Goal: Task Accomplishment & Management: Manage account settings

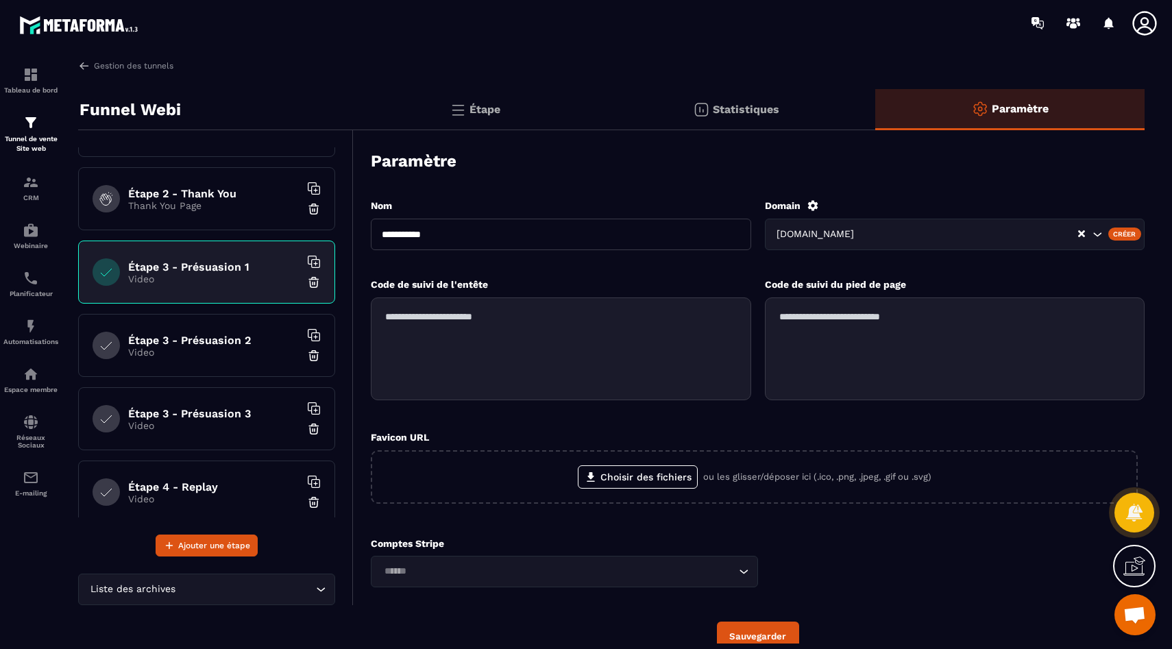
scroll to position [55, 0]
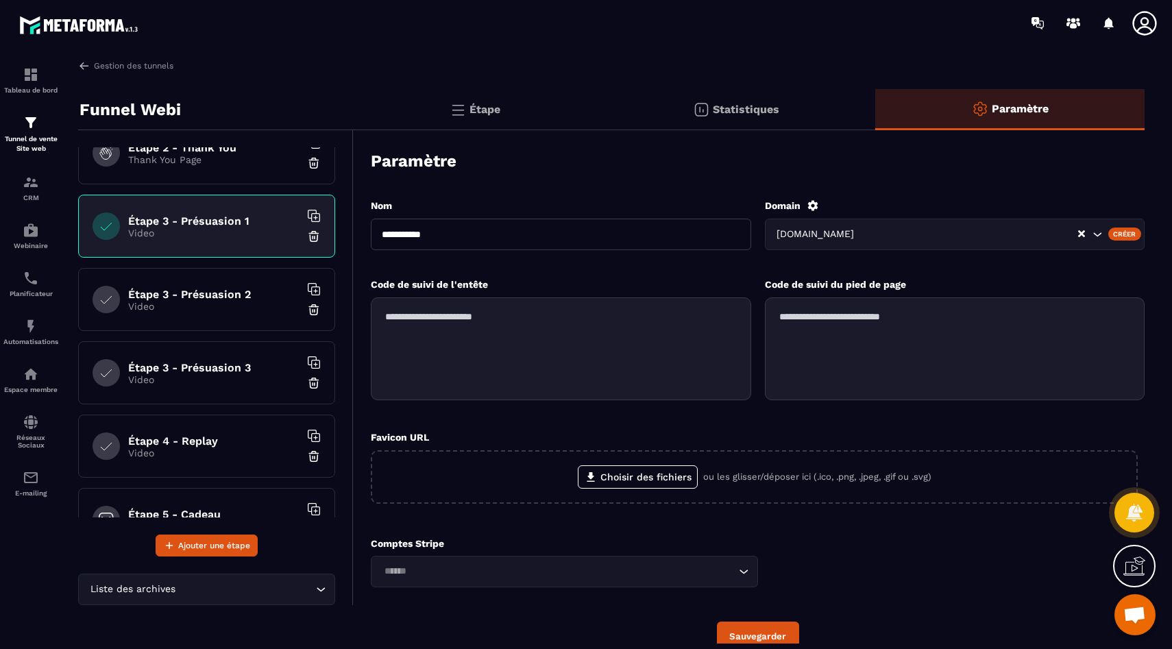
click at [217, 440] on h6 "Étape 4 - Replay" at bounding box center [213, 440] width 171 height 13
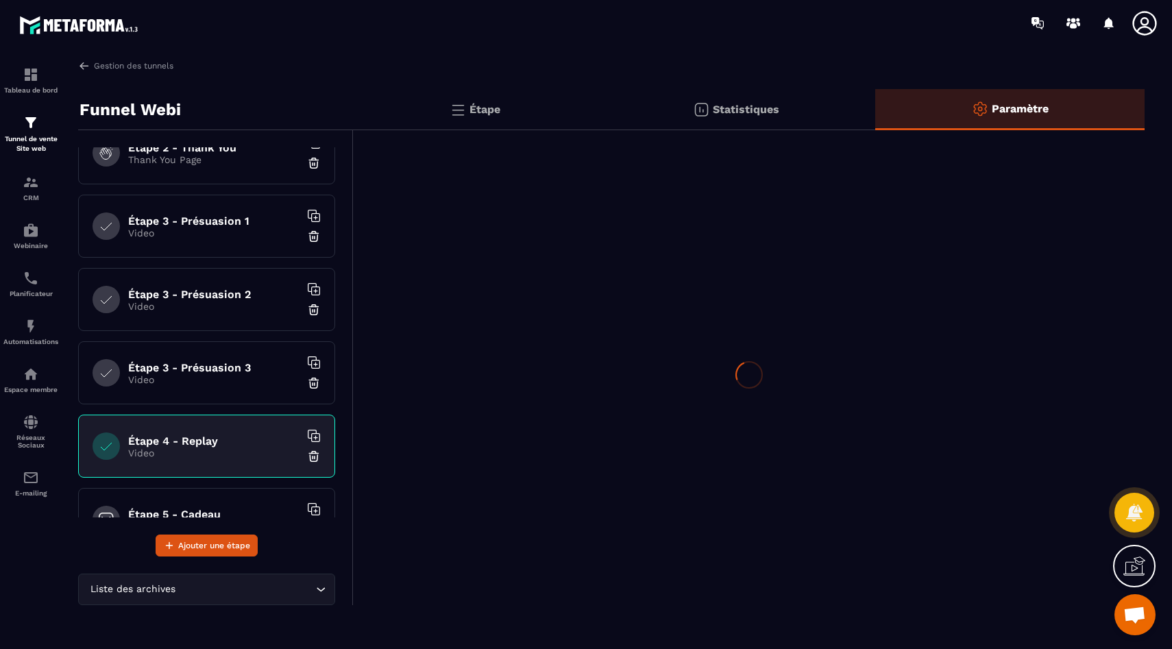
scroll to position [198, 0]
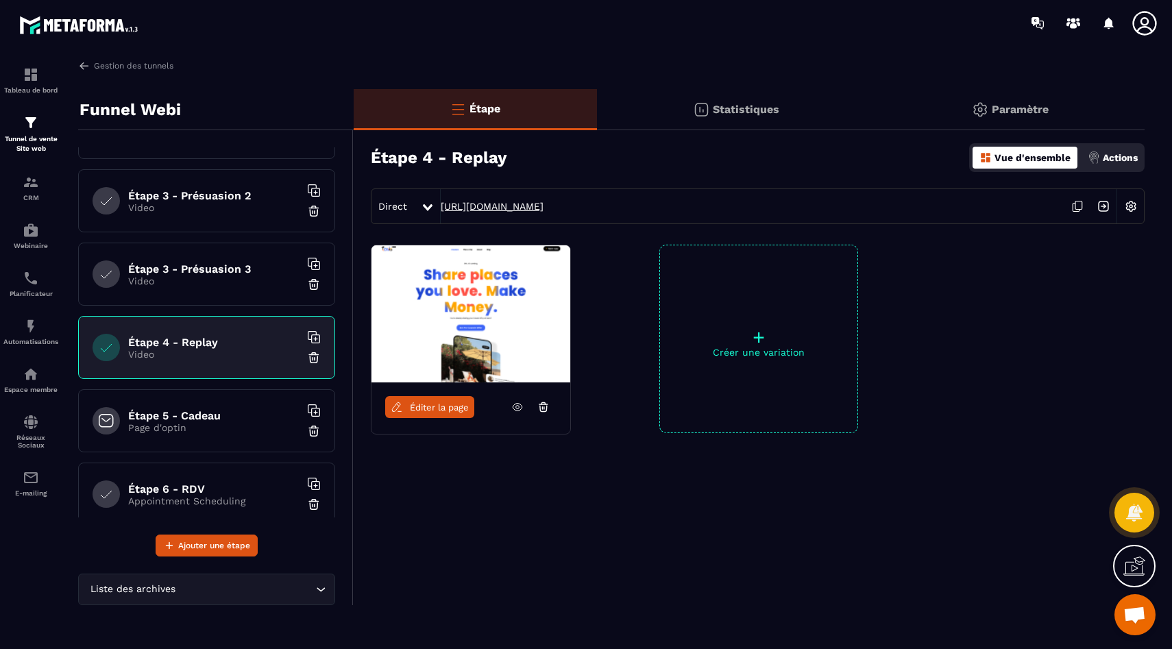
click at [543, 210] on link "https://go.etsionsposait.com/replay-masterclass" at bounding box center [492, 206] width 103 height 11
click at [460, 154] on h3 "Étape 4 - Replay" at bounding box center [439, 157] width 136 height 19
copy h3 "Étape 4 - Replay"
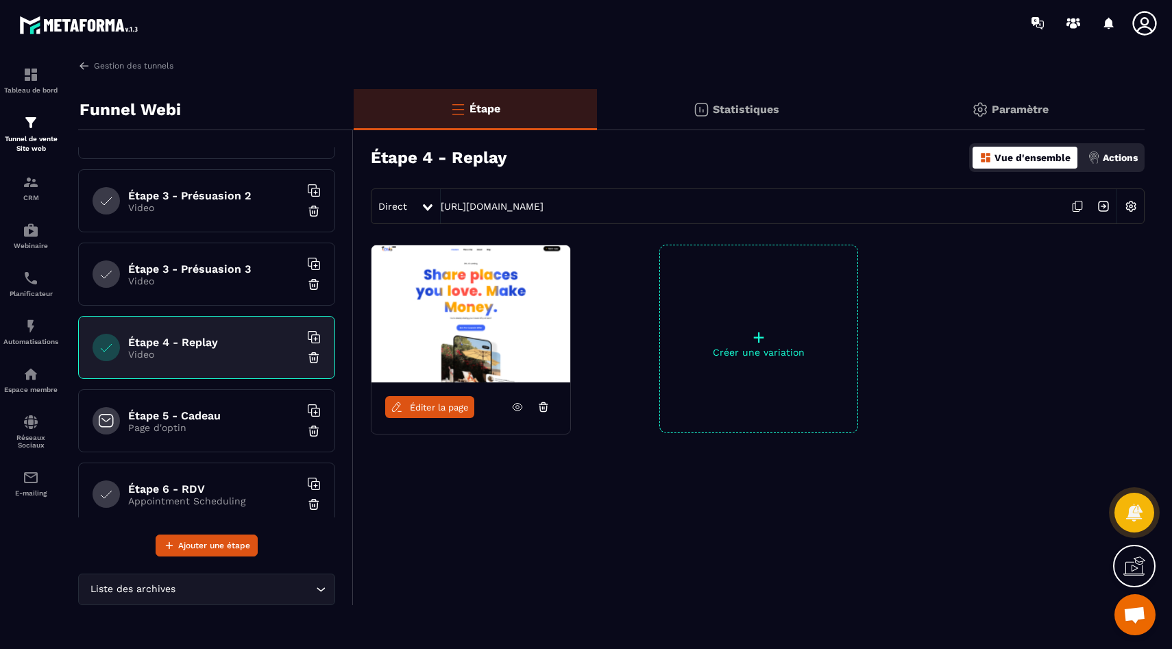
click at [210, 288] on div "Étape 3 - Présuasion 3 Video" at bounding box center [206, 274] width 257 height 63
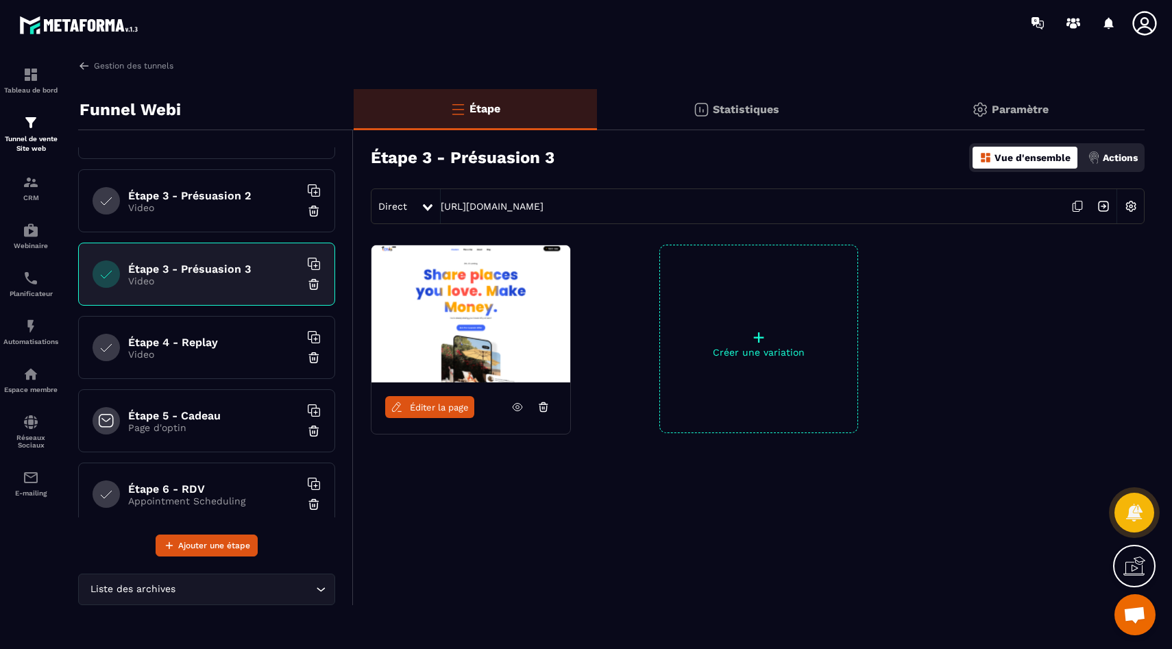
click at [680, 210] on div "Direct https://go.etsionsposait.com/video-offerte-3" at bounding box center [758, 206] width 774 height 36
copy link "https://go.etsionsposait.com/video-offerte-3"
click at [172, 406] on div "Étape 5 - Cadeau Page d'optin" at bounding box center [206, 420] width 257 height 63
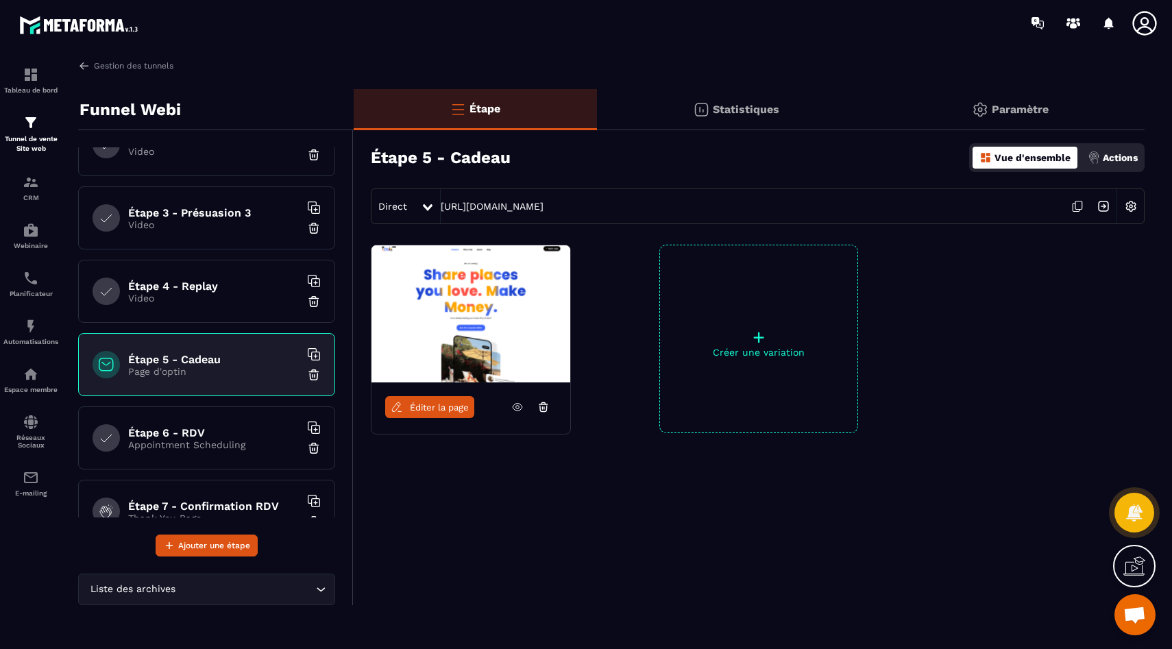
scroll to position [264, 0]
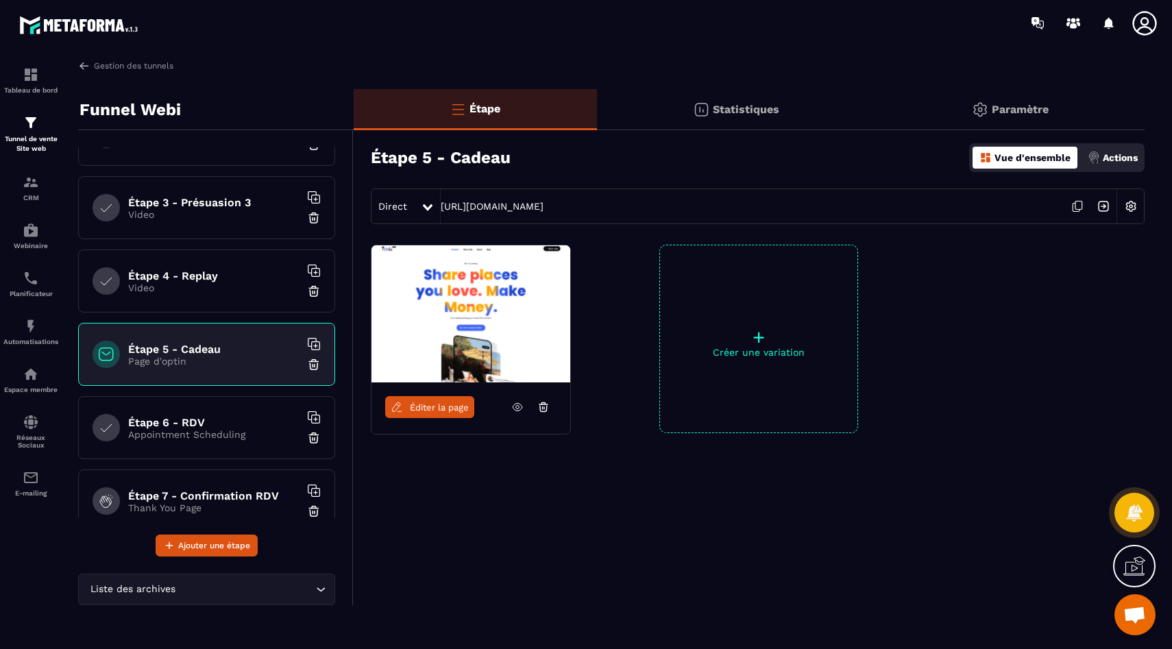
click at [436, 150] on h3 "Étape 5 - Cadeau" at bounding box center [441, 157] width 140 height 19
copy h3 "Étape 5 - Cadeau"
drag, startPoint x: 677, startPoint y: 206, endPoint x: 432, endPoint y: 208, distance: 244.6
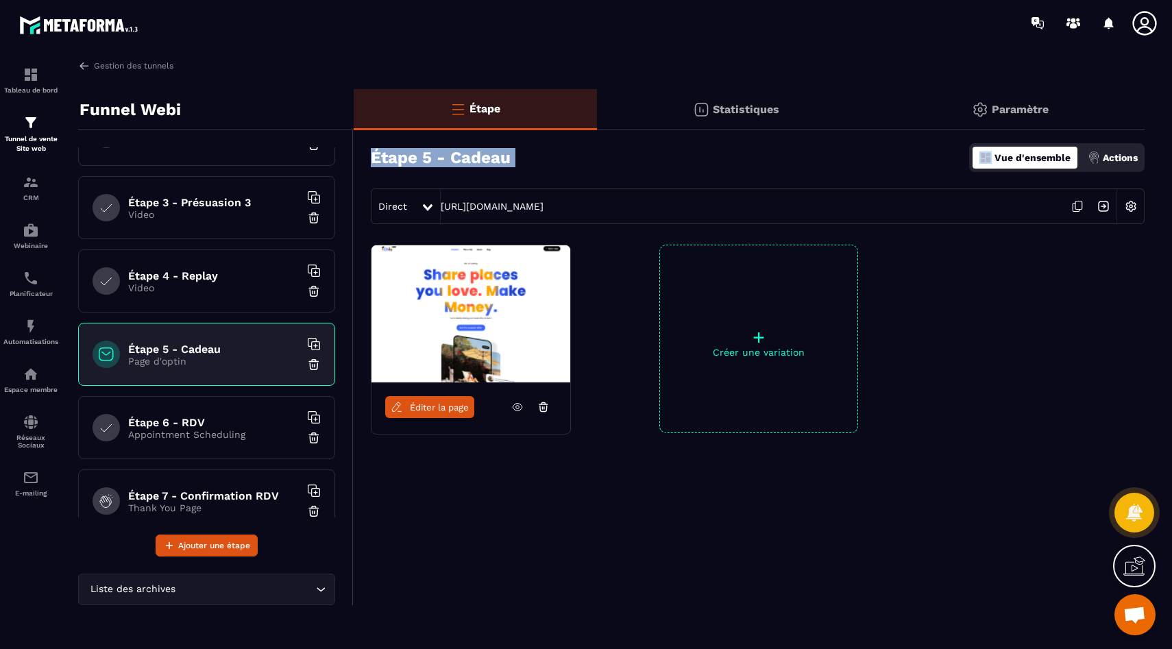
click at [432, 208] on div "Direct https://go.etsionsposait.com/cadeaumasterclass" at bounding box center [758, 206] width 774 height 36
copy div "https://go.etsionsposait.com/cadeaumasterclass"
click at [479, 152] on h3 "Étape 5 - Cadeau" at bounding box center [441, 157] width 140 height 19
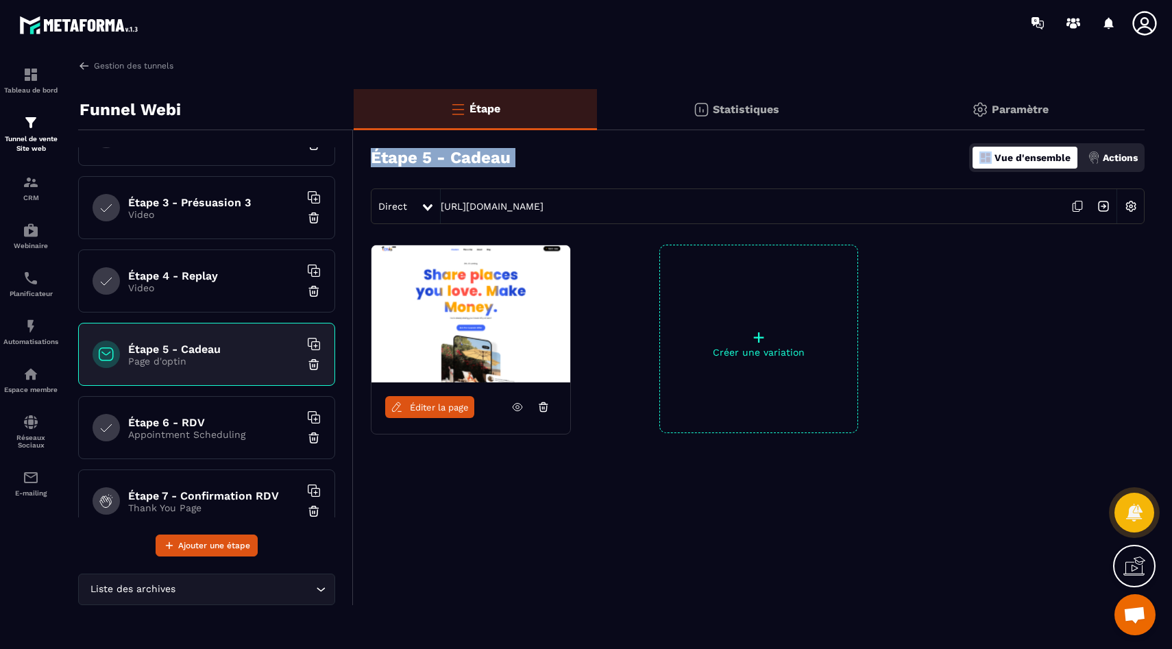
copy h3 "Étape 5 - Cadeau"
drag, startPoint x: 710, startPoint y: 212, endPoint x: 574, endPoint y: 209, distance: 135.7
click at [574, 209] on div "Direct https://go.etsionsposait.com/cadeaumasterclass" at bounding box center [758, 206] width 774 height 36
copy link "cadeaumasterclass"
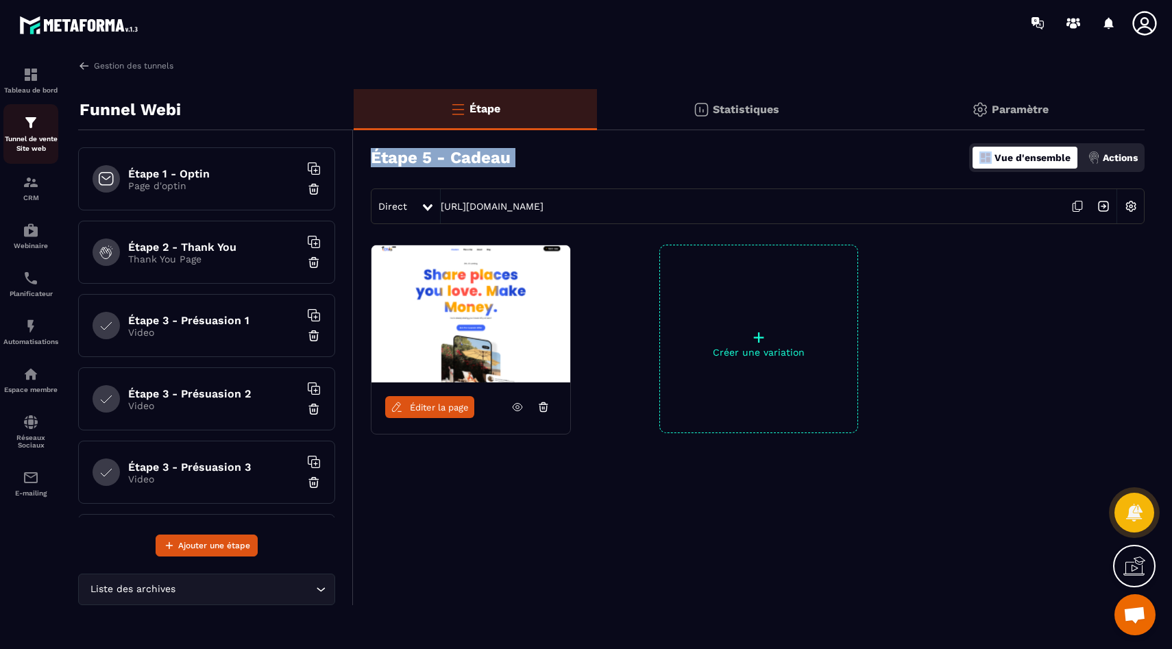
click at [32, 130] on img at bounding box center [31, 122] width 16 height 16
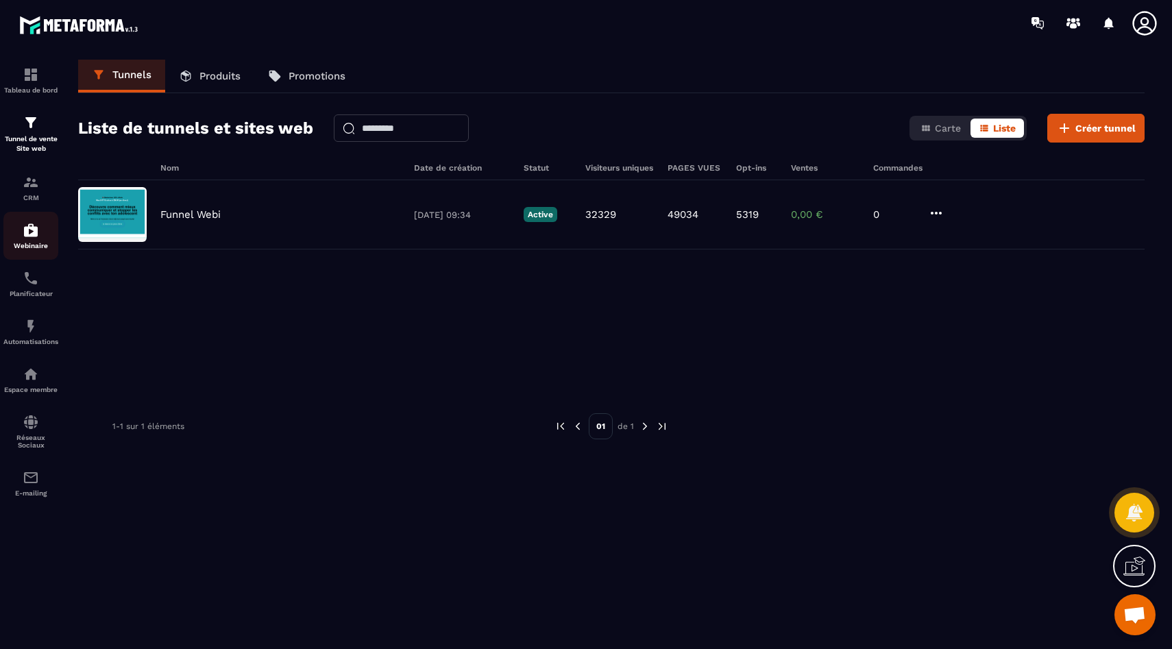
click at [38, 236] on img at bounding box center [31, 230] width 16 height 16
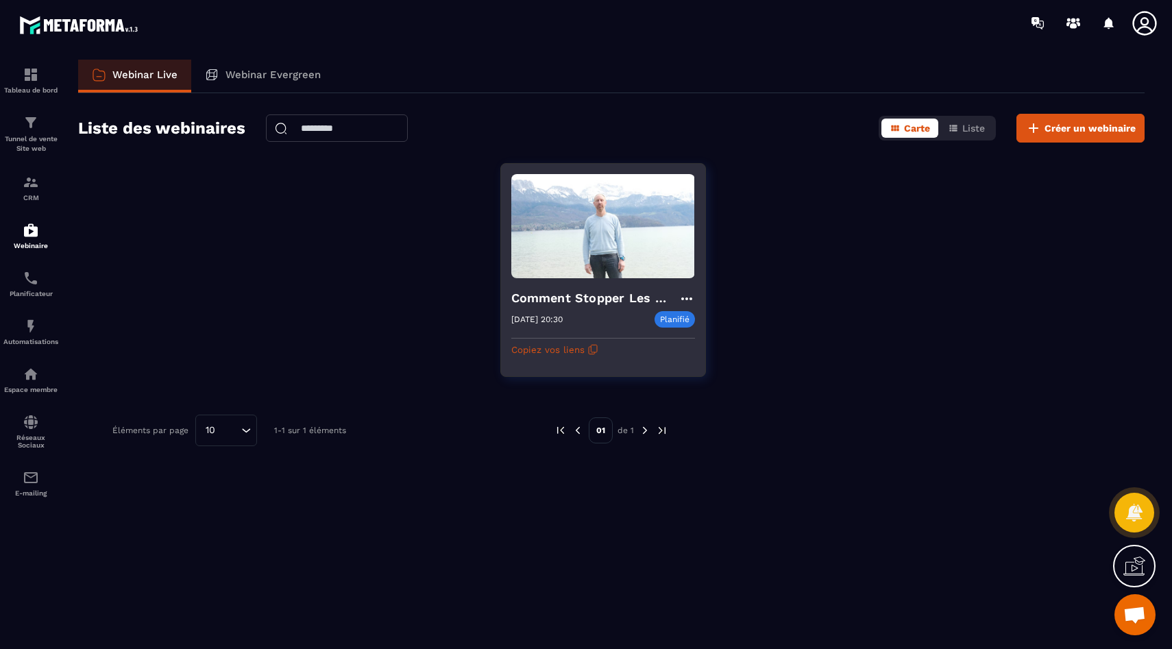
click at [569, 301] on h4 "Comment Stopper Les Conflits Et Mieux Communiquer avec ton ado ?" at bounding box center [594, 297] width 167 height 19
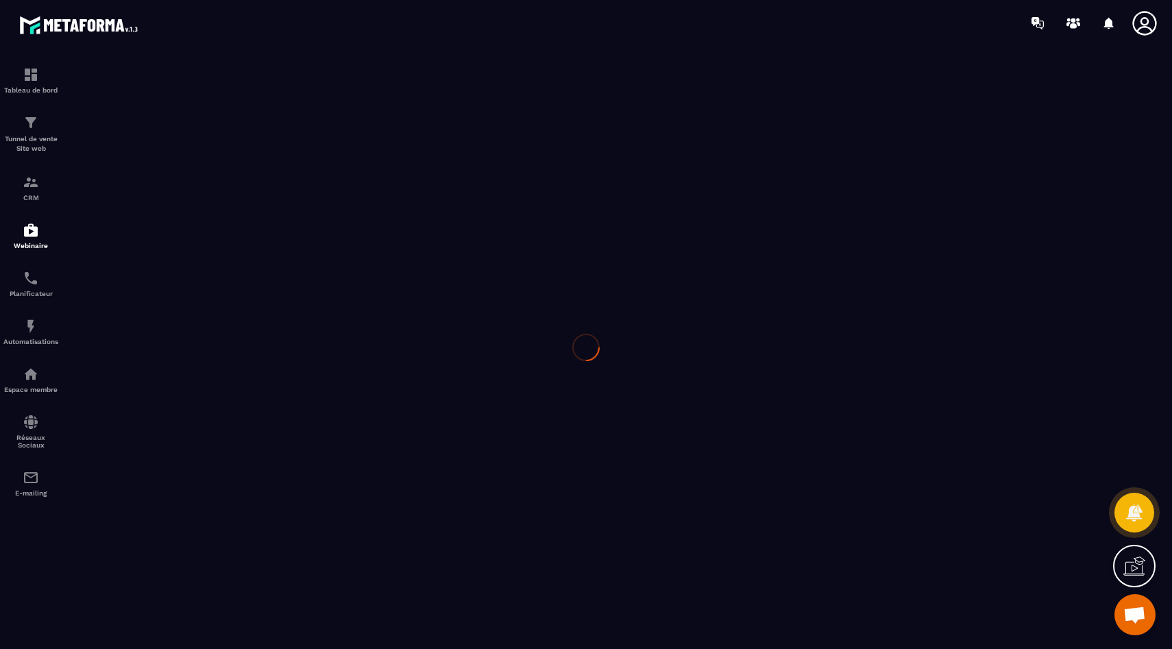
type input "**********"
type textarea "**********"
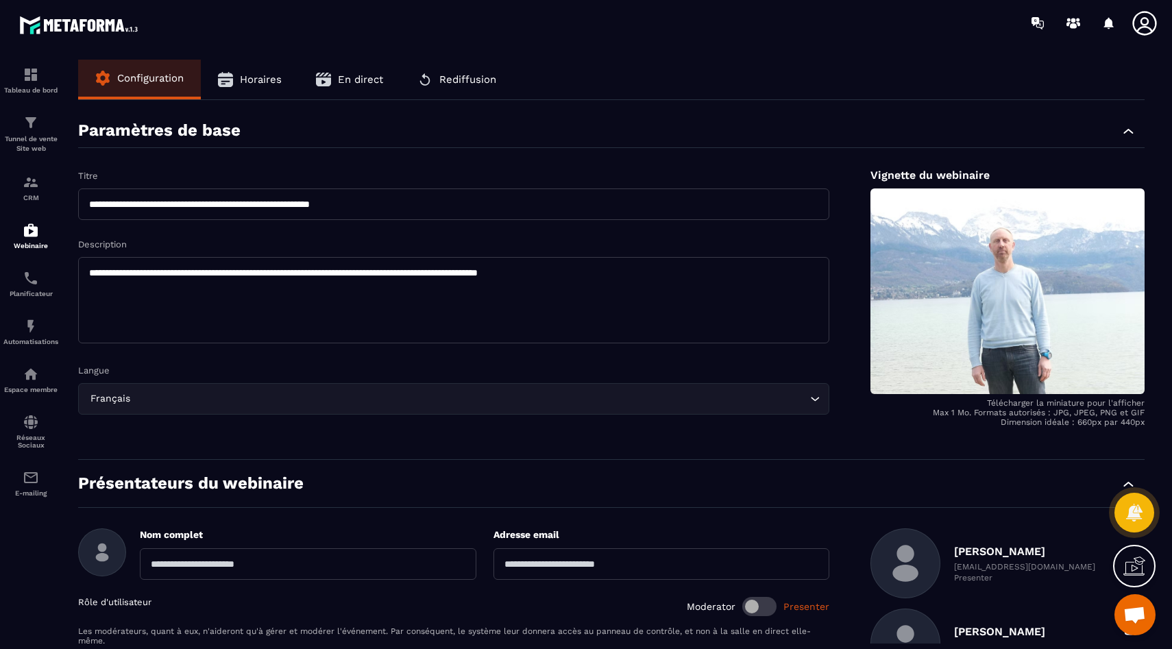
click at [261, 80] on span "Horaires" at bounding box center [261, 79] width 42 height 12
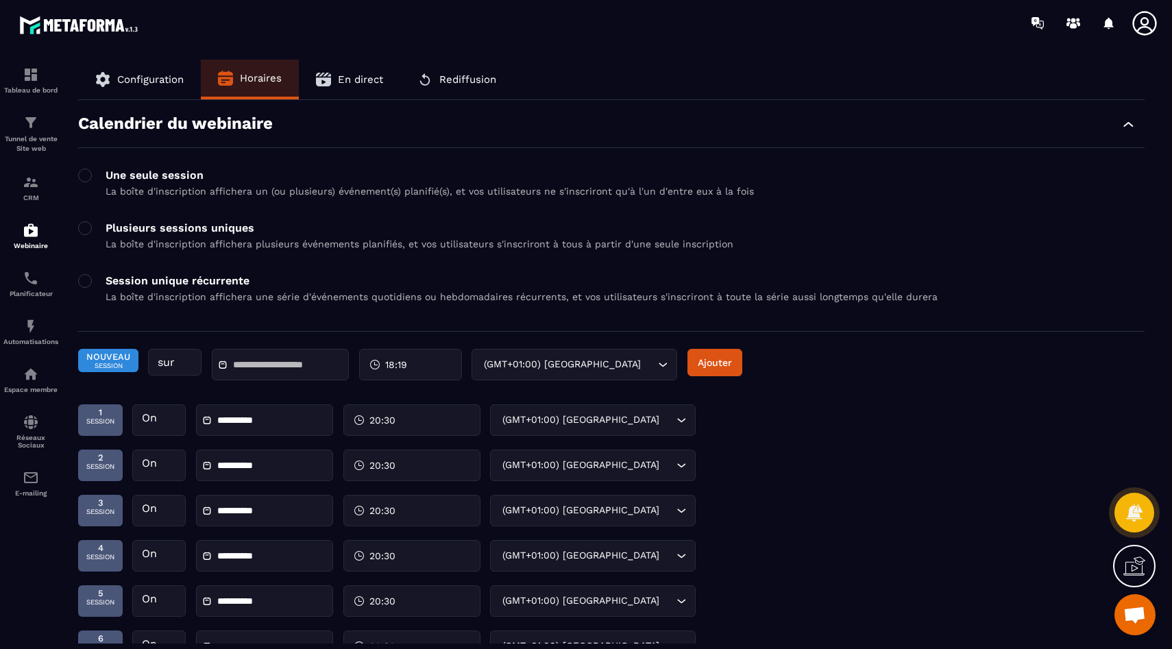
click at [338, 73] on button "En direct" at bounding box center [349, 80] width 101 height 40
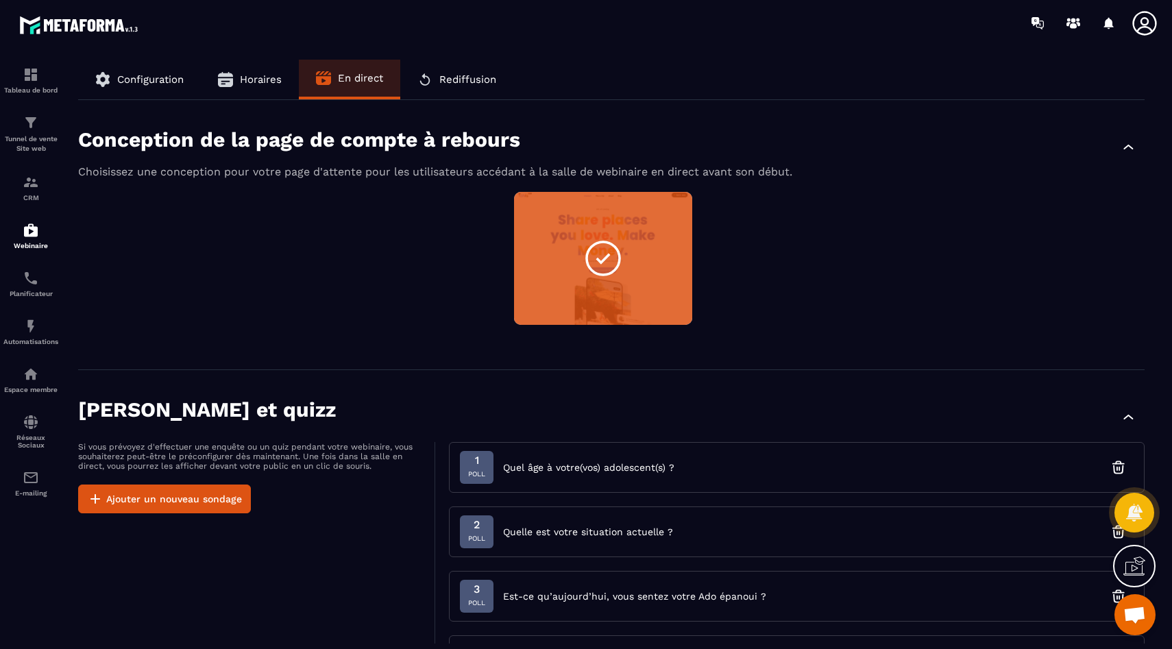
click at [449, 80] on span "Rediffusion" at bounding box center [467, 79] width 57 height 12
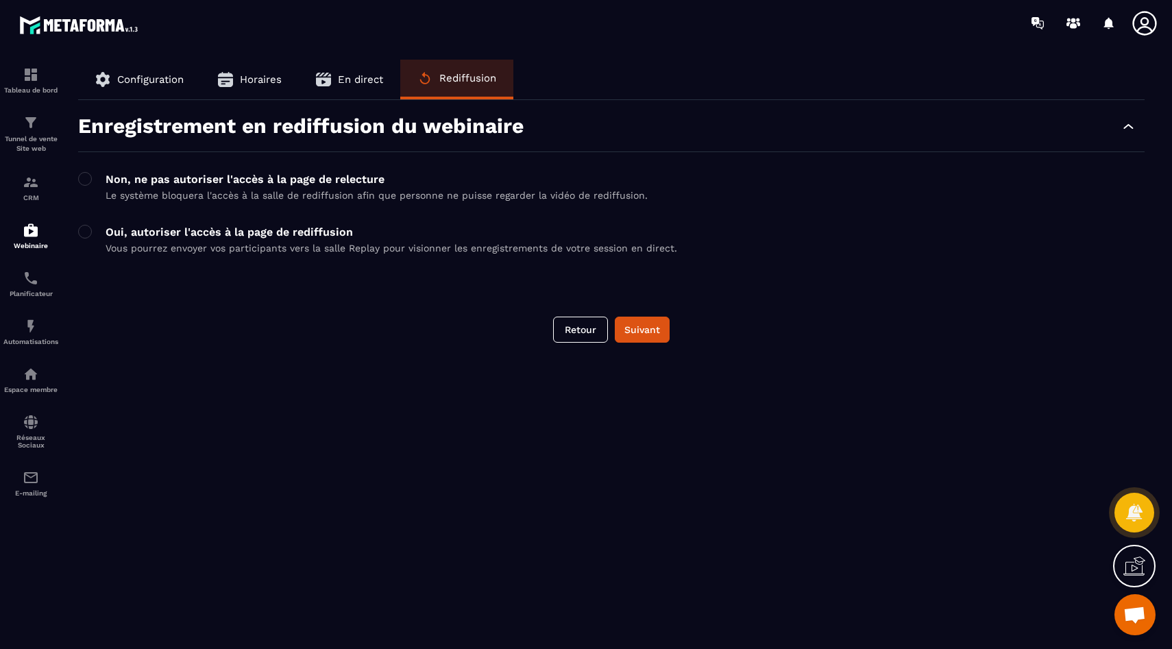
click at [338, 83] on span "En direct" at bounding box center [360, 79] width 45 height 12
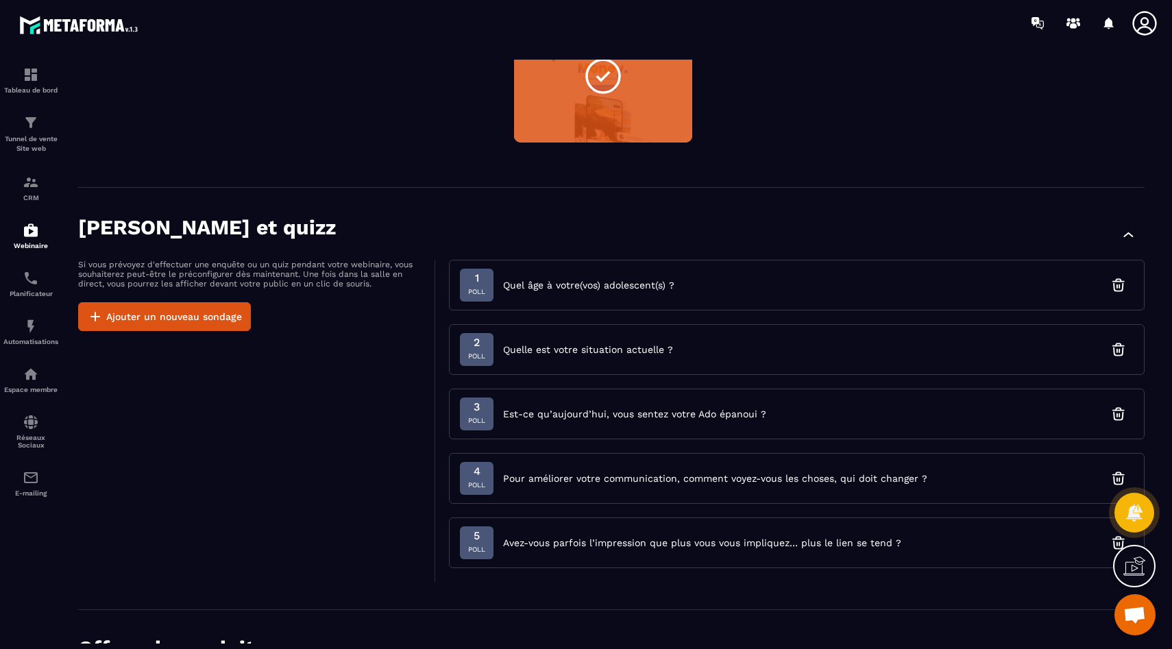
scroll to position [178, 0]
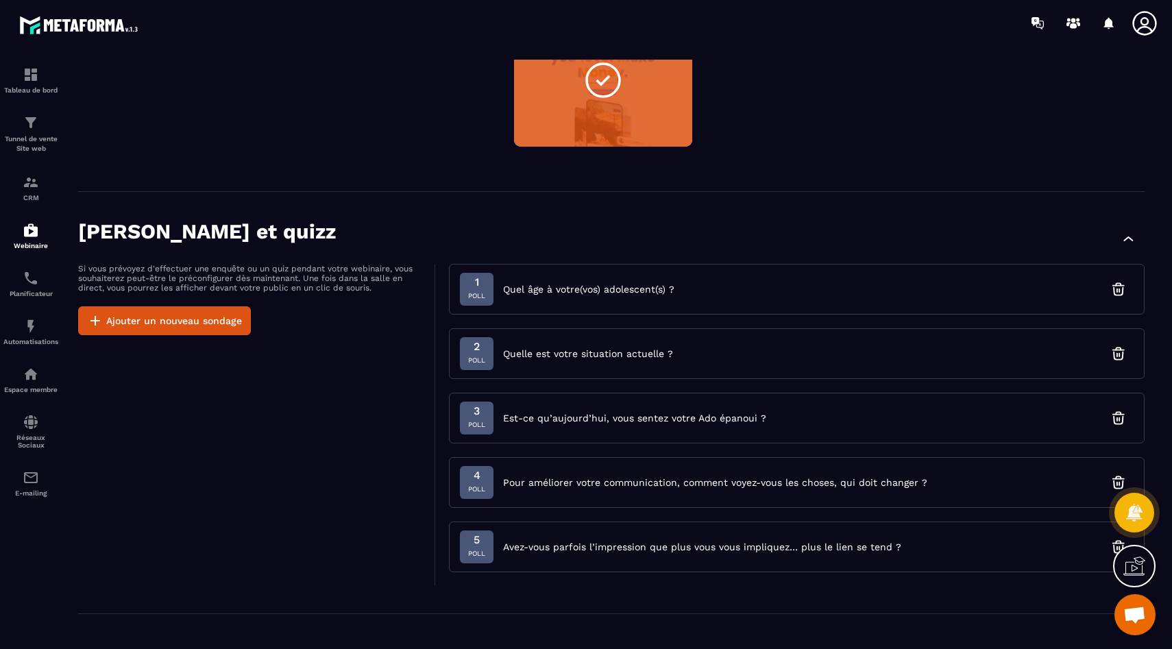
click at [580, 294] on span "Quel âge à votre(vos) adolescent(s) ?" at bounding box center [588, 289] width 171 height 14
click at [693, 287] on div "1 Poll Quel âge à votre(vos) adolescent(s) ?" at bounding box center [796, 289] width 695 height 51
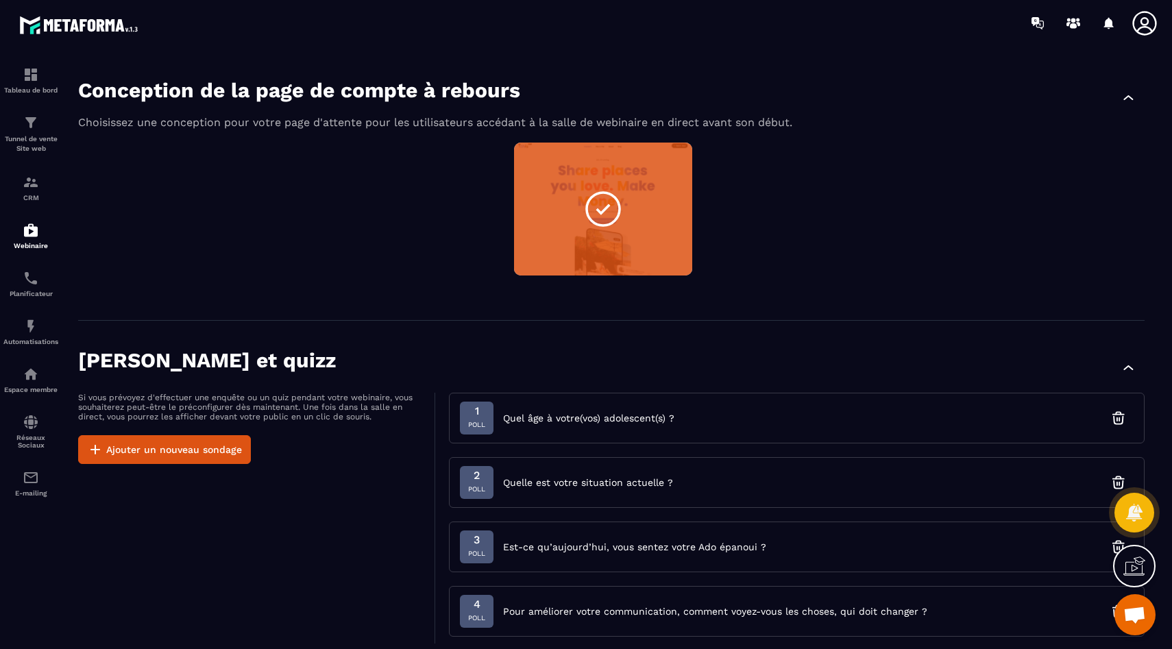
scroll to position [0, 0]
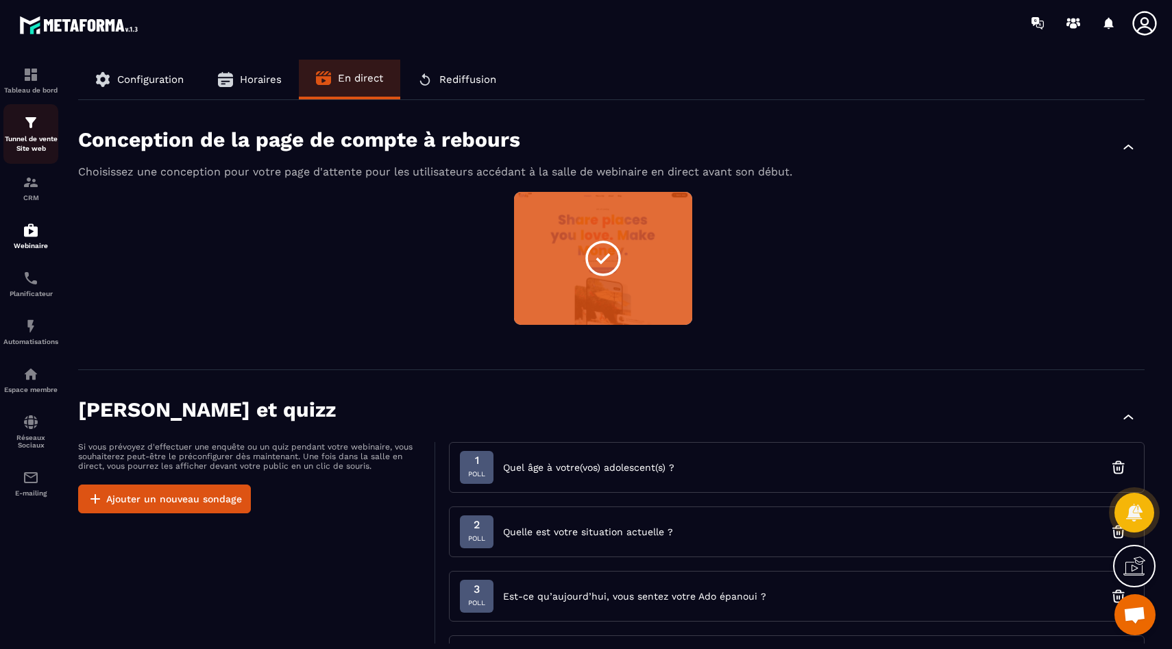
click at [32, 146] on p "Tunnel de vente Site web" at bounding box center [30, 143] width 55 height 19
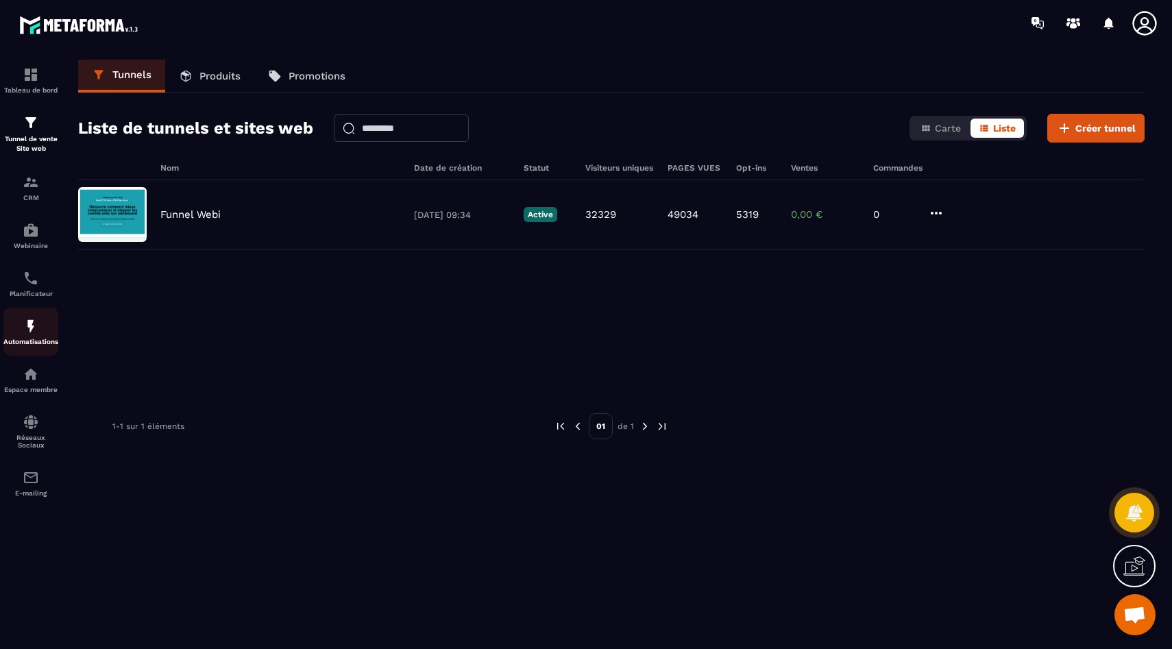
click at [29, 326] on img at bounding box center [31, 326] width 16 height 16
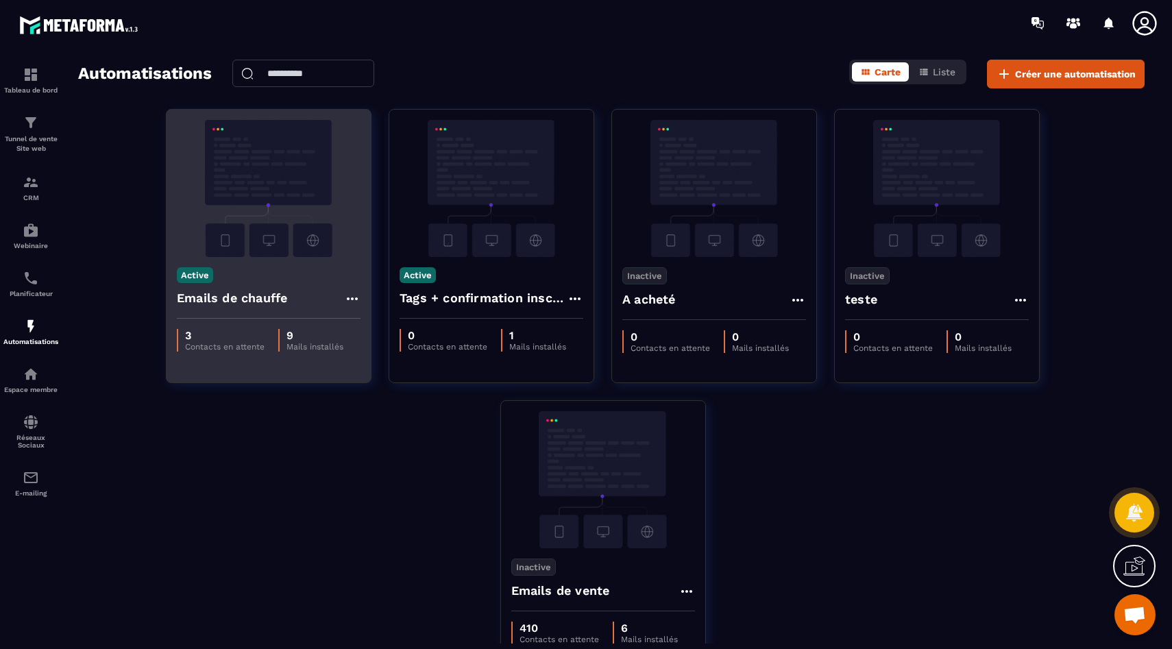
click at [288, 297] on div "Emails de chauffe" at bounding box center [269, 302] width 184 height 33
click at [245, 286] on div "Emails de chauffe" at bounding box center [269, 302] width 184 height 33
click at [255, 195] on img at bounding box center [269, 188] width 184 height 137
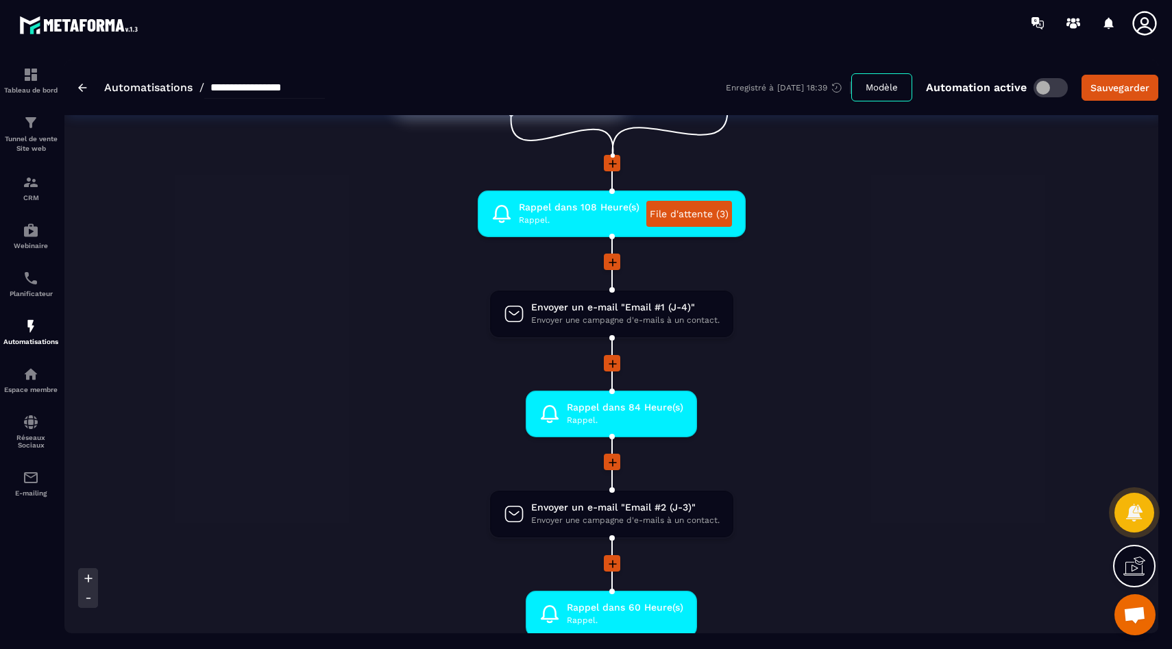
scroll to position [100, 0]
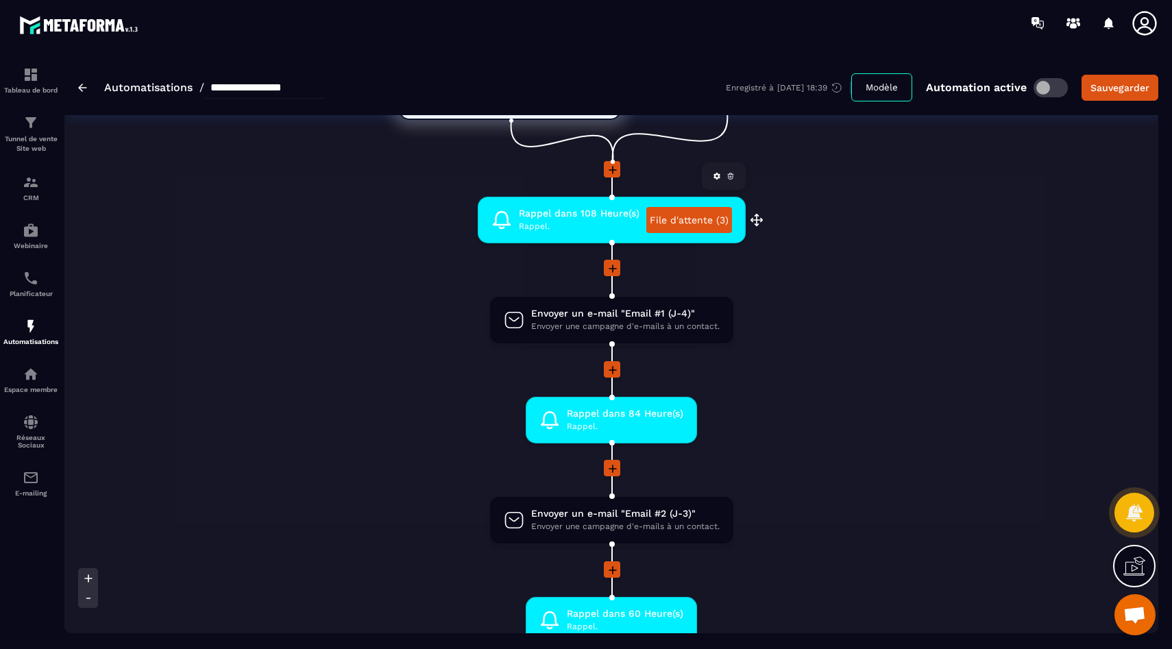
click at [567, 221] on span "Rappel." at bounding box center [579, 226] width 121 height 13
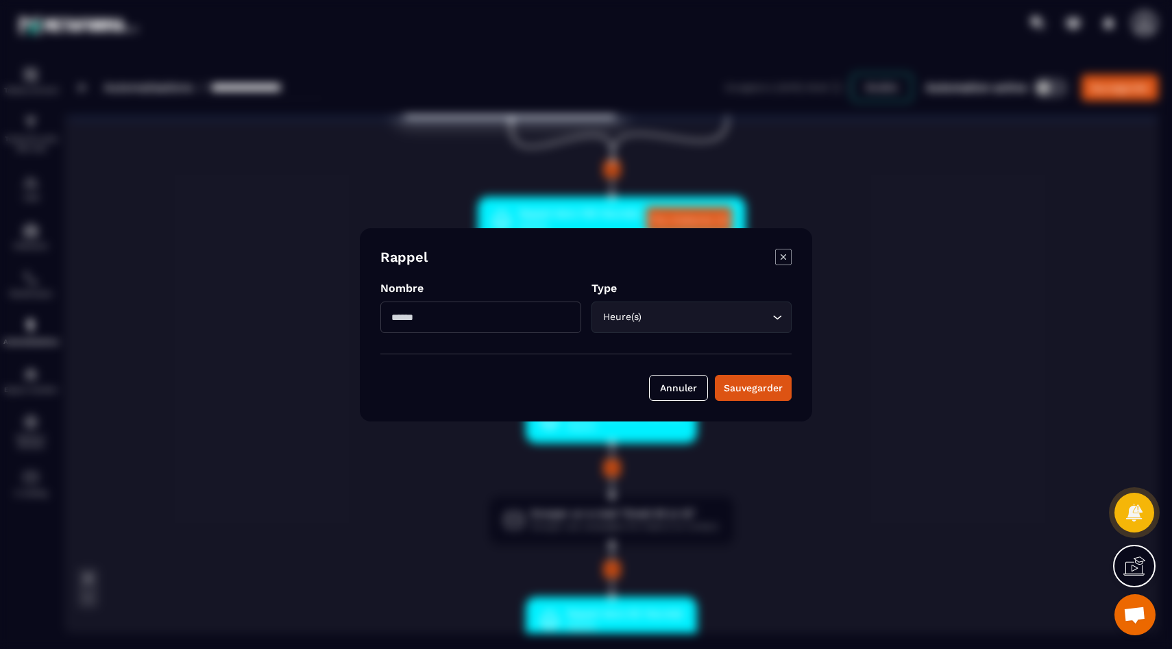
click at [293, 223] on div "Modal window" at bounding box center [586, 324] width 1172 height 649
click at [783, 256] on icon "Modal window" at bounding box center [782, 256] width 5 height 5
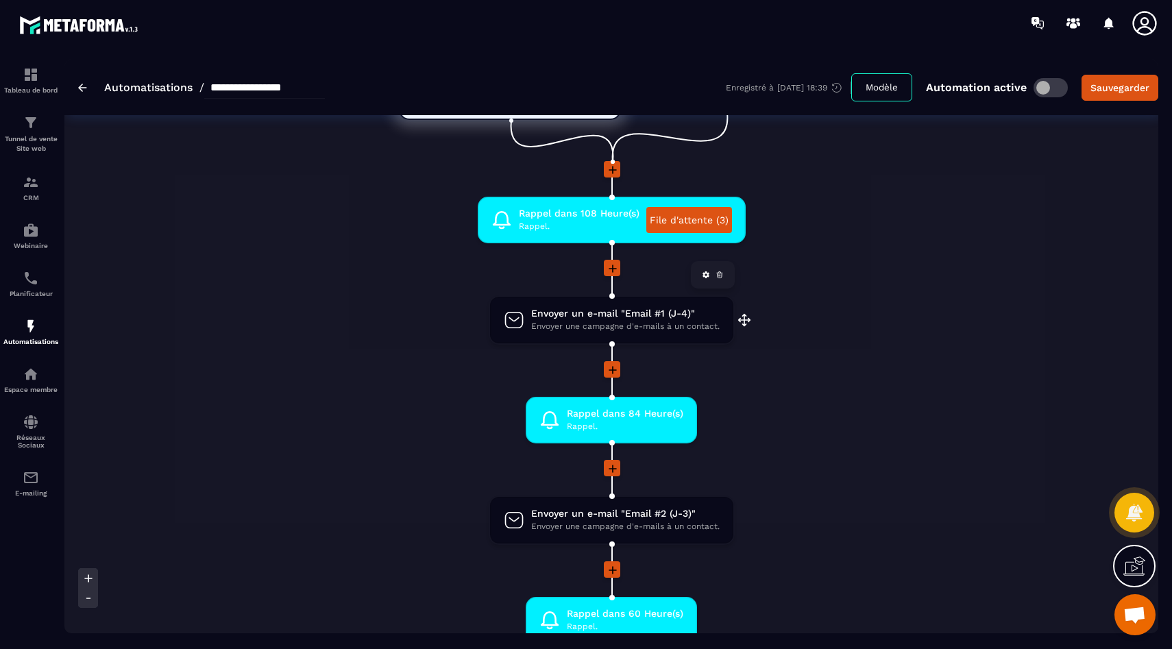
click at [614, 320] on span "Envoyer une campagne d'e-mails à un contact." at bounding box center [625, 326] width 188 height 13
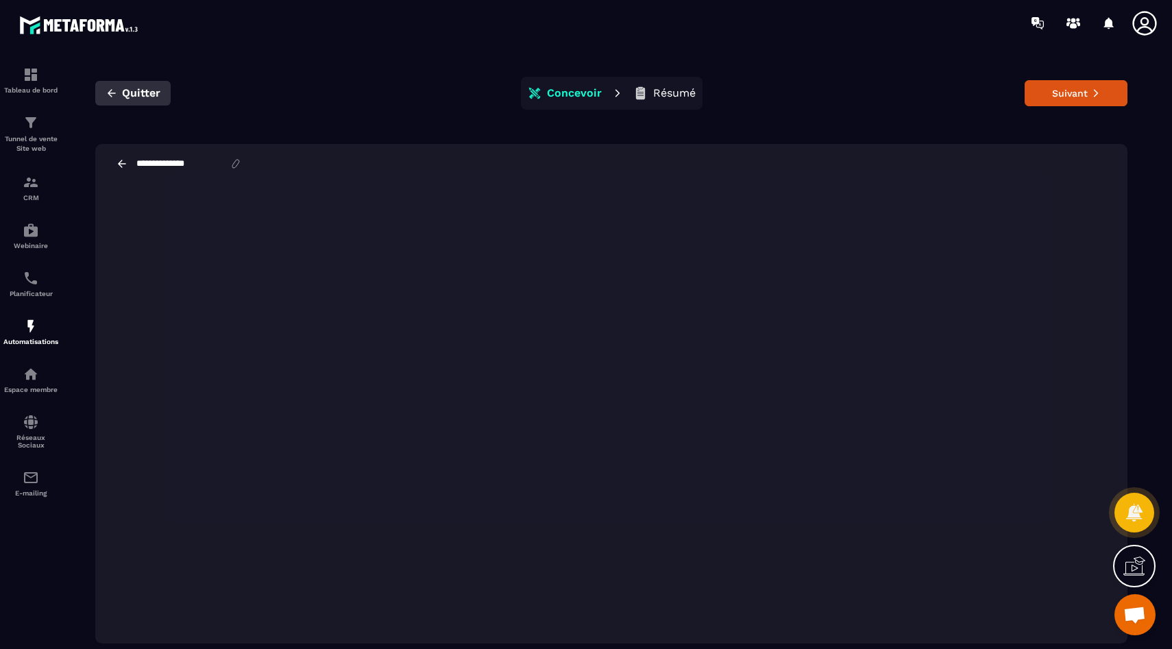
click at [108, 95] on icon "button" at bounding box center [112, 93] width 12 height 12
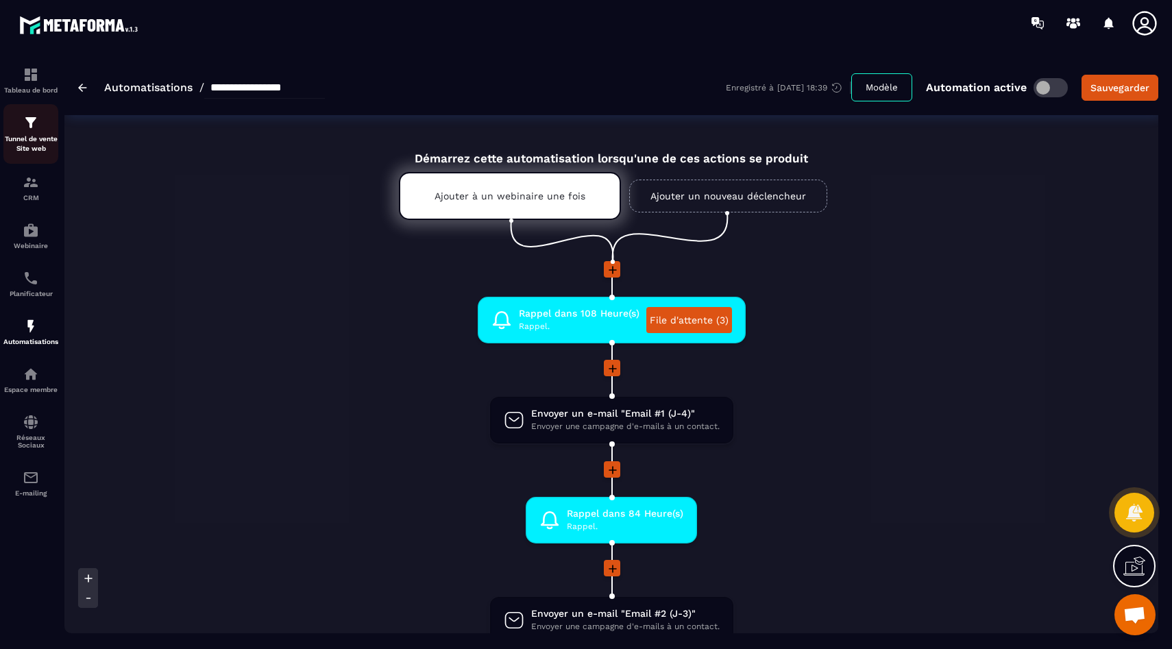
click at [25, 142] on p "Tunnel de vente Site web" at bounding box center [30, 143] width 55 height 19
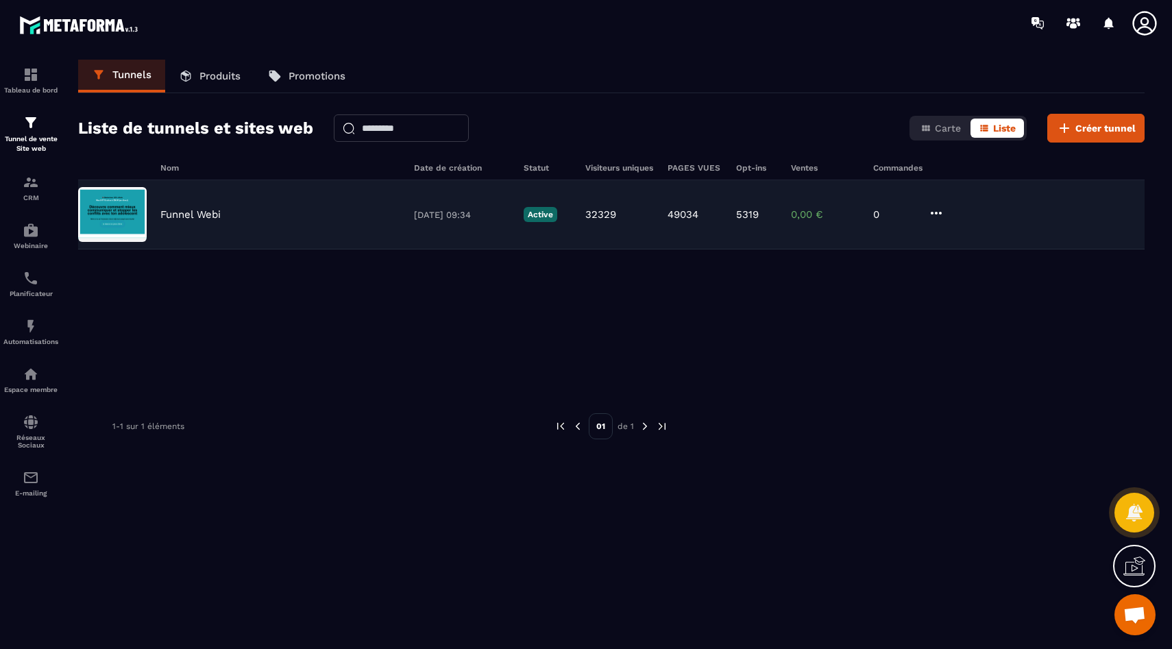
click at [303, 229] on div "Funnel Webi 28/03/2025 09:34 Active 32329 49034 5319 0,00 € 0" at bounding box center [611, 214] width 1066 height 69
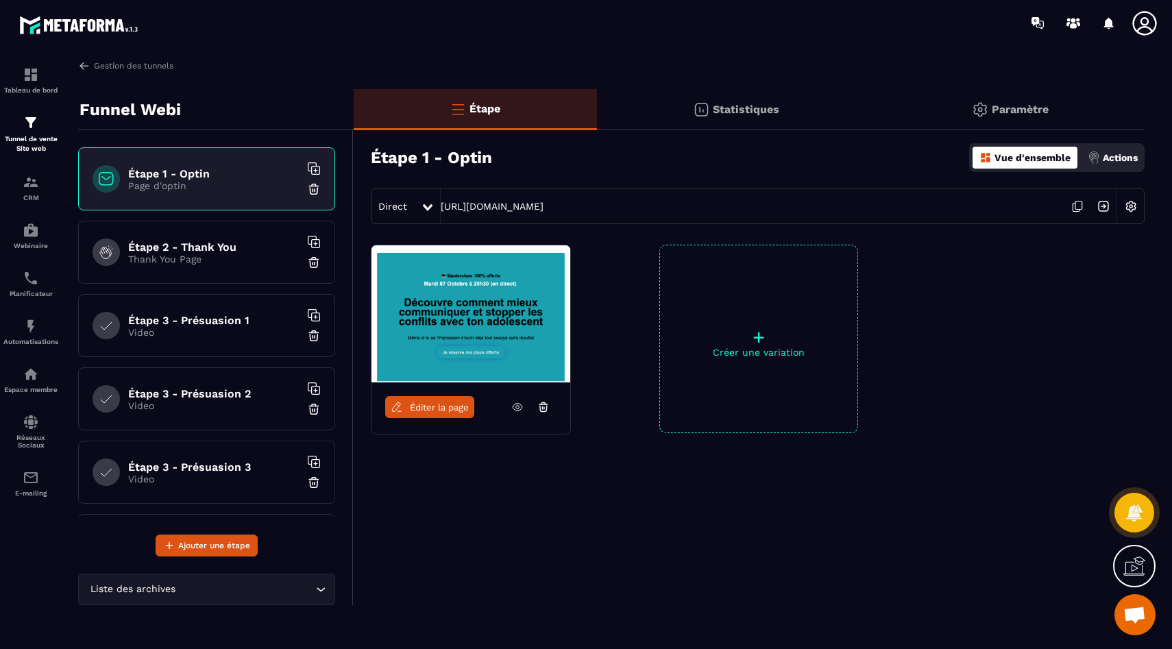
drag, startPoint x: 637, startPoint y: 204, endPoint x: 427, endPoint y: 206, distance: 209.7
click at [427, 206] on div "Direct https://go.etsionsposait.com/optin" at bounding box center [758, 206] width 774 height 36
copy div "https://go.etsionsposait.com/optin"
click at [211, 230] on div "Étape 2 - Thank You Thank You Page" at bounding box center [206, 252] width 257 height 63
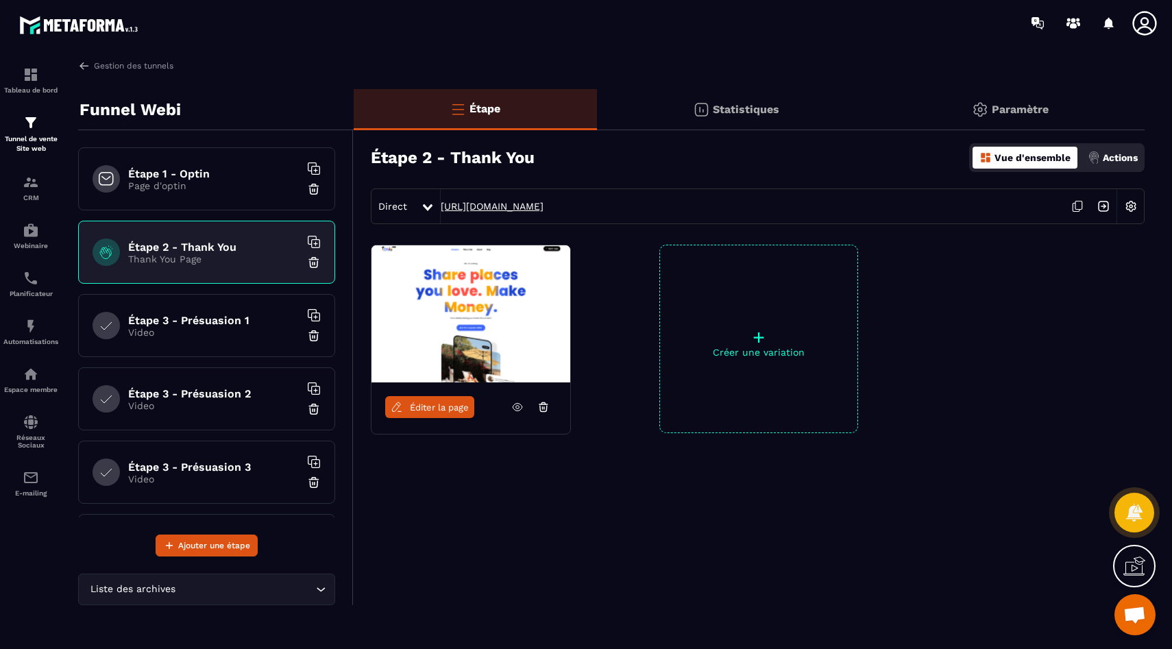
drag, startPoint x: 778, startPoint y: 211, endPoint x: 440, endPoint y: 210, distance: 338.5
click at [440, 210] on div "Direct https://go.etsionsposait.com/confirmation-inscription-masterclass" at bounding box center [758, 206] width 774 height 36
copy link "https://go.etsionsposait.com/confirmation-inscription-masterclass"
click at [195, 328] on p "Video" at bounding box center [213, 332] width 171 height 11
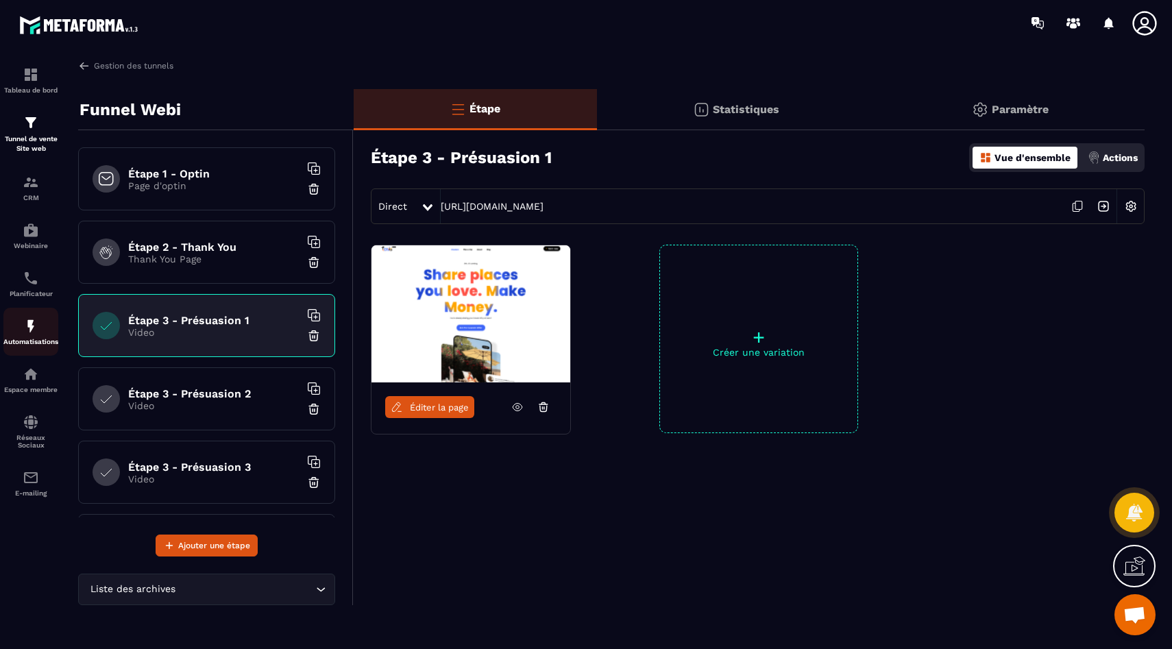
click at [27, 325] on img at bounding box center [31, 326] width 16 height 16
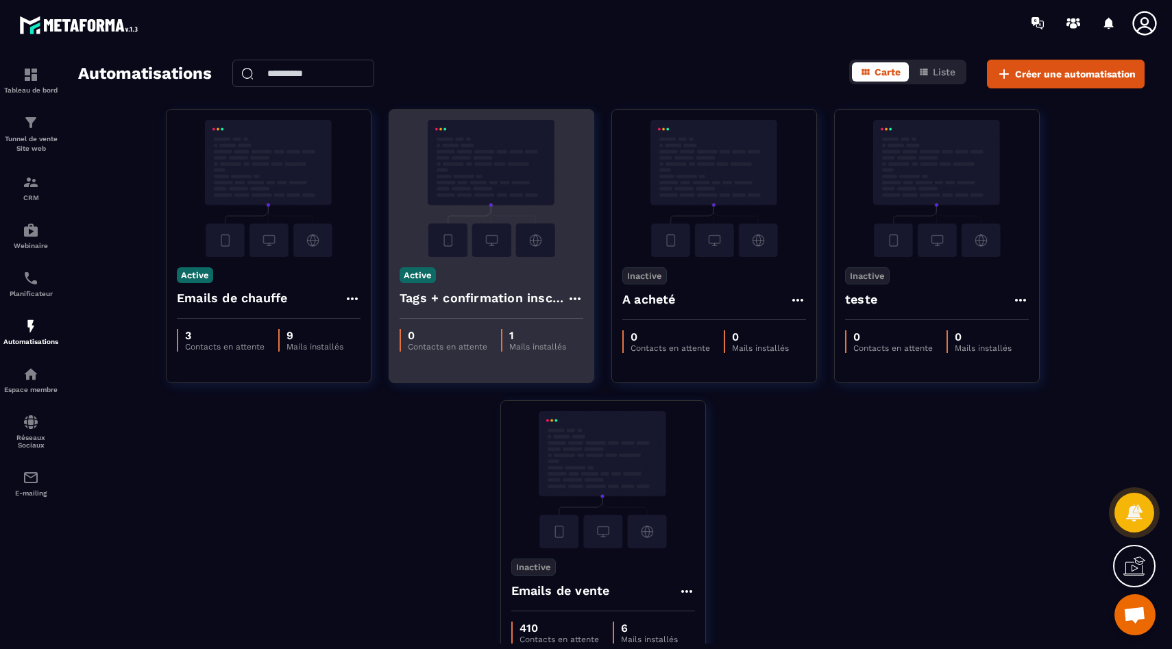
click at [506, 280] on div "Active Tags + confirmation inscription" at bounding box center [491, 288] width 204 height 62
click at [492, 189] on img at bounding box center [491, 188] width 184 height 137
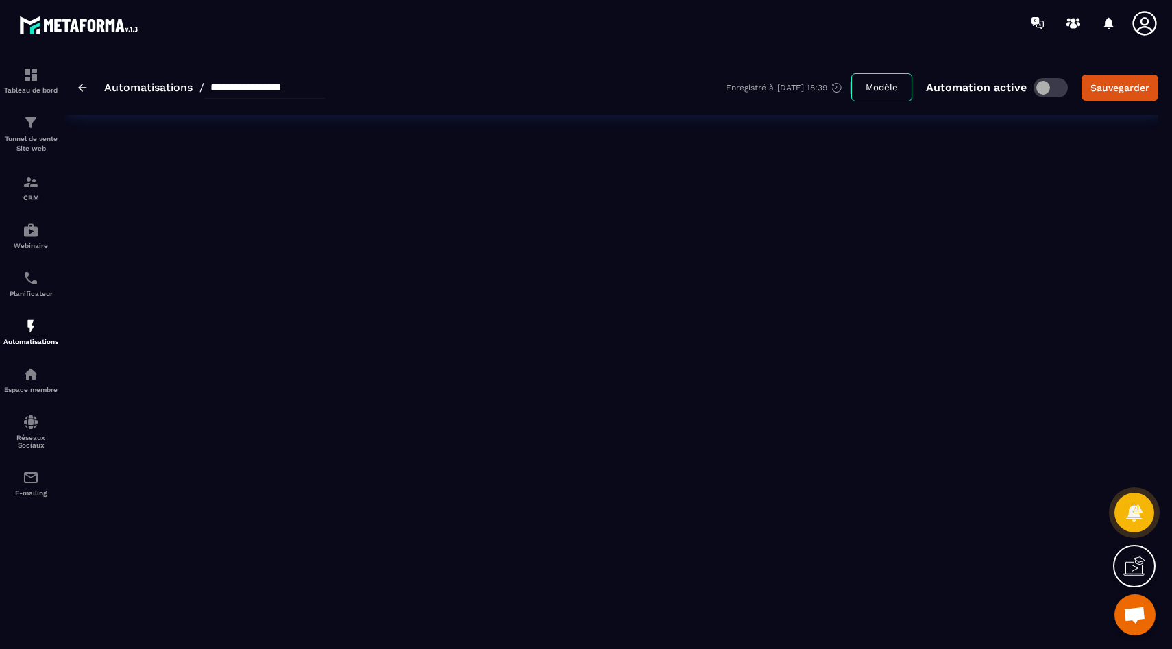
type input "**********"
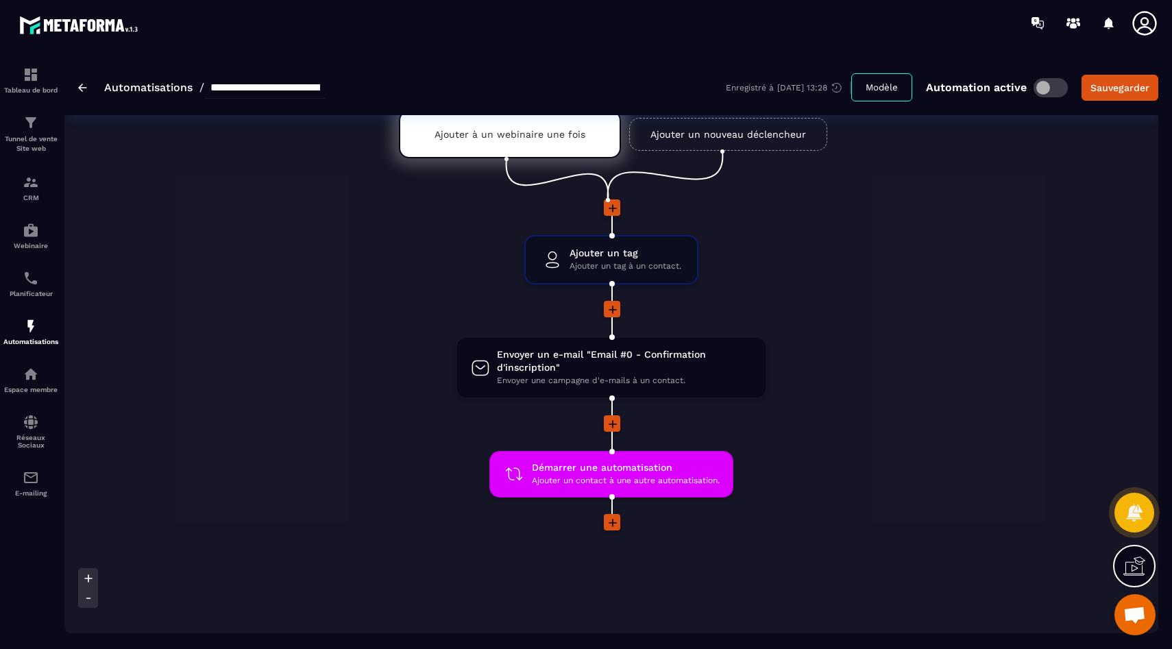
scroll to position [106, 0]
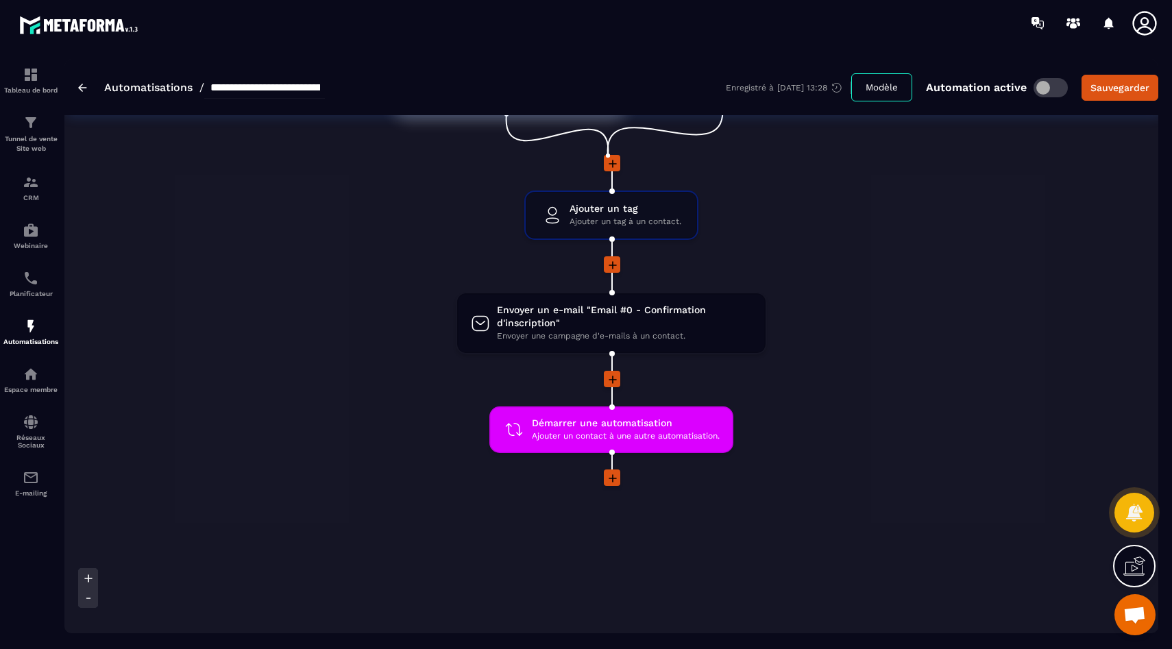
click at [118, 90] on link "Automatisations" at bounding box center [148, 87] width 88 height 13
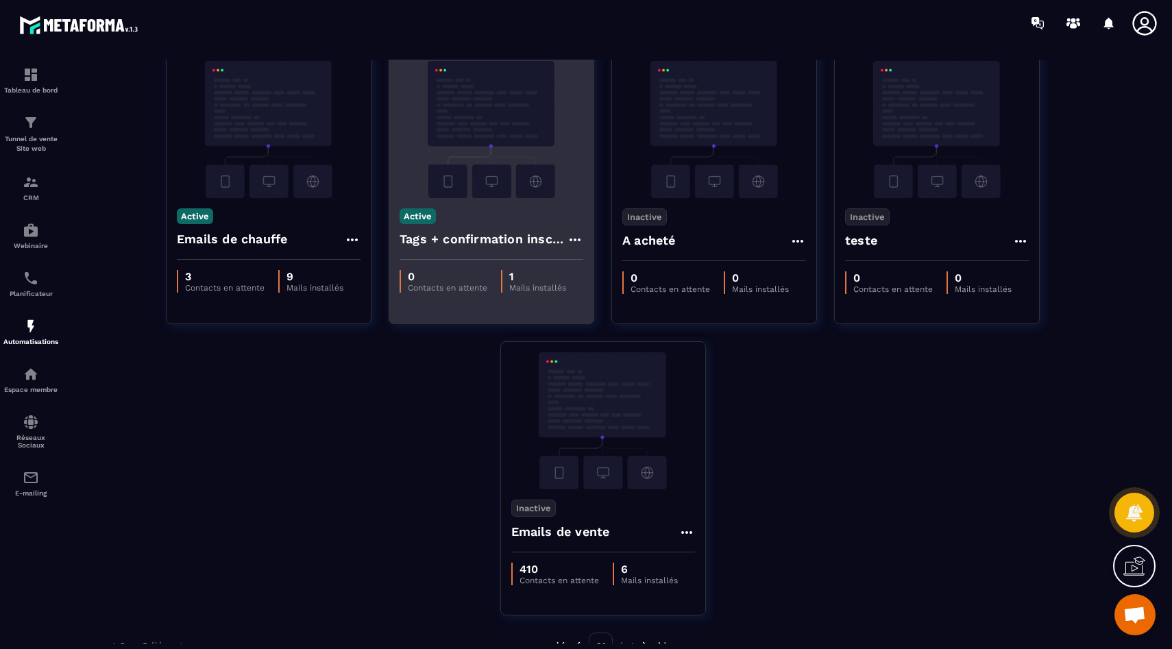
scroll to position [64, 0]
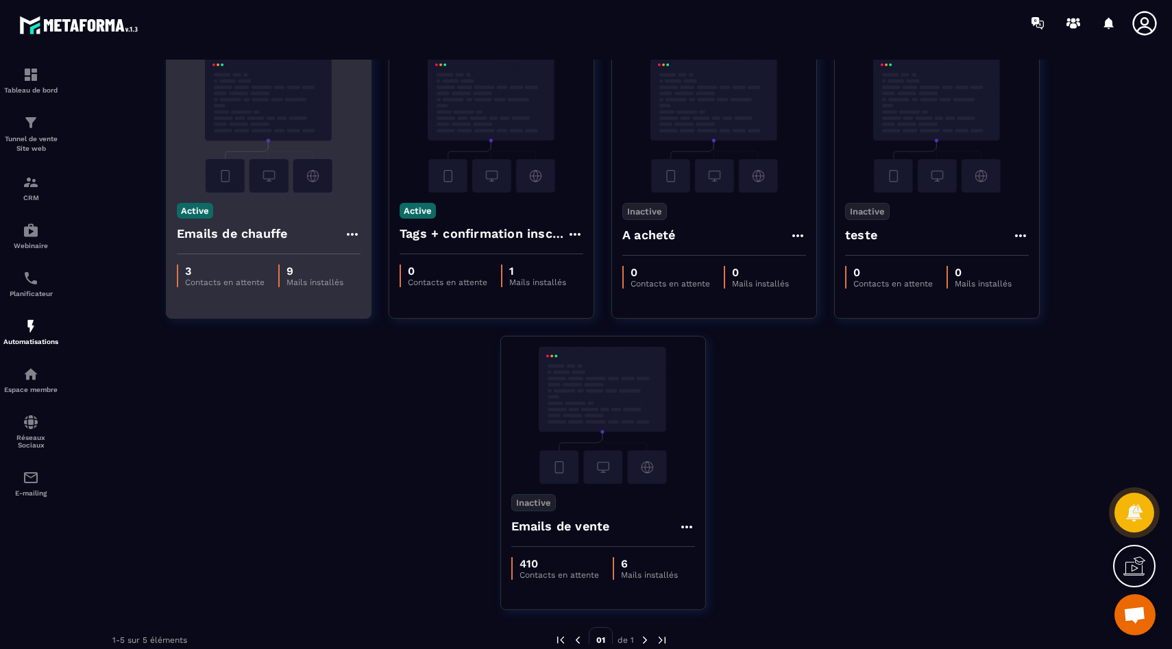
click at [282, 138] on img at bounding box center [269, 123] width 184 height 137
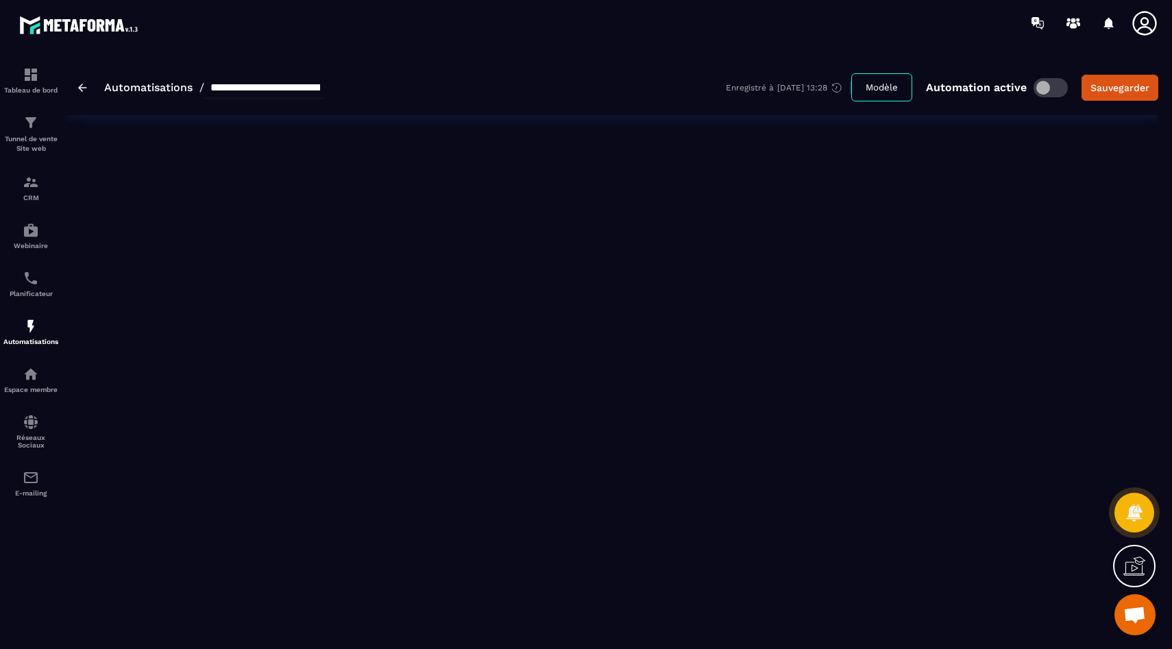
type input "**********"
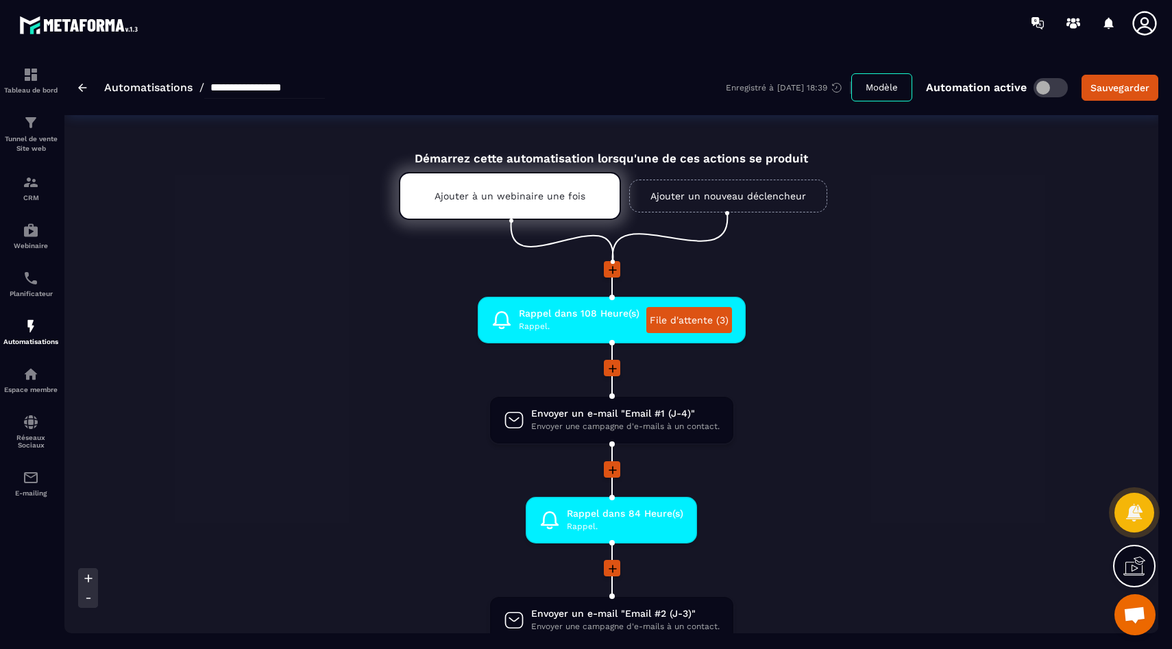
click at [84, 82] on div "**********" at bounding box center [201, 88] width 247 height 22
click at [41, 91] on p "Tableau de bord" at bounding box center [30, 90] width 55 height 8
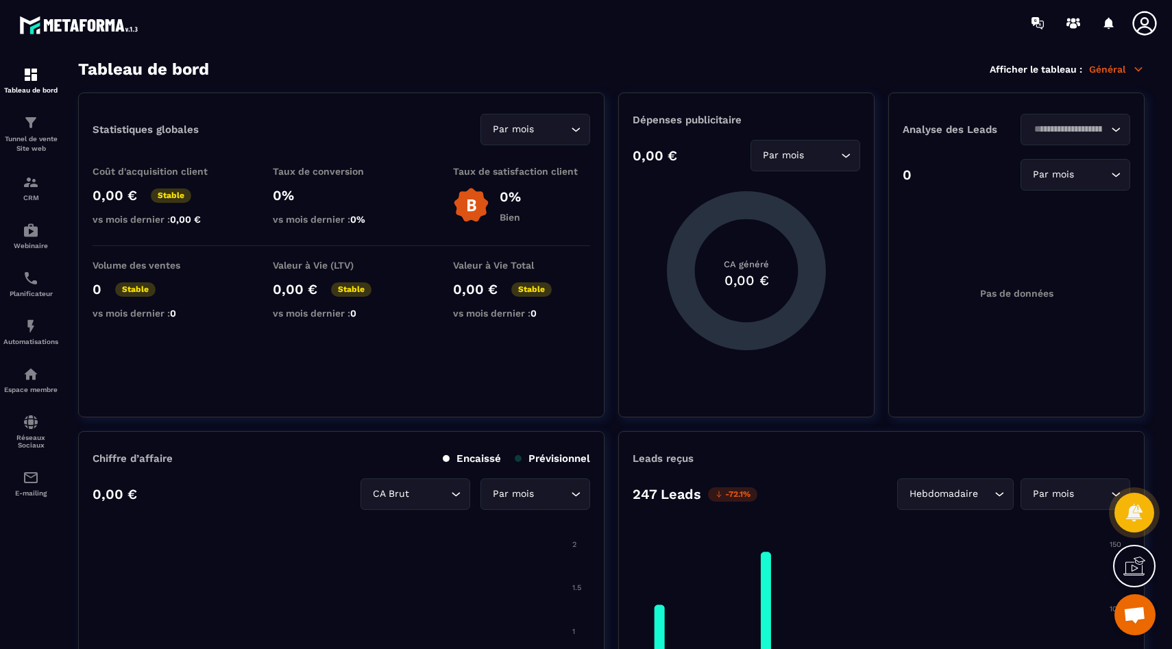
click at [1111, 77] on div "Tableau de bord Afficher le tableau : Général" at bounding box center [611, 69] width 1066 height 19
click at [1115, 70] on p "Général" at bounding box center [1116, 69] width 55 height 12
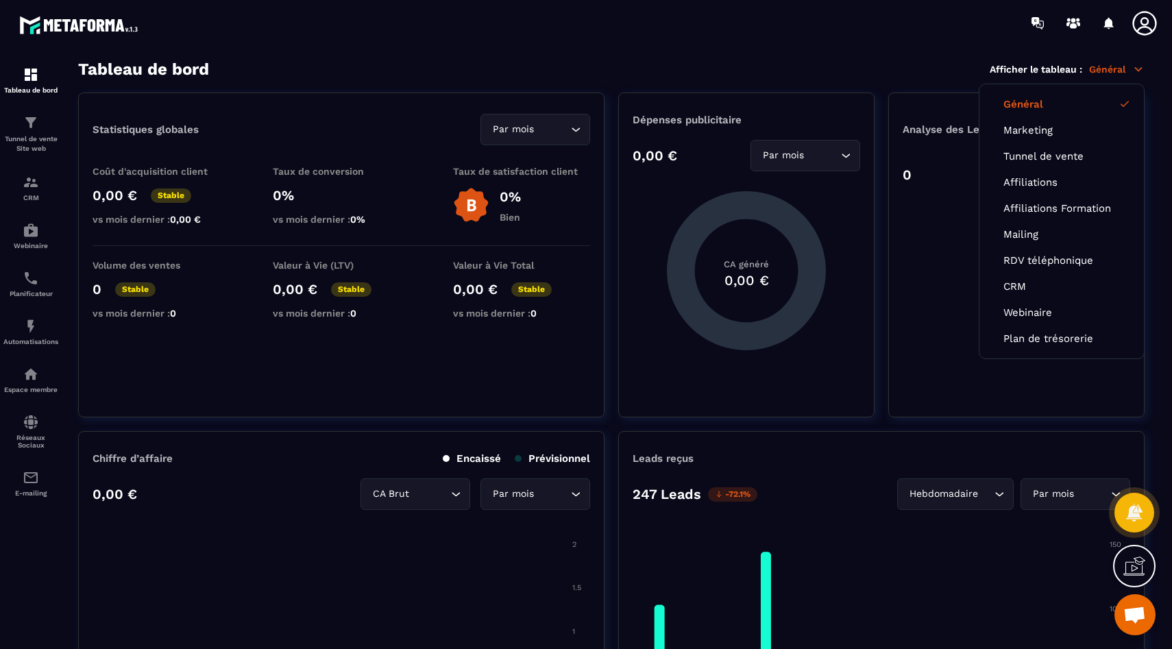
click at [839, 72] on div "Tableau de bord Afficher le tableau : Général Général Marketing Tunnel de vente…" at bounding box center [611, 69] width 1066 height 19
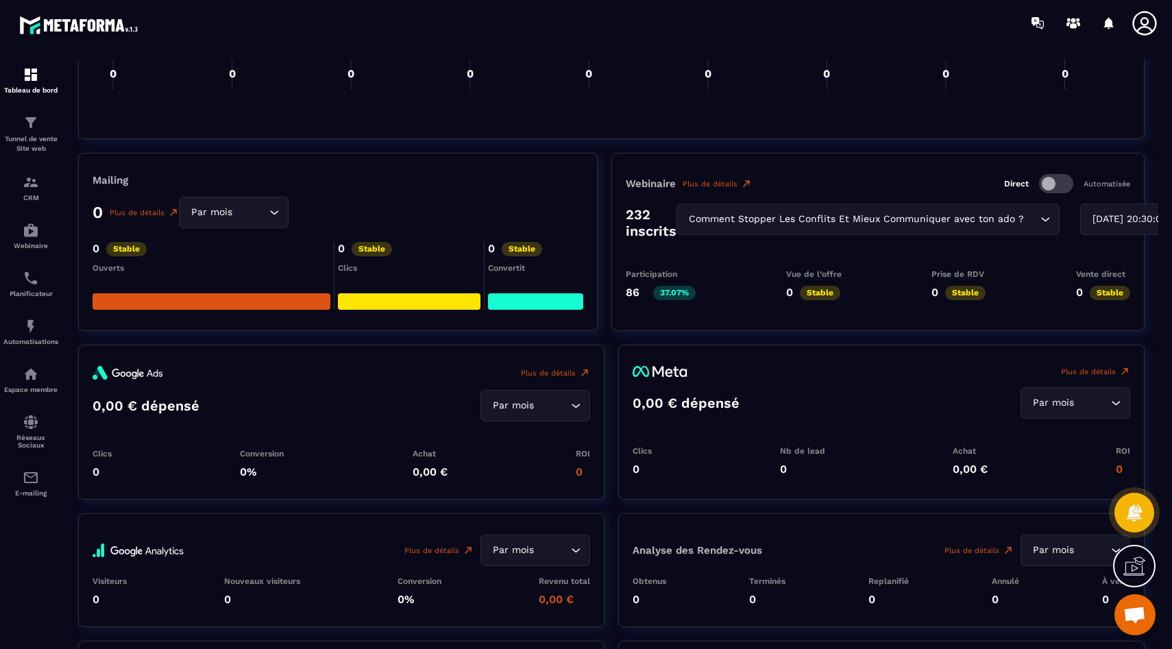
scroll to position [1515, 0]
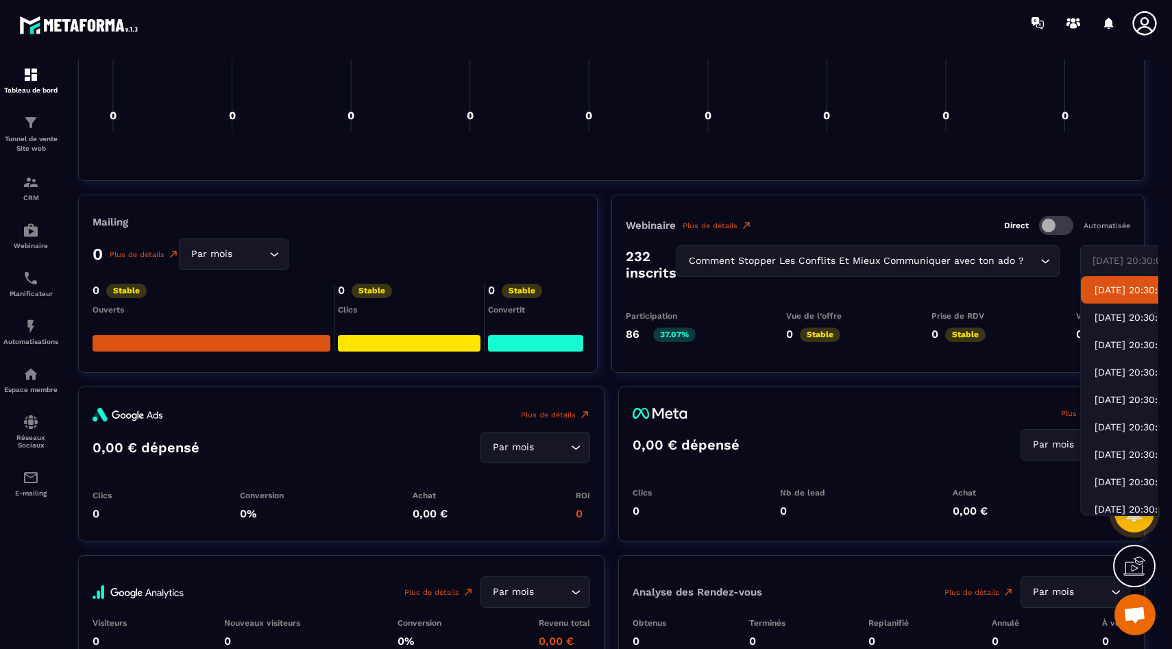
click at [1101, 246] on div "2025-05-12 20:30:00 Loading..." at bounding box center [1135, 261] width 110 height 32
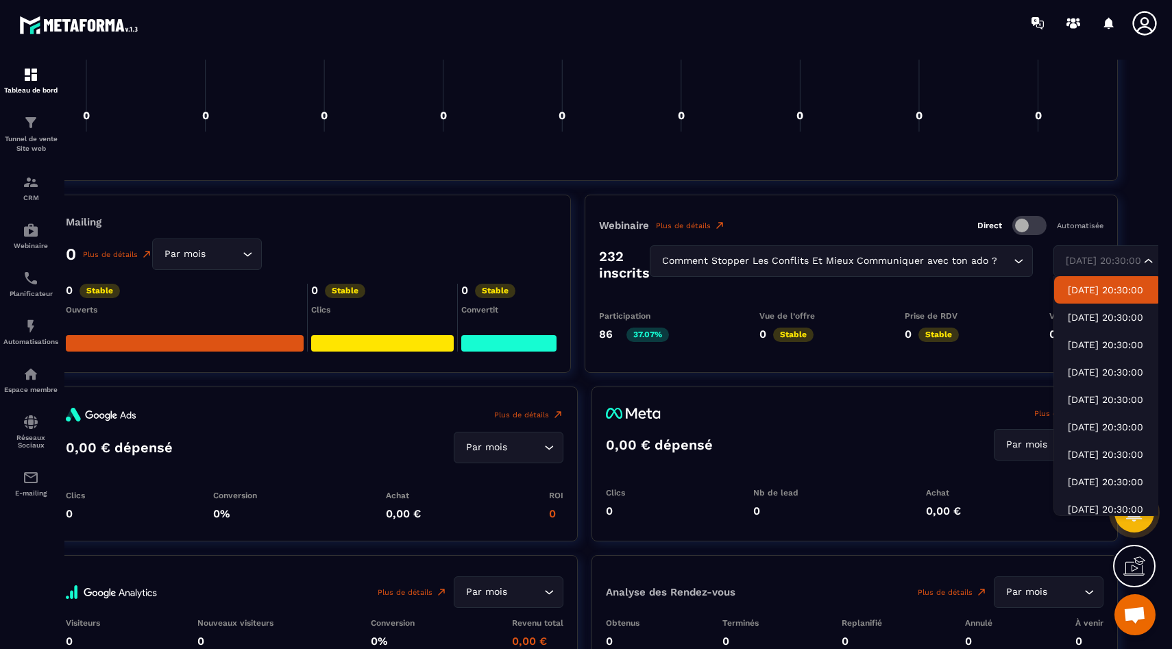
scroll to position [1444, 27]
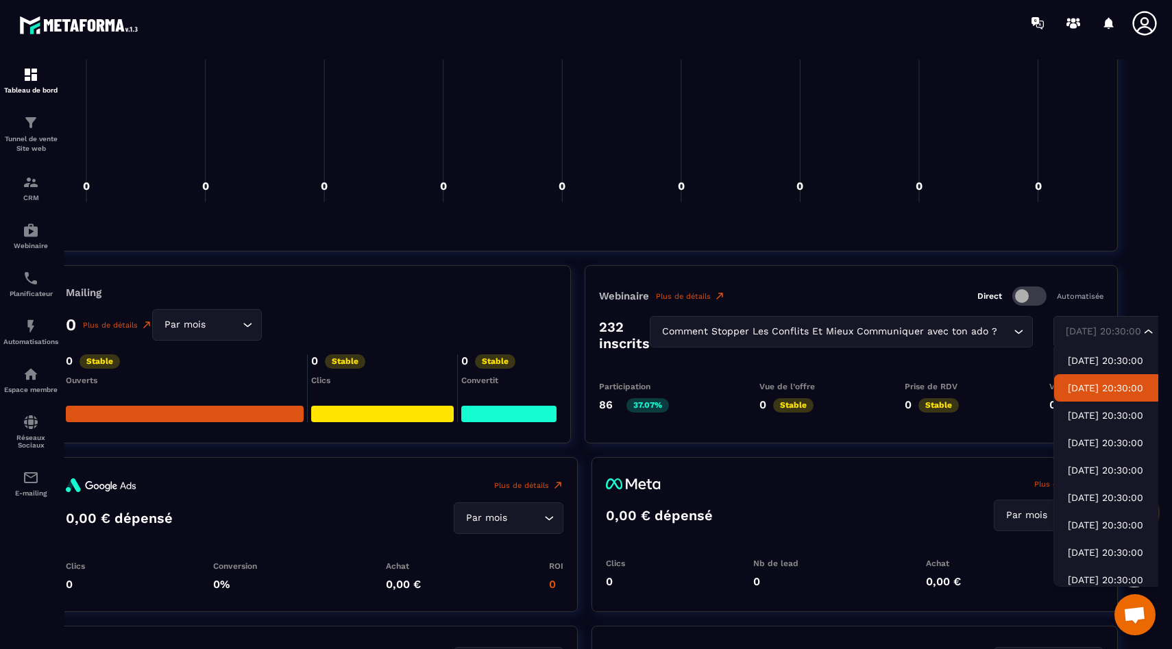
click at [1114, 385] on p "2025-05-19 20:30:00" at bounding box center [1107, 388] width 81 height 14
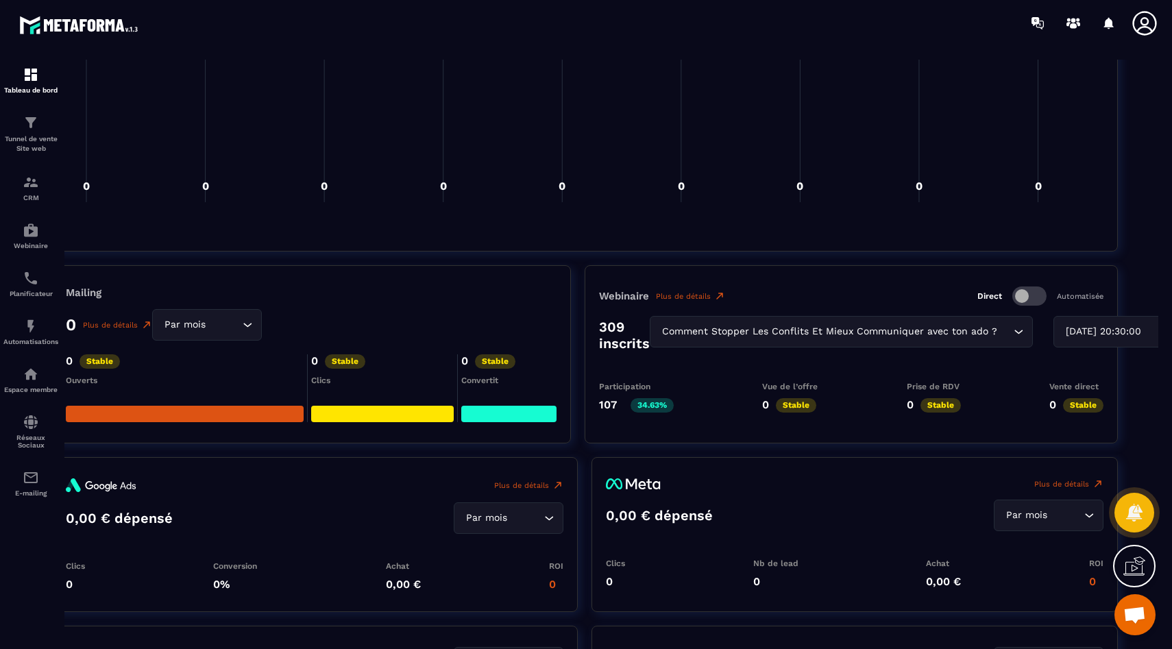
click at [1086, 330] on div "2025-05-19 20:30:00" at bounding box center [1108, 331] width 95 height 15
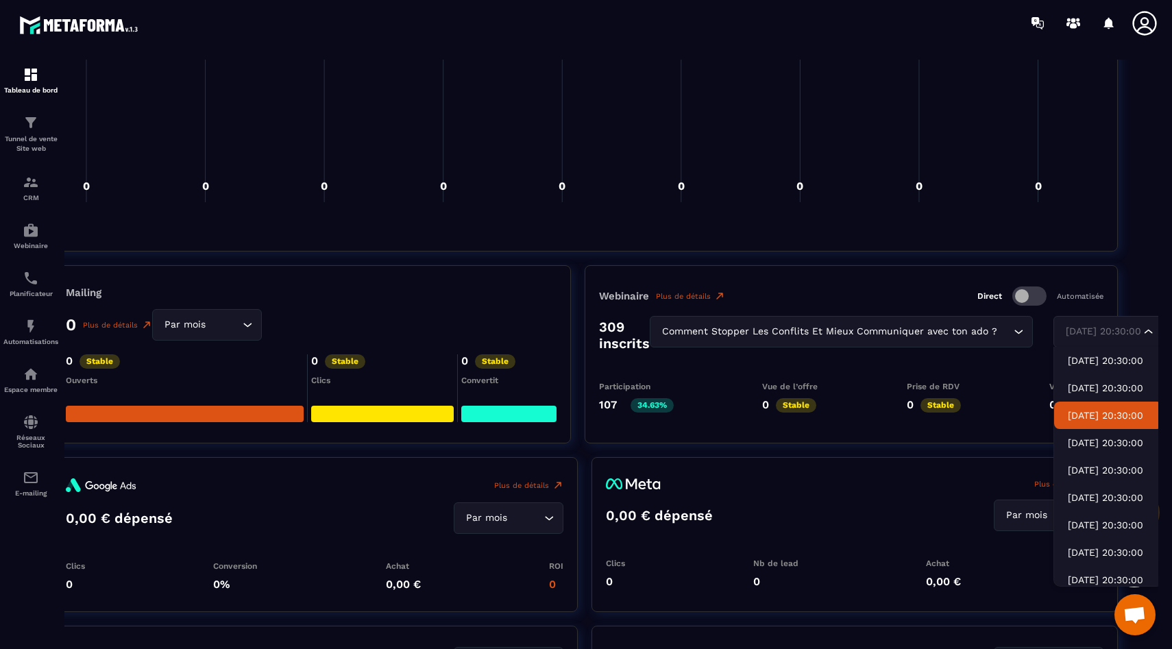
click at [1102, 412] on p "2025-06-02 20:30:00" at bounding box center [1107, 415] width 81 height 14
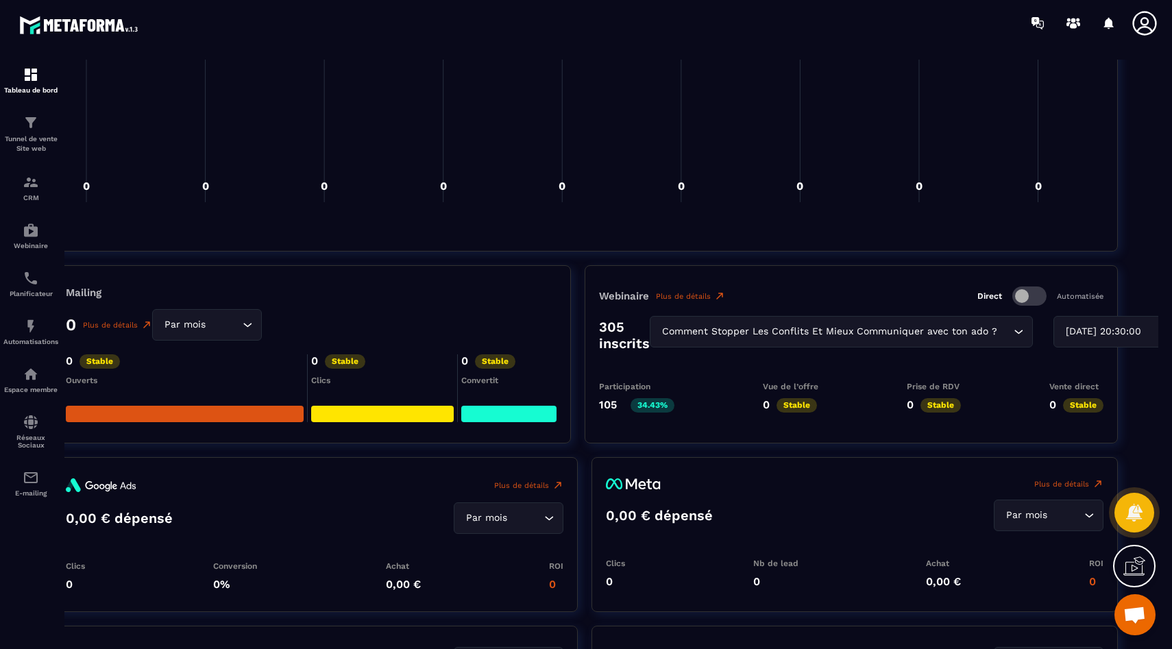
click at [1074, 337] on div "2025-06-02 20:30:00" at bounding box center [1108, 331] width 95 height 15
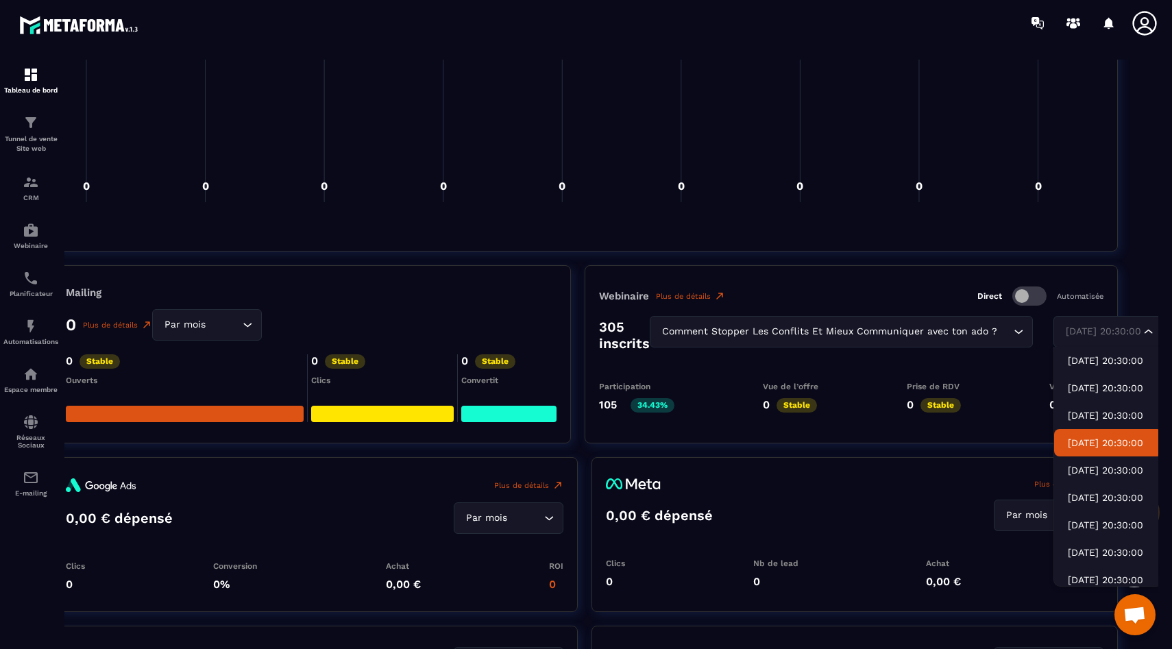
click at [1103, 447] on p "2025-06-09 20:30:00" at bounding box center [1107, 443] width 81 height 14
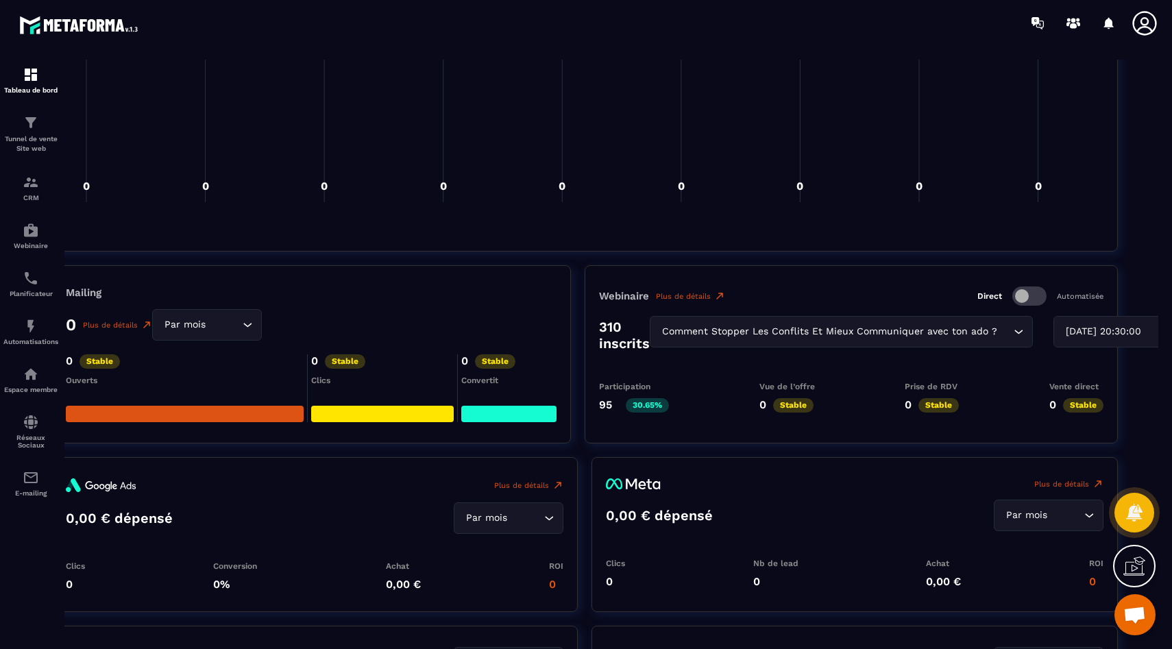
click at [1084, 336] on div "2025-06-09 20:30:00" at bounding box center [1108, 331] width 95 height 15
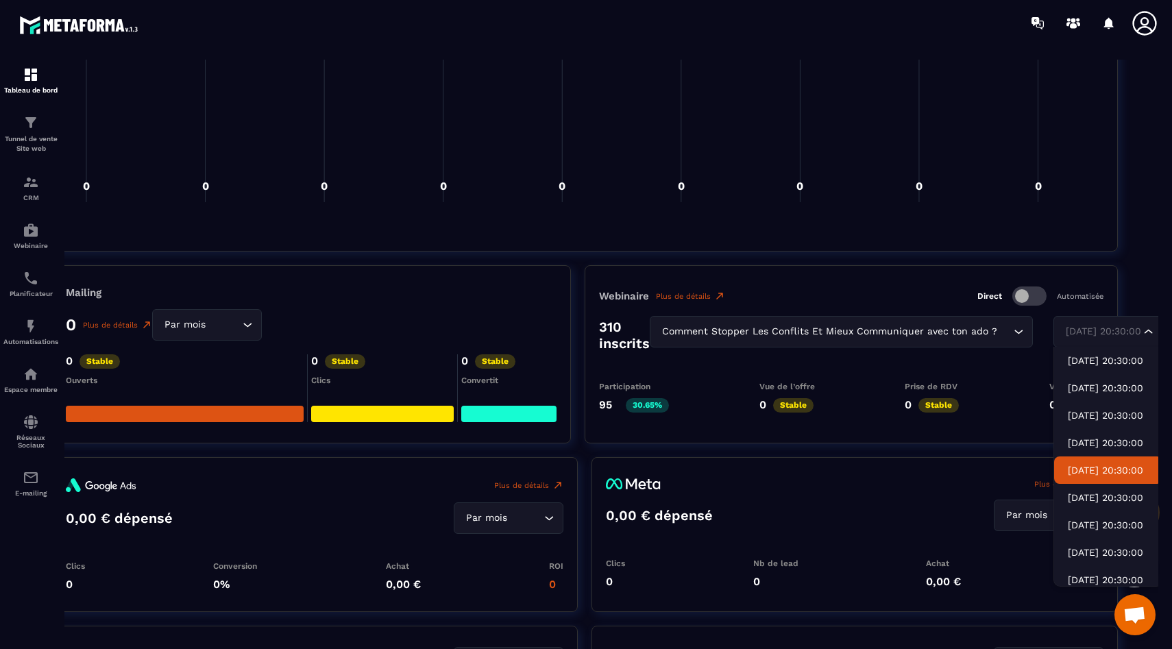
click at [1096, 467] on p "2025-06-16 20:30:00" at bounding box center [1107, 470] width 81 height 14
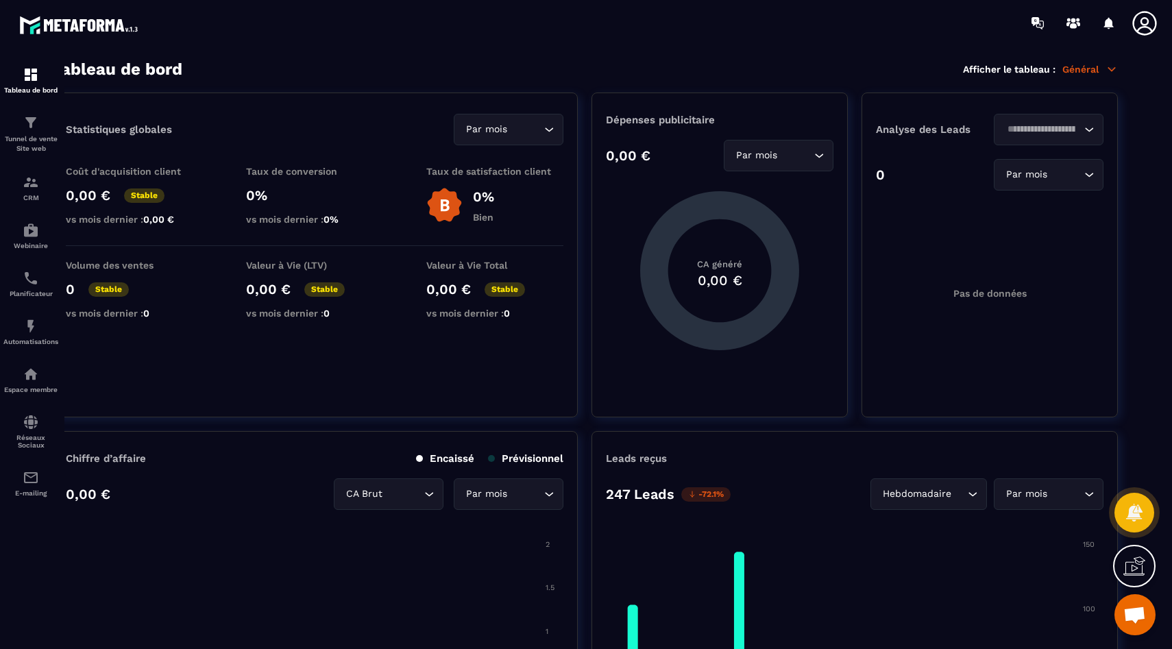
scroll to position [9, 27]
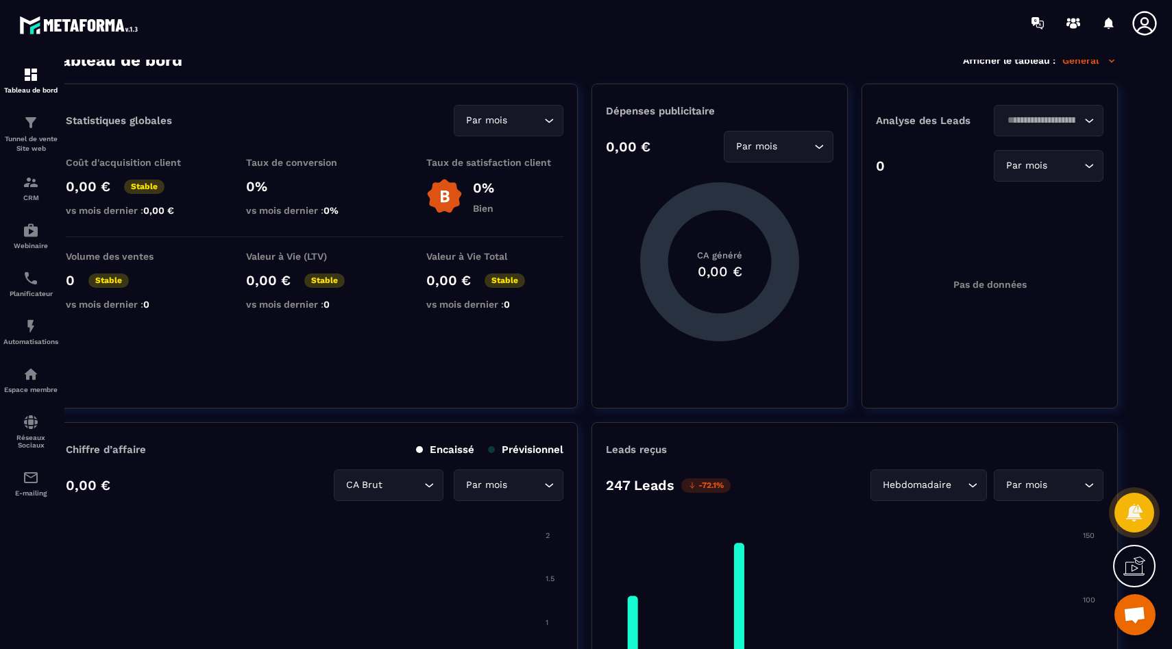
click at [767, 150] on div "Par mois" at bounding box center [771, 146] width 81 height 15
click at [777, 198] on p "Année" at bounding box center [778, 203] width 81 height 14
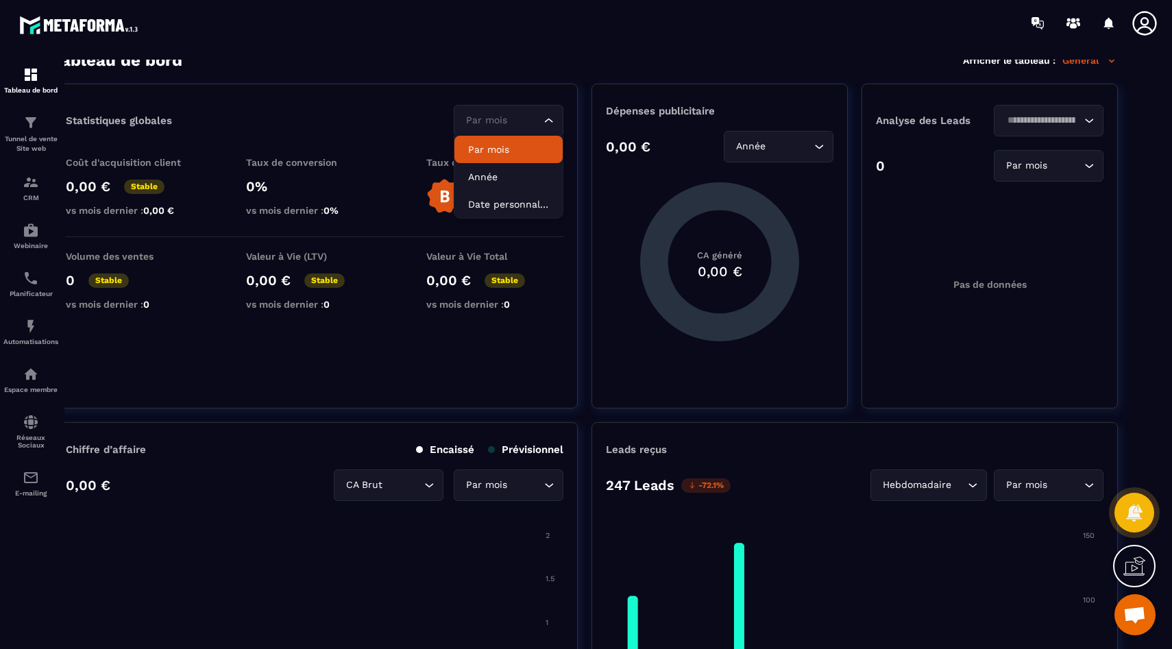
click at [519, 116] on input "Search for option" at bounding box center [501, 120] width 78 height 15
click at [465, 78] on section "Tableau de bord Afficher le tableau : Général Statistiques globales Par mois Lo…" at bounding box center [611, 355] width 1094 height 590
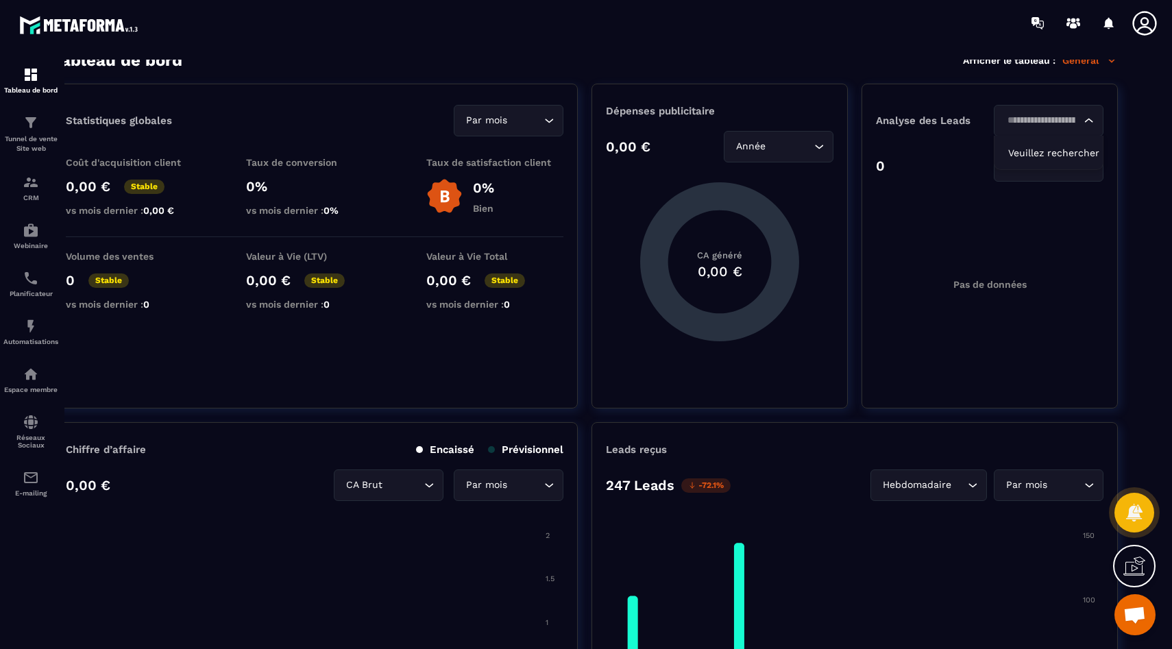
click at [1040, 118] on input "Search for option" at bounding box center [1041, 120] width 78 height 15
click at [1037, 156] on span "Veuillez rechercher" at bounding box center [1053, 152] width 91 height 11
click at [1030, 167] on li "Veuillez rechercher" at bounding box center [1048, 153] width 108 height 34
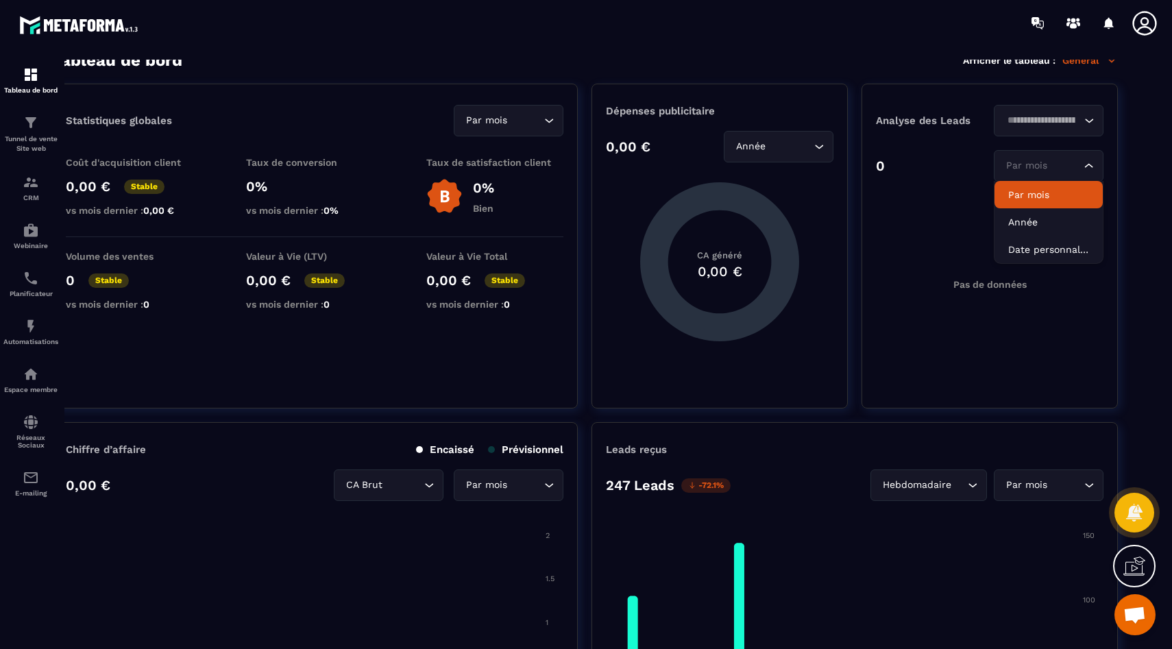
click at [1016, 177] on div "Par mois Loading..." at bounding box center [1048, 166] width 110 height 32
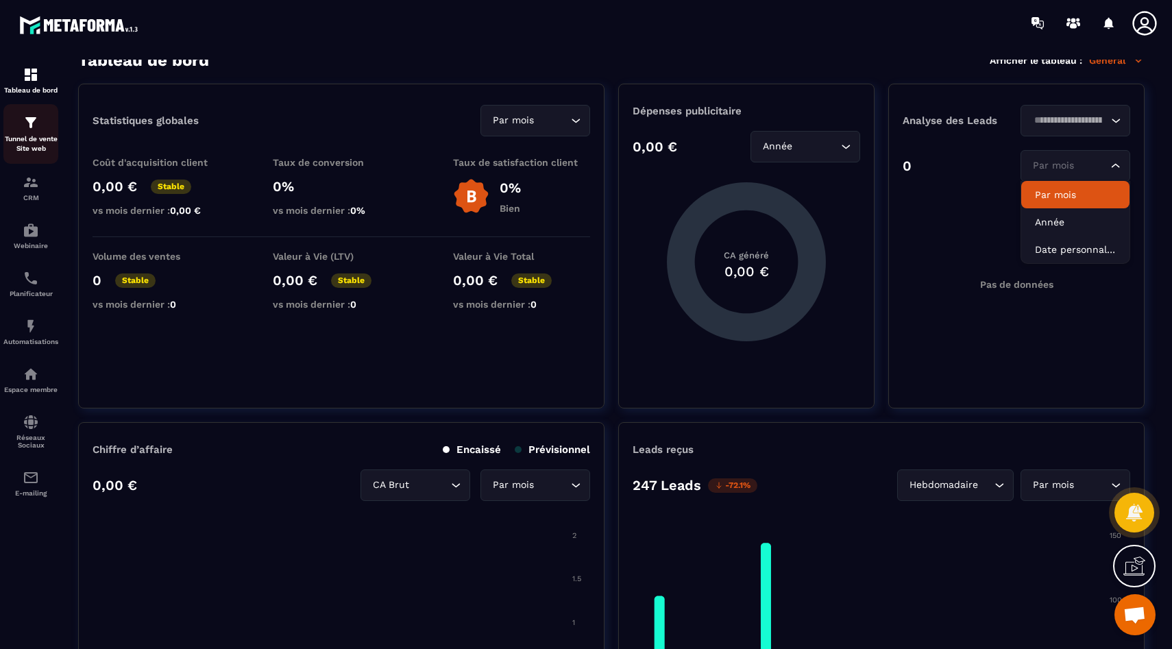
click at [16, 134] on div "Tunnel de vente Site web" at bounding box center [30, 133] width 55 height 39
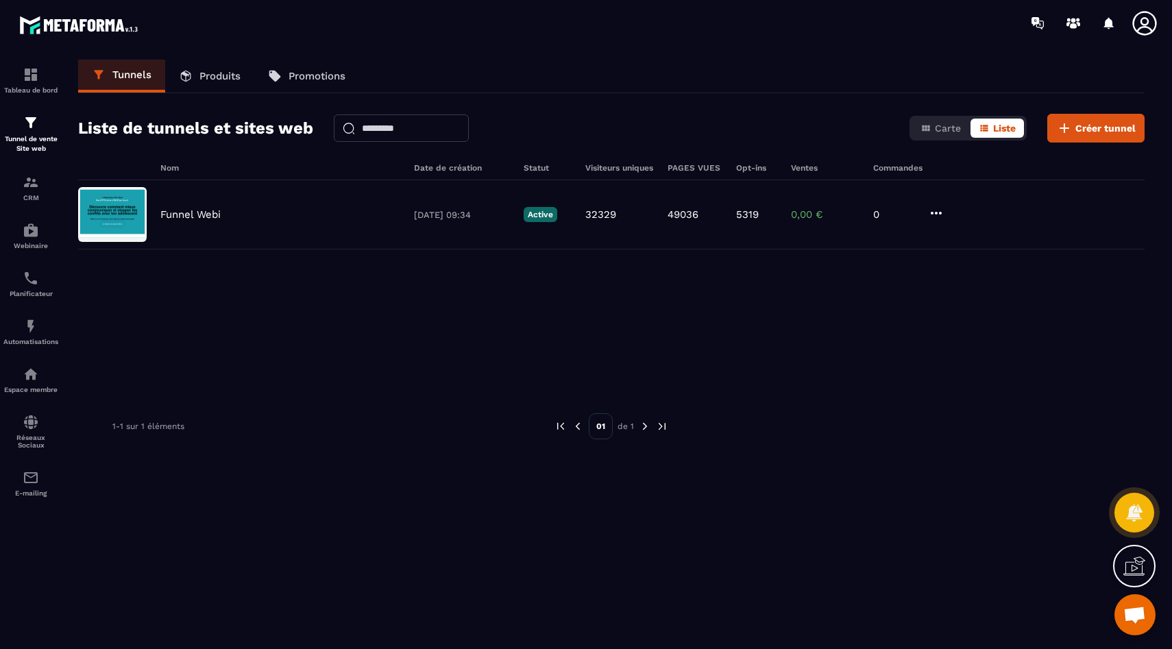
click at [202, 88] on link "Produits" at bounding box center [209, 76] width 89 height 33
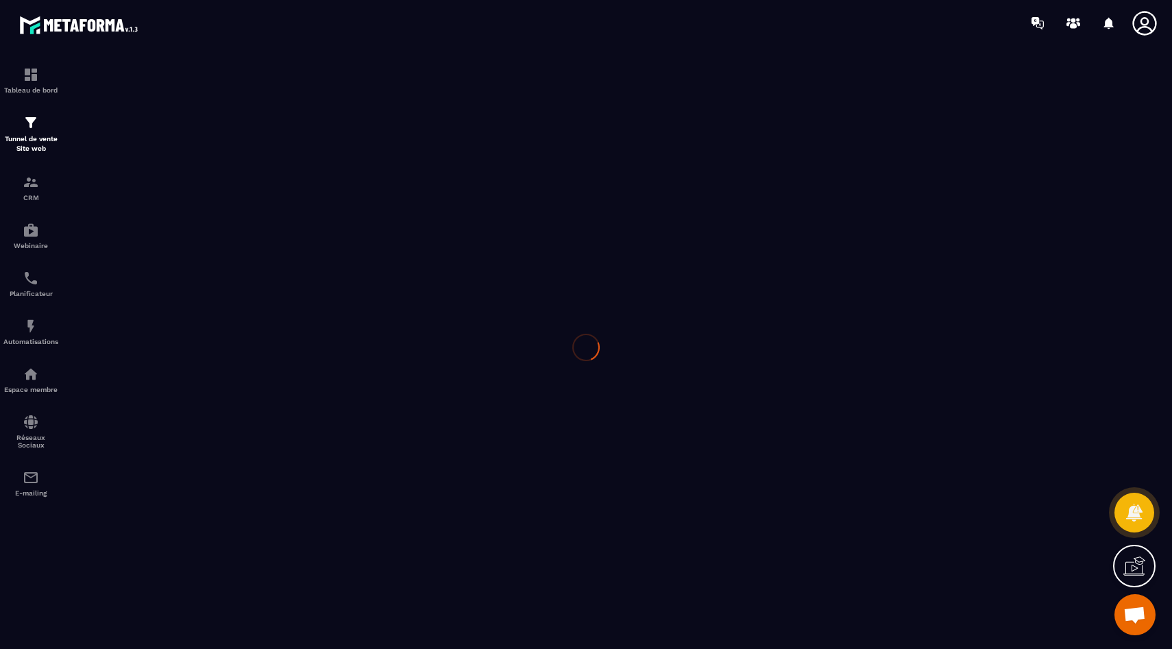
click at [204, 85] on div at bounding box center [586, 347] width 1172 height 603
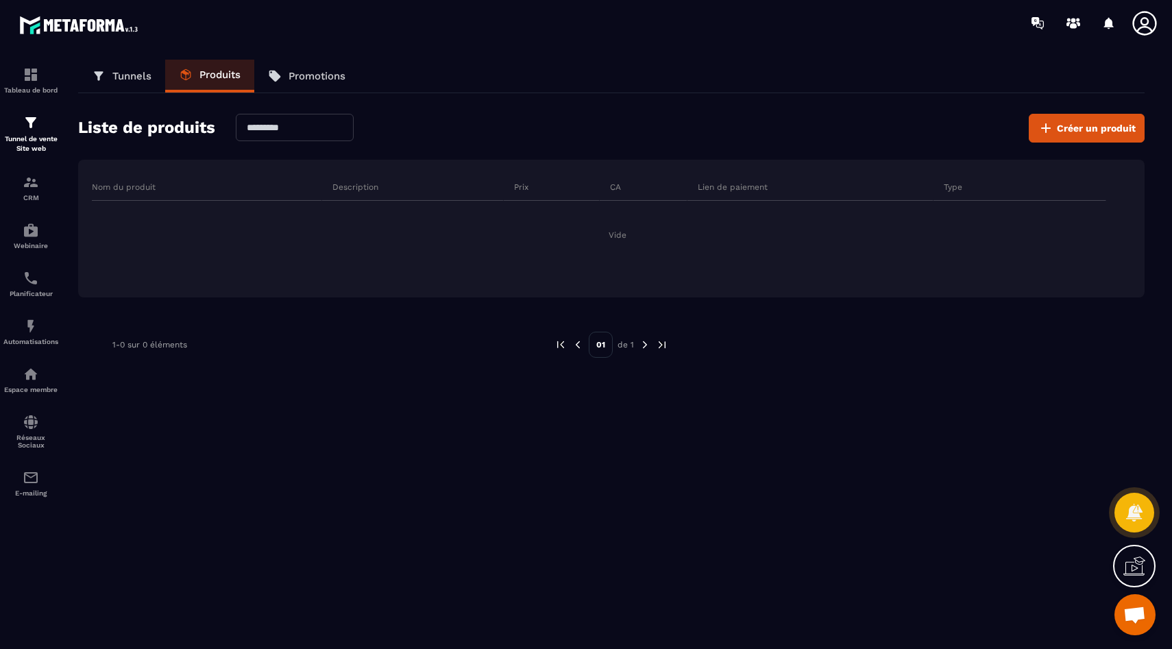
click at [121, 78] on p "Tunnels" at bounding box center [131, 76] width 39 height 12
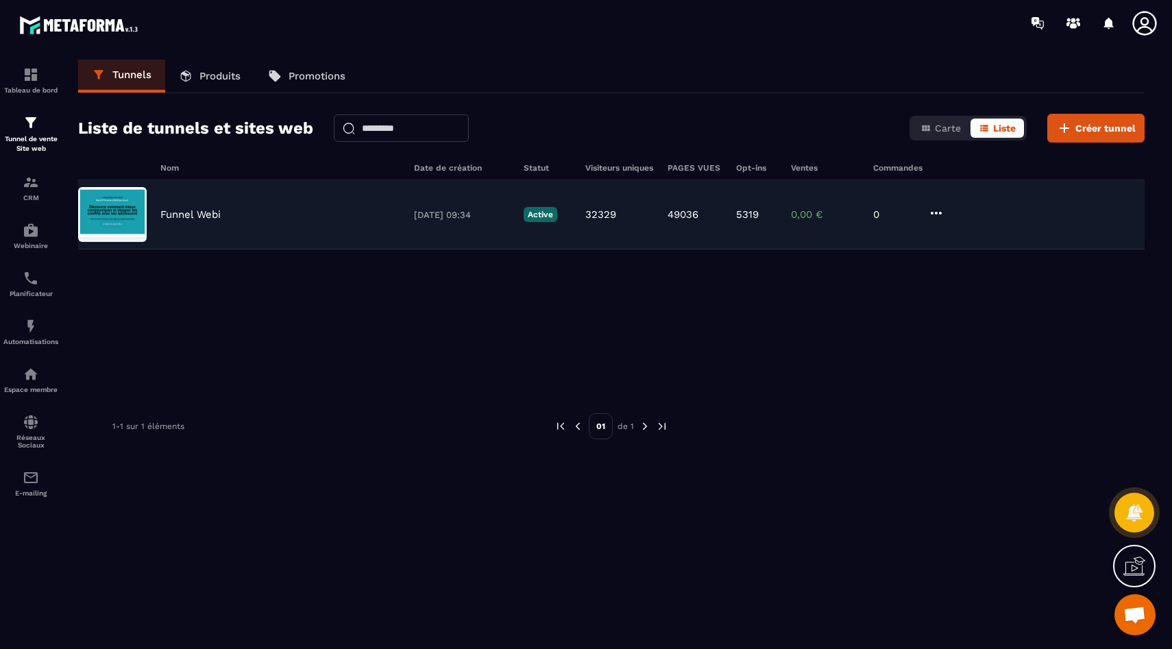
click at [249, 217] on div "Funnel Webi" at bounding box center [280, 214] width 240 height 12
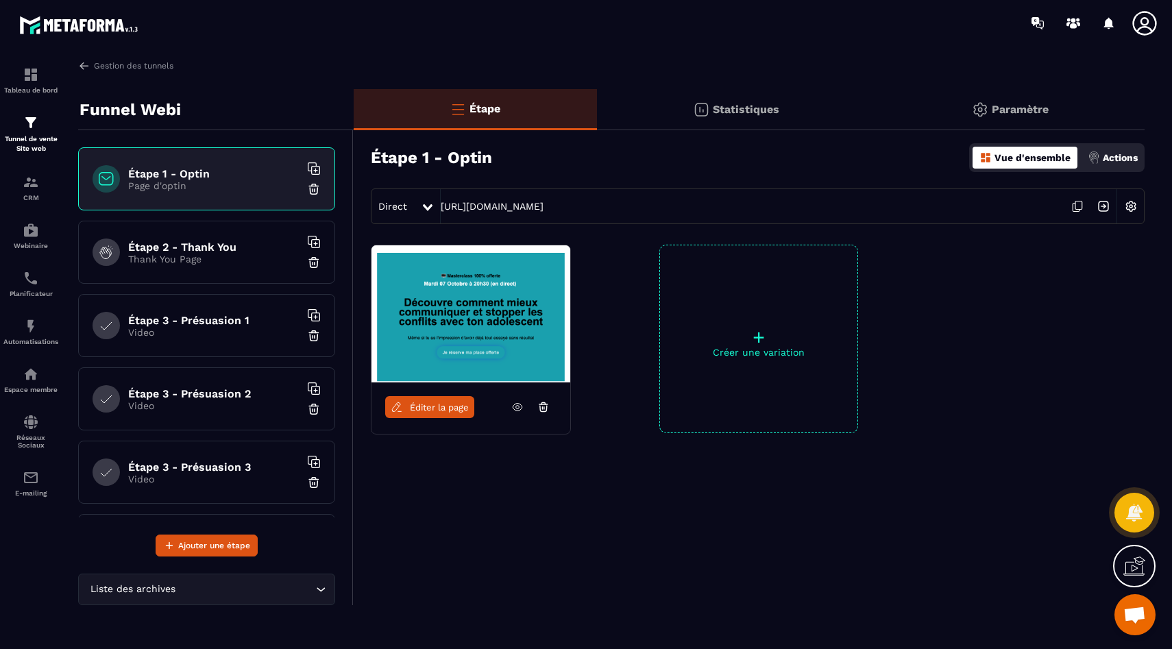
click at [1074, 201] on icon at bounding box center [1077, 206] width 26 height 26
click at [199, 243] on h6 "Étape 2 - Thank You" at bounding box center [213, 246] width 171 height 13
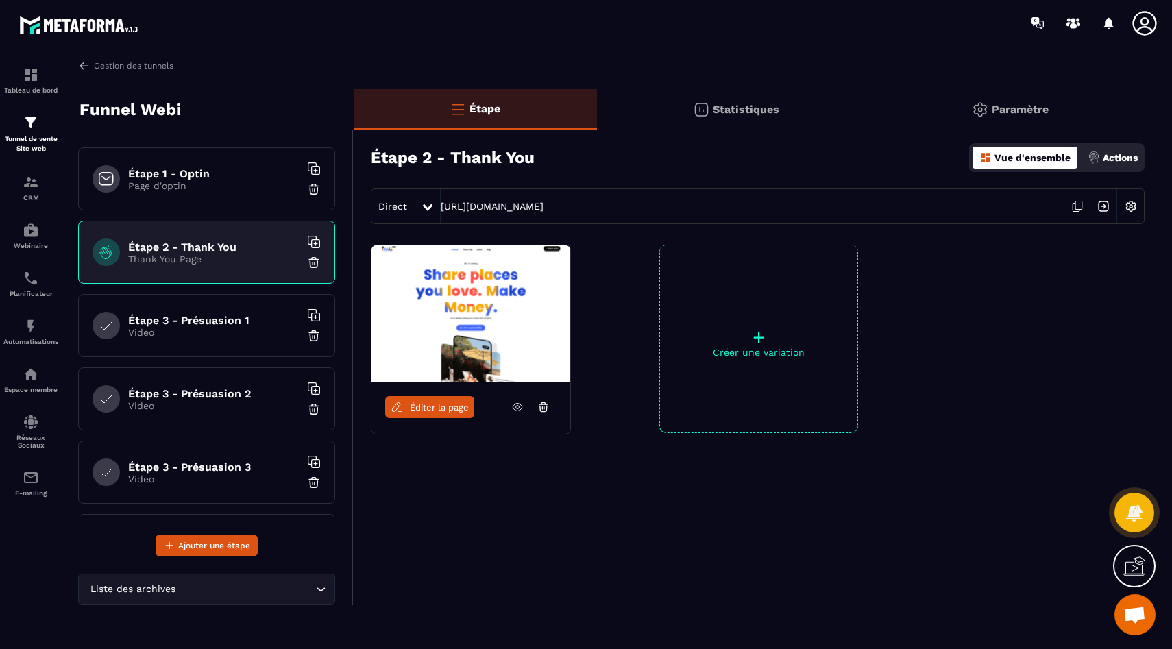
drag, startPoint x: 763, startPoint y: 210, endPoint x: 437, endPoint y: 206, distance: 326.2
click at [437, 206] on div "Direct https://go.etsionsposait.com/confirmation-inscription-masterclass" at bounding box center [758, 206] width 774 height 36
copy div "https://go.etsionsposait.com/confirmation-inscription-masterclass"
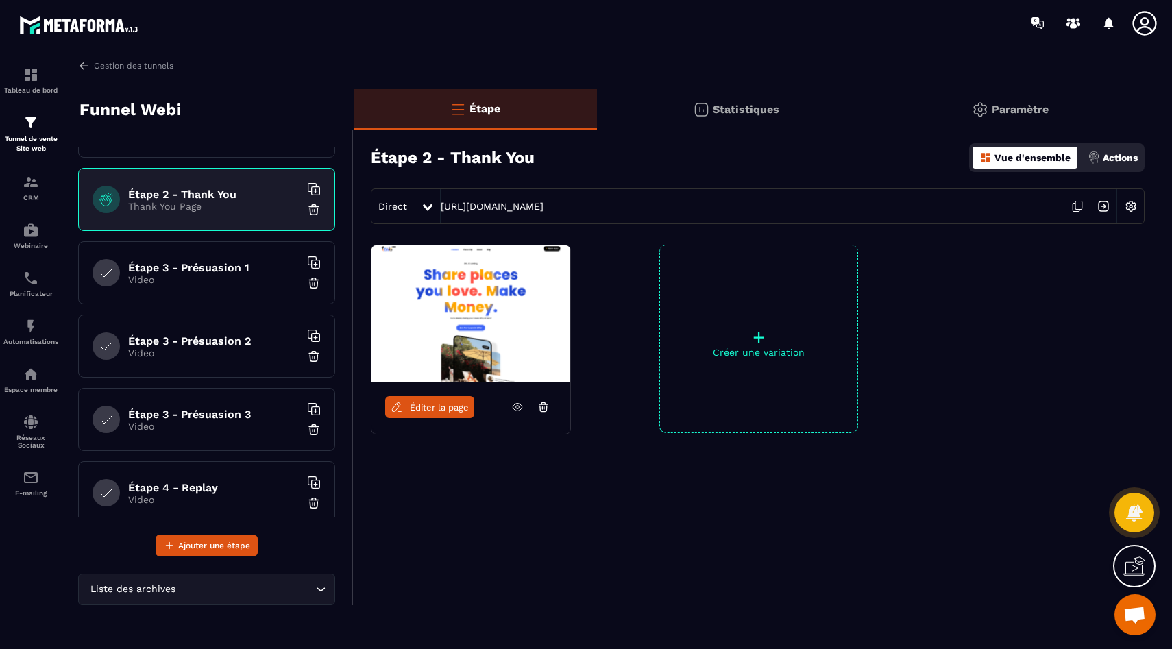
scroll to position [53, 0]
click at [188, 264] on h6 "Étape 3 - Présuasion 1" at bounding box center [213, 266] width 171 height 13
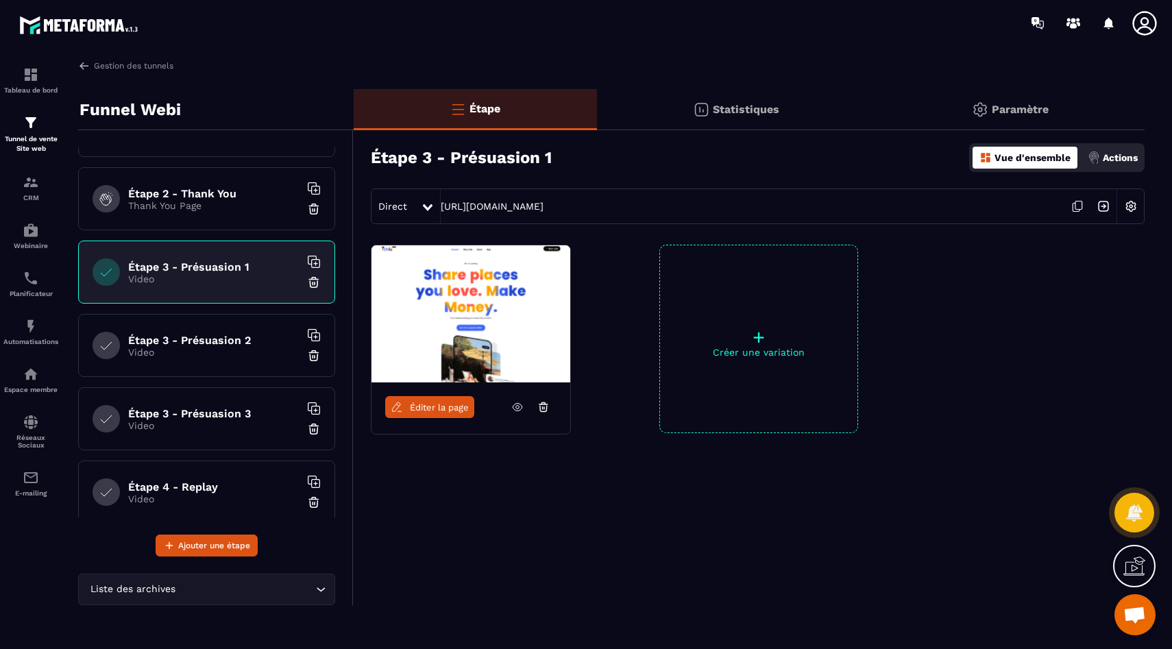
drag, startPoint x: 649, startPoint y: 209, endPoint x: 431, endPoint y: 207, distance: 217.9
click at [431, 207] on div "Direct https://go.etsionsposait.com/video-offerte-1" at bounding box center [758, 206] width 774 height 36
click at [36, 69] on img at bounding box center [31, 74] width 16 height 16
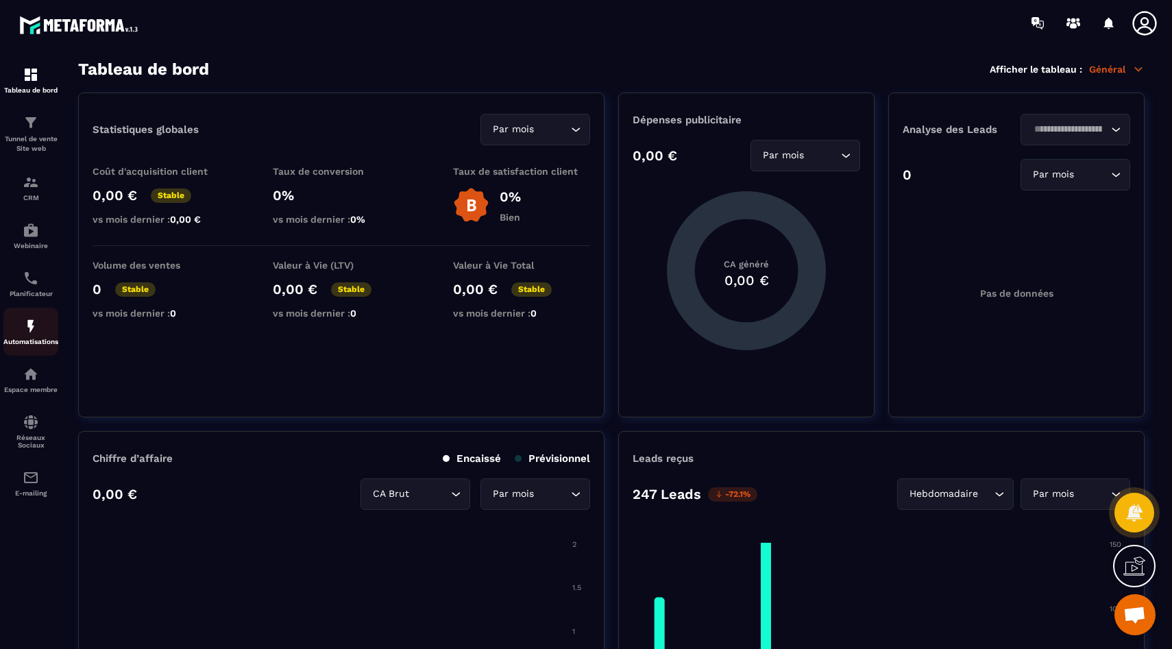
click at [40, 327] on div "Automatisations" at bounding box center [30, 331] width 55 height 27
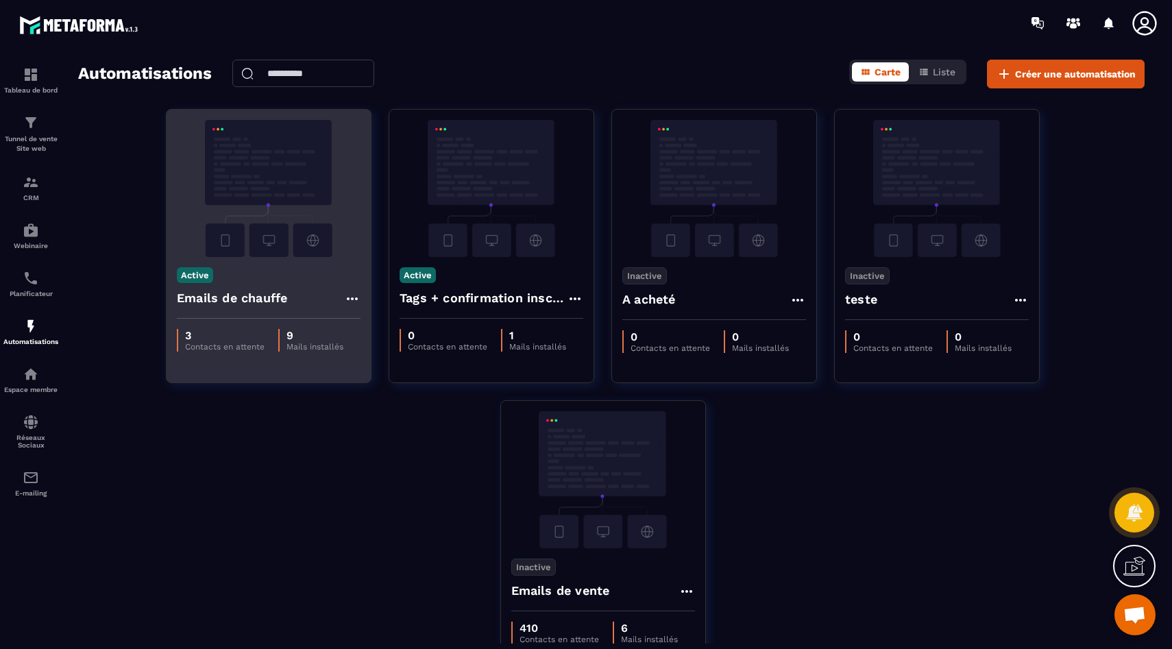
click at [266, 230] on img at bounding box center [269, 188] width 184 height 137
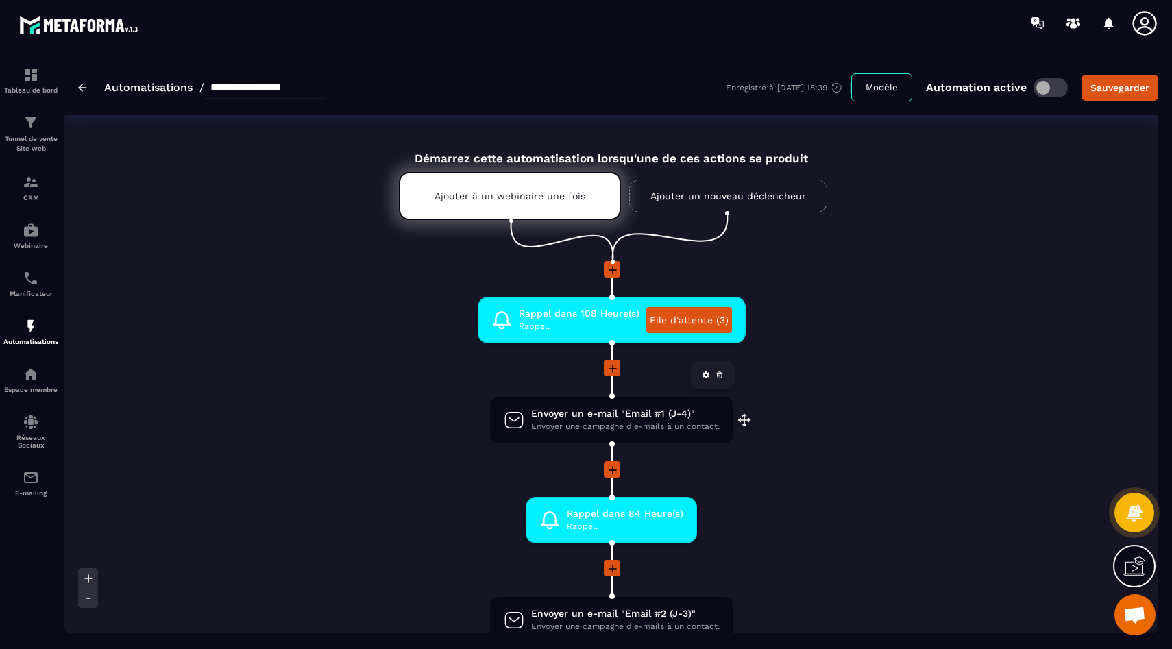
click at [557, 414] on span "Envoyer un e-mail "Email #1 (J-4)"" at bounding box center [625, 413] width 188 height 13
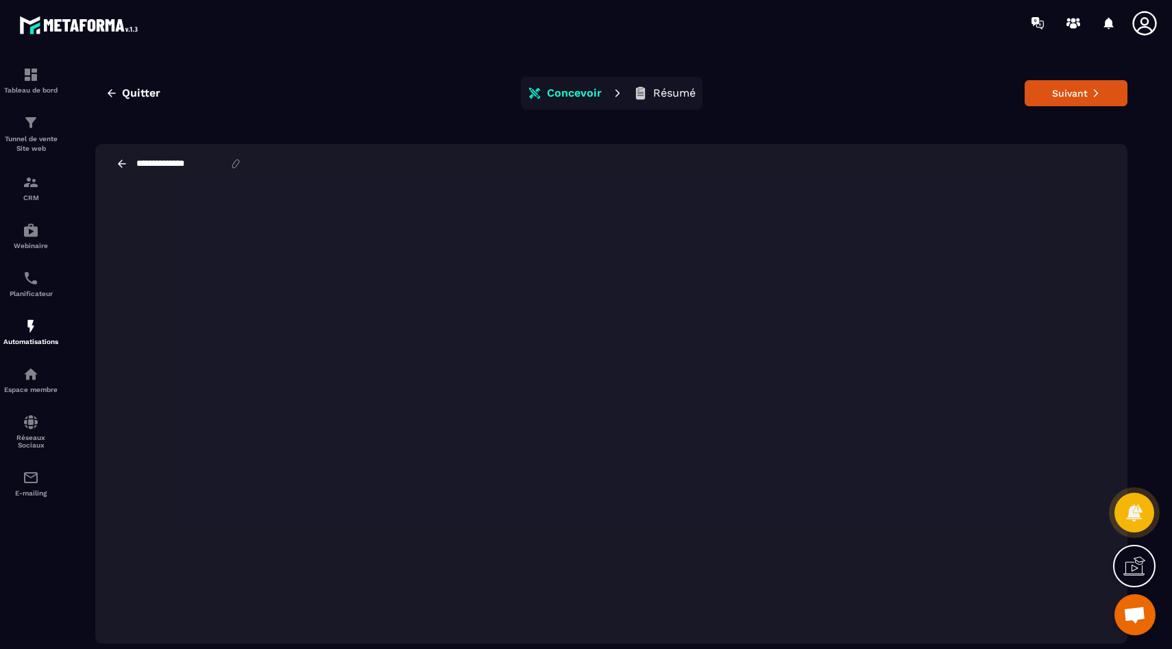
click at [114, 160] on div "**********" at bounding box center [611, 164] width 1032 height 40
click at [125, 165] on icon at bounding box center [122, 164] width 12 height 12
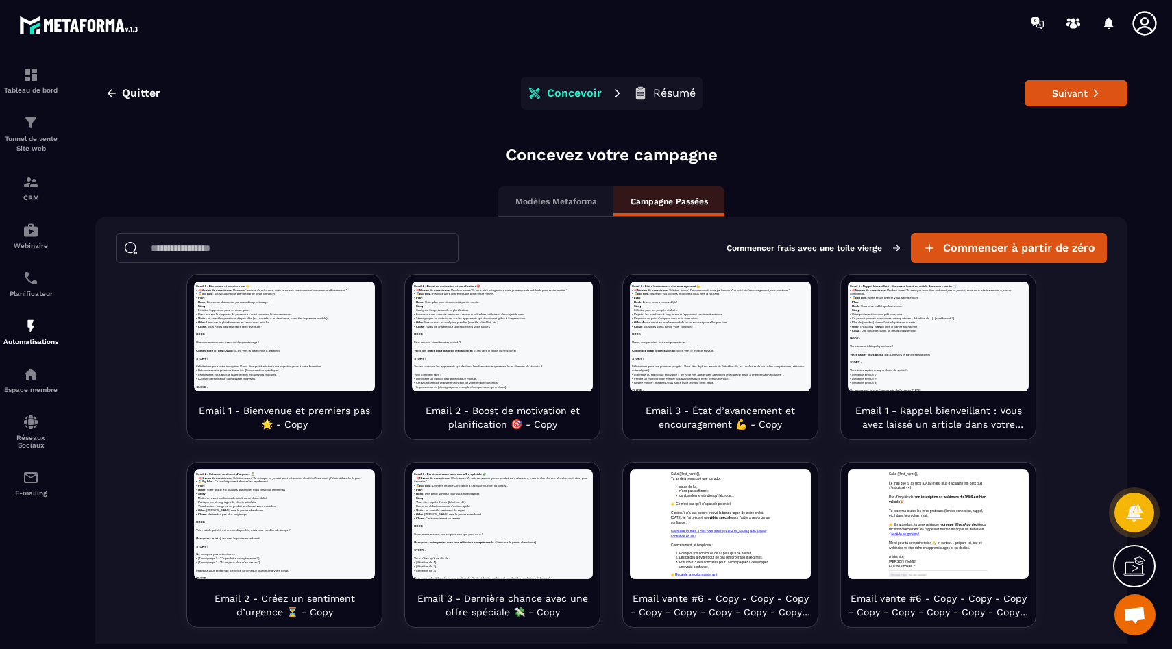
click at [556, 194] on div "Modèles Metaforma" at bounding box center [555, 201] width 115 height 30
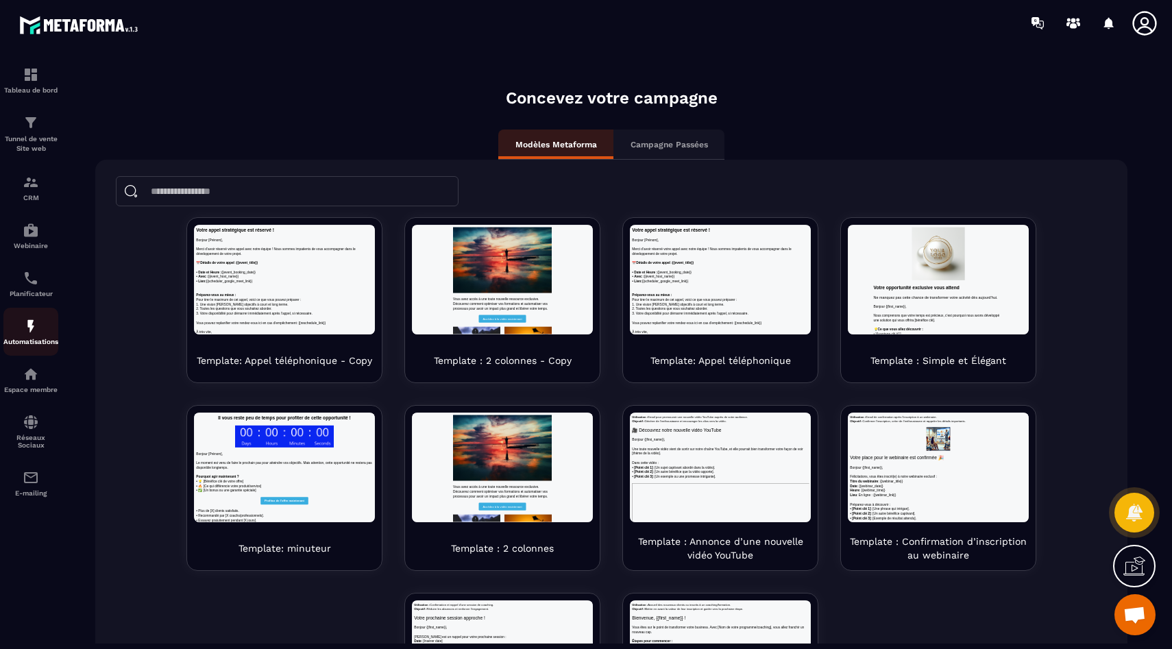
click at [25, 330] on img at bounding box center [31, 326] width 16 height 16
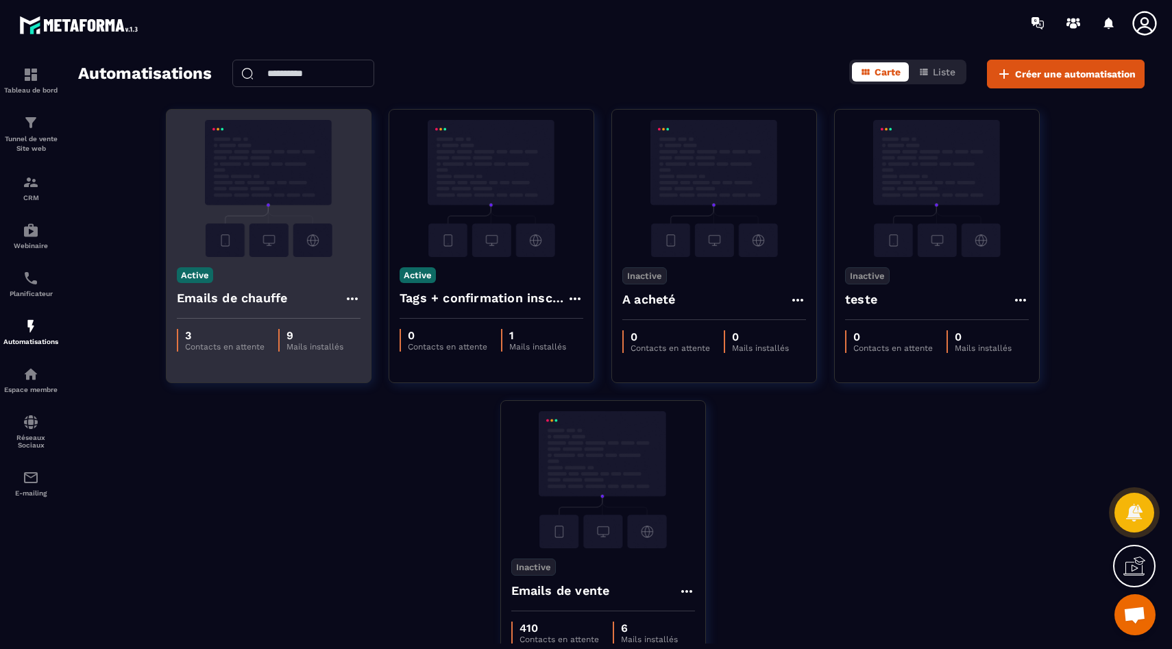
click at [283, 189] on img at bounding box center [269, 188] width 184 height 137
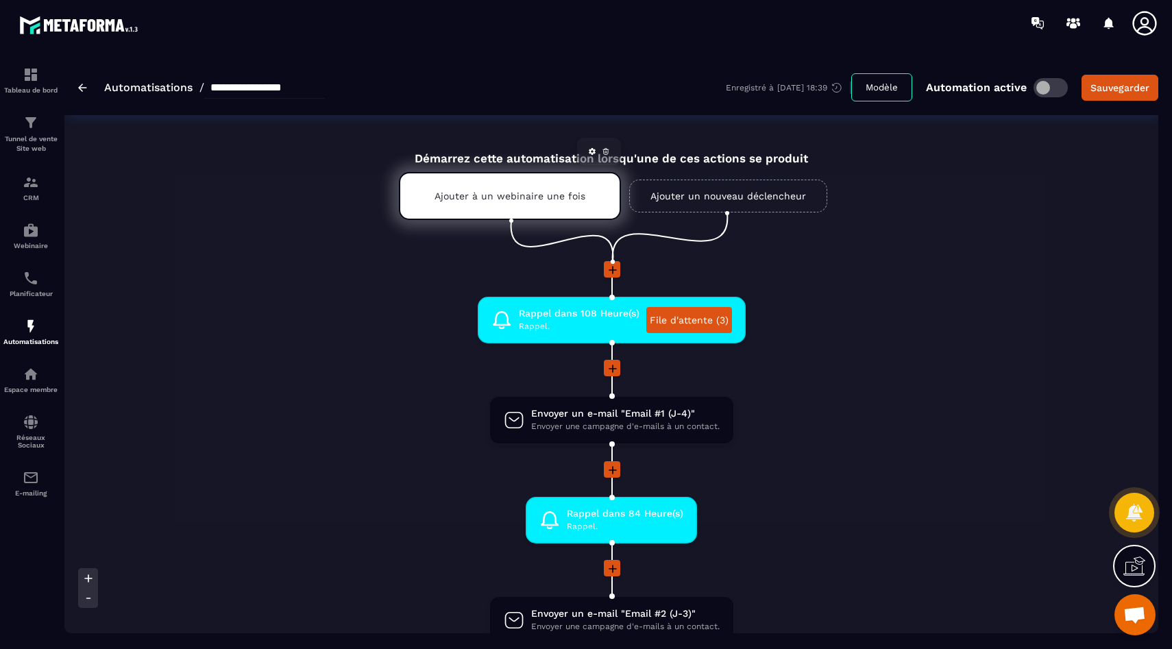
click at [526, 201] on p "Ajouter à un webinaire une fois" at bounding box center [509, 195] width 151 height 11
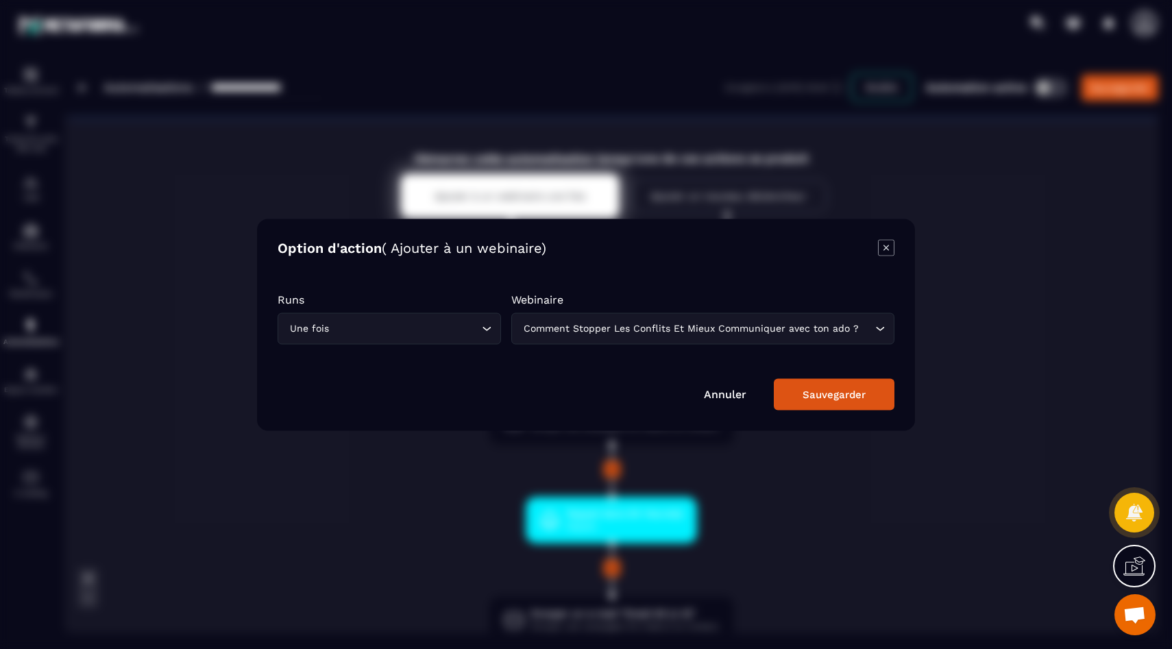
click at [883, 245] on icon "Modal window" at bounding box center [885, 247] width 5 height 5
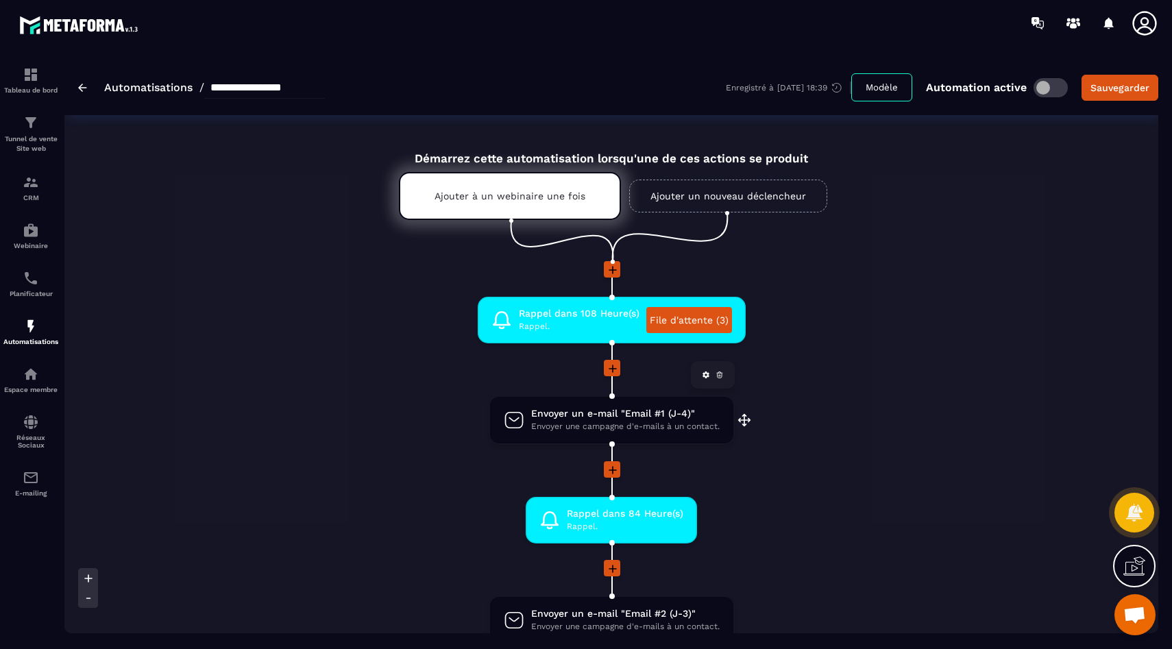
click at [560, 416] on span "Envoyer un e-mail "Email #1 (J-4)"" at bounding box center [625, 413] width 188 height 13
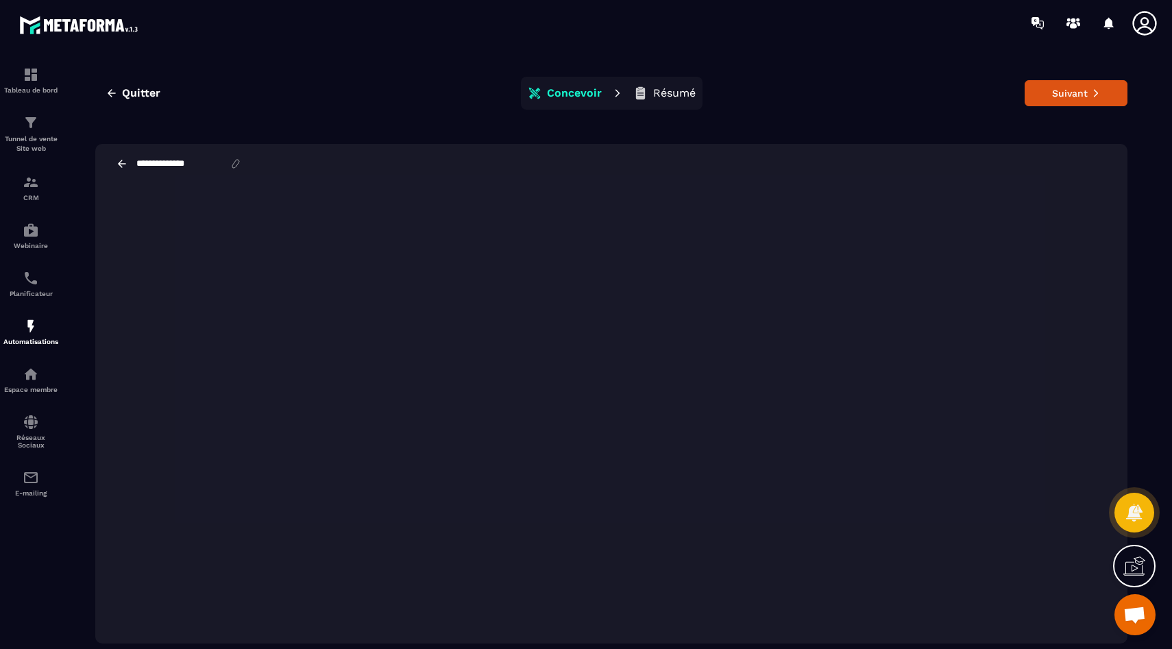
scroll to position [27, 0]
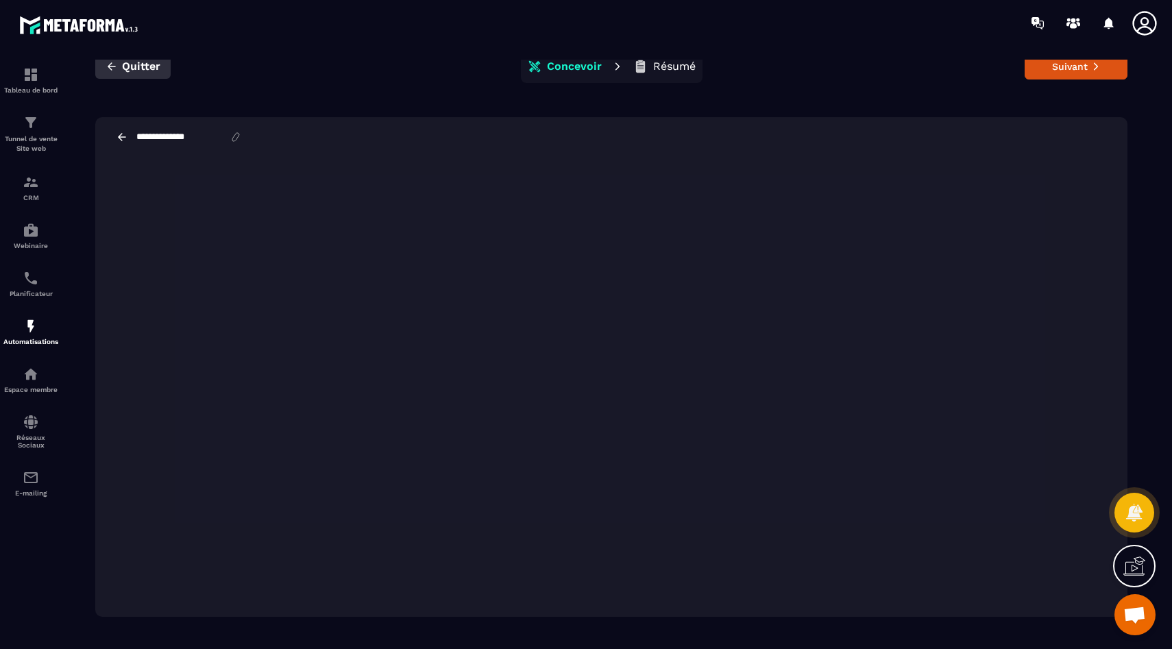
click at [106, 63] on icon "button" at bounding box center [112, 66] width 12 height 12
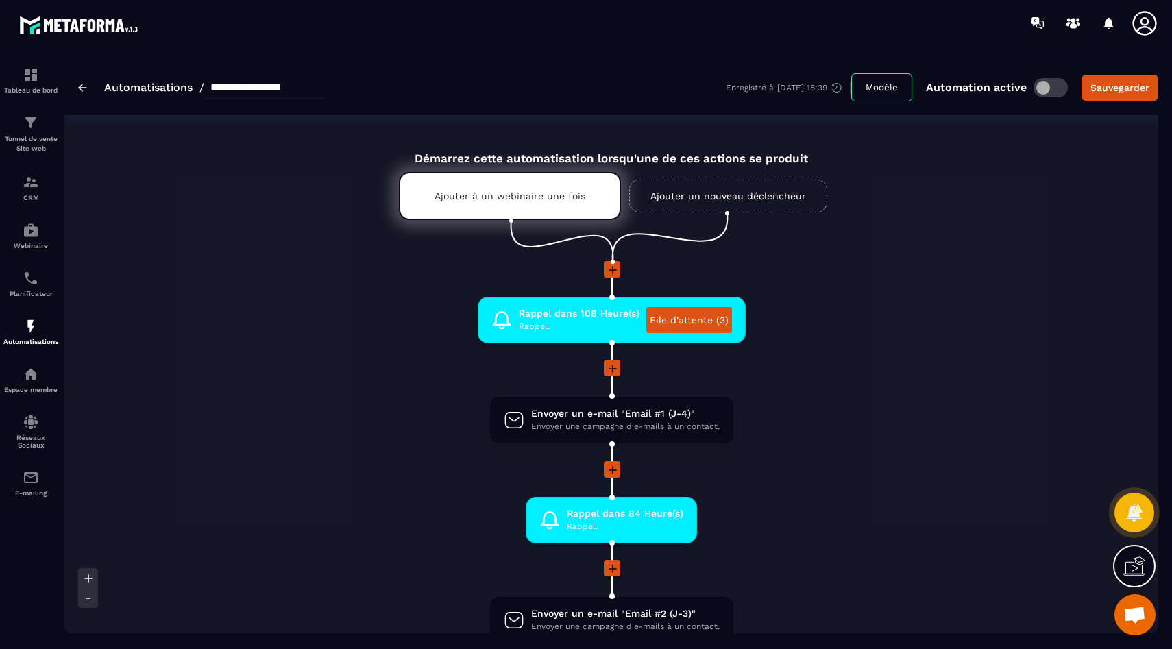
click at [92, 89] on div "**********" at bounding box center [201, 88] width 247 height 22
click at [78, 89] on img at bounding box center [82, 88] width 9 height 8
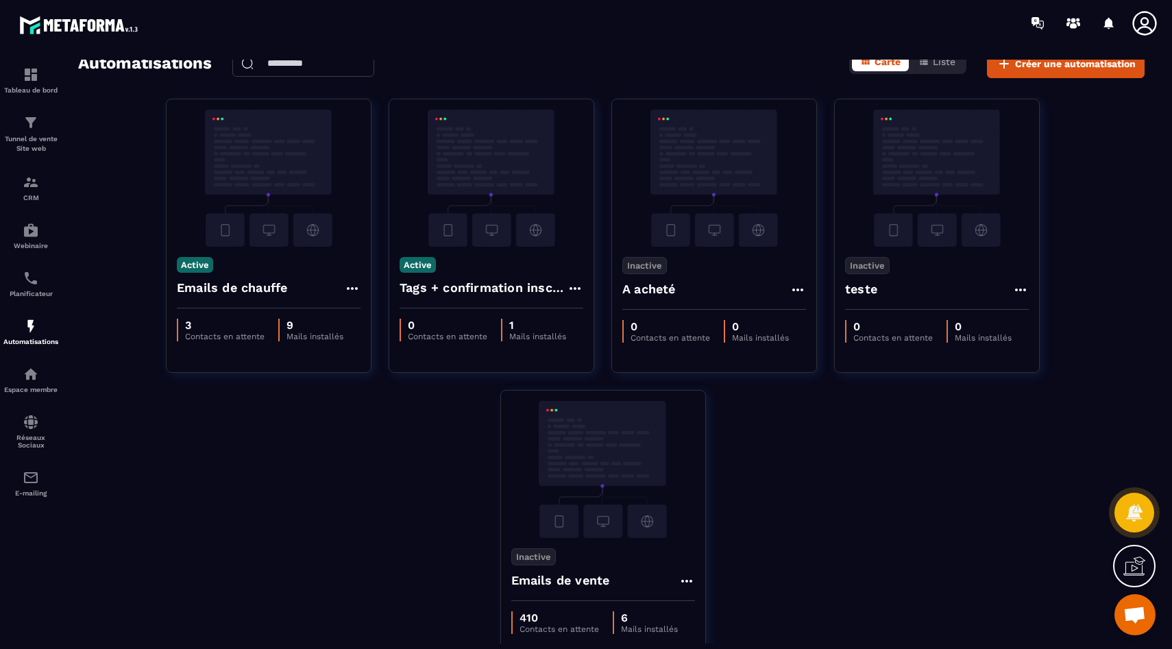
scroll to position [88, 0]
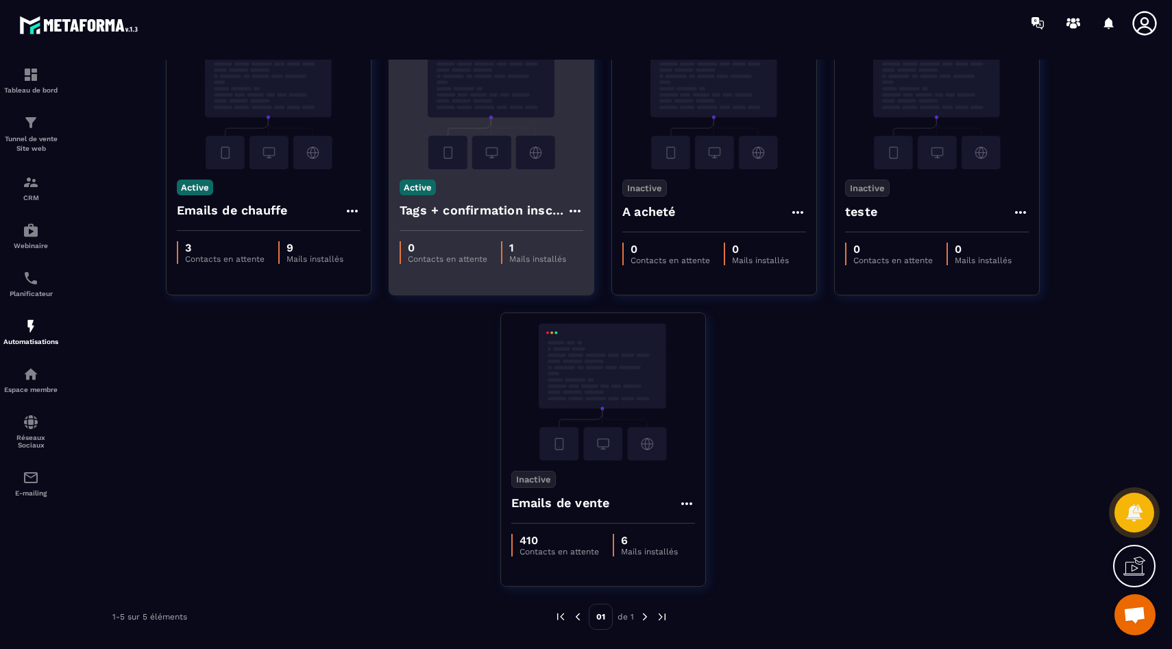
click at [481, 160] on img at bounding box center [491, 100] width 184 height 137
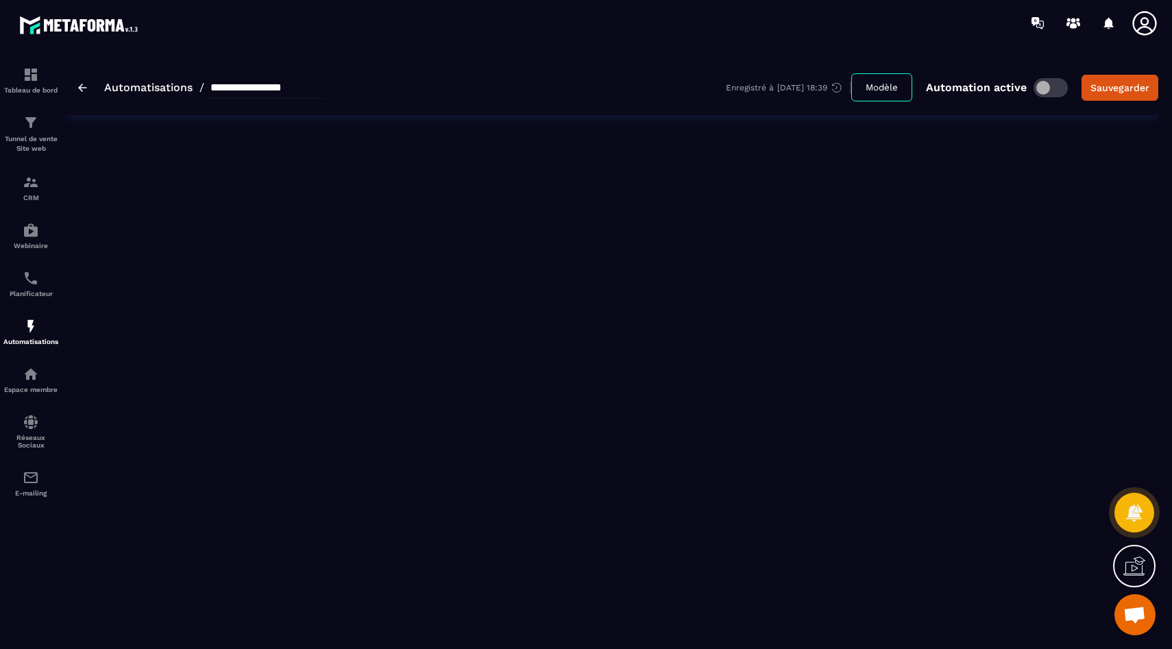
type input "**********"
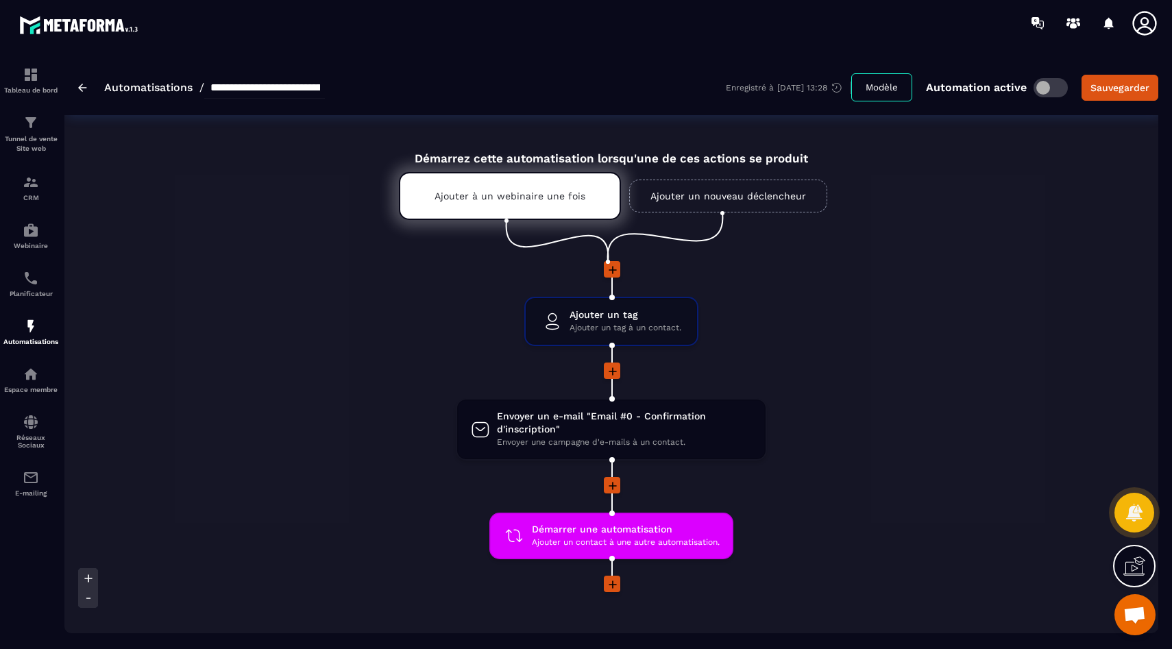
scroll to position [118, 0]
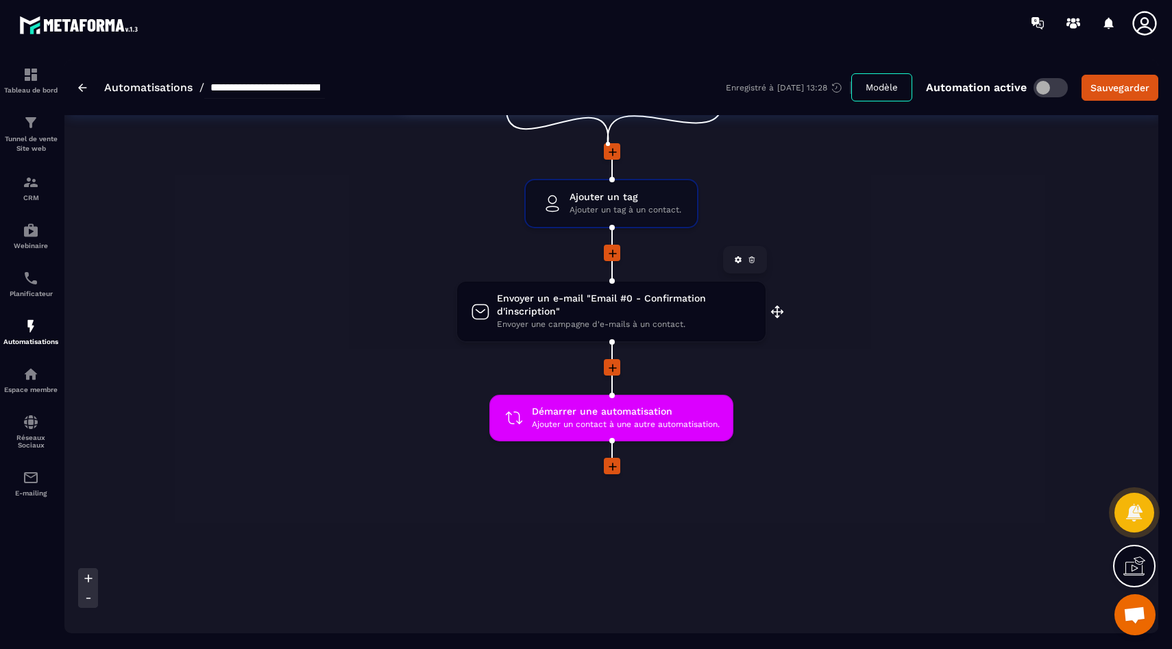
click at [602, 307] on span "Envoyer un e-mail "Email #0 - Confirmation d'inscription"" at bounding box center [624, 305] width 255 height 26
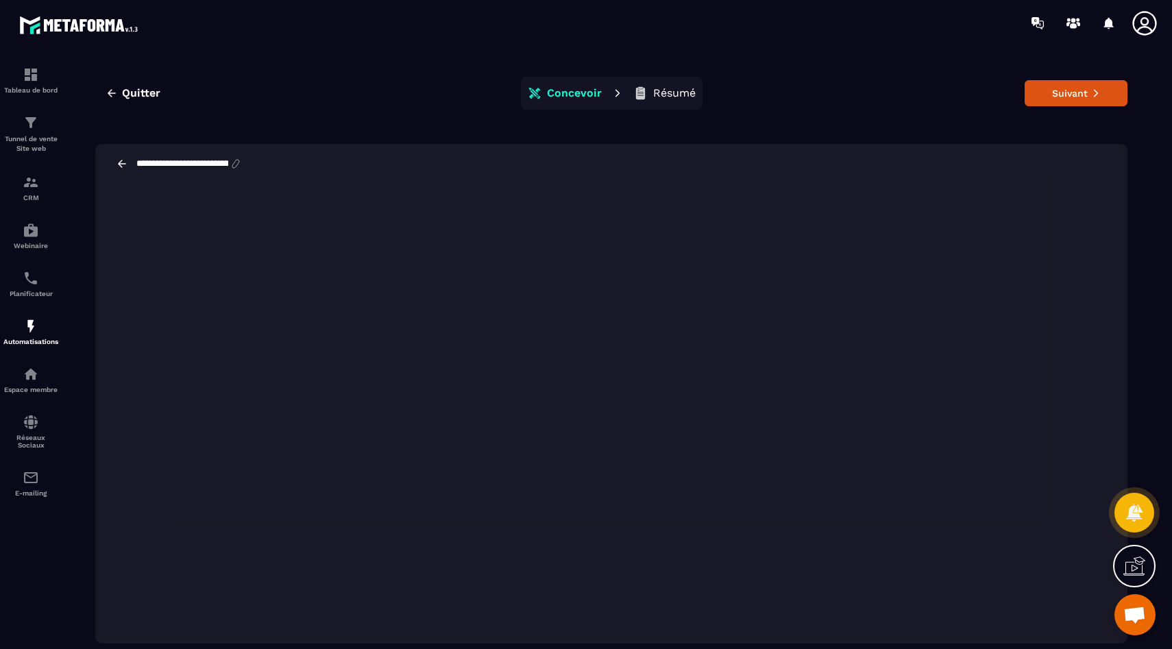
click at [174, 164] on input "**********" at bounding box center [182, 163] width 95 height 11
click at [537, 177] on div "**********" at bounding box center [611, 164] width 1032 height 40
click at [657, 97] on p "Résumé" at bounding box center [674, 93] width 42 height 14
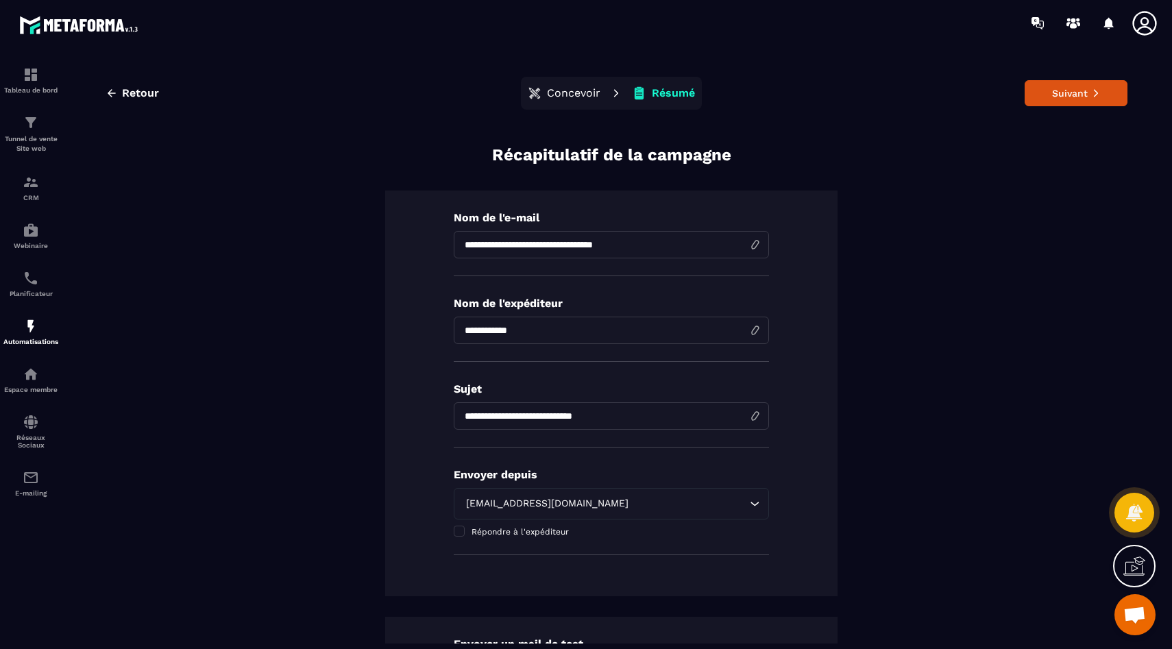
scroll to position [97, 0]
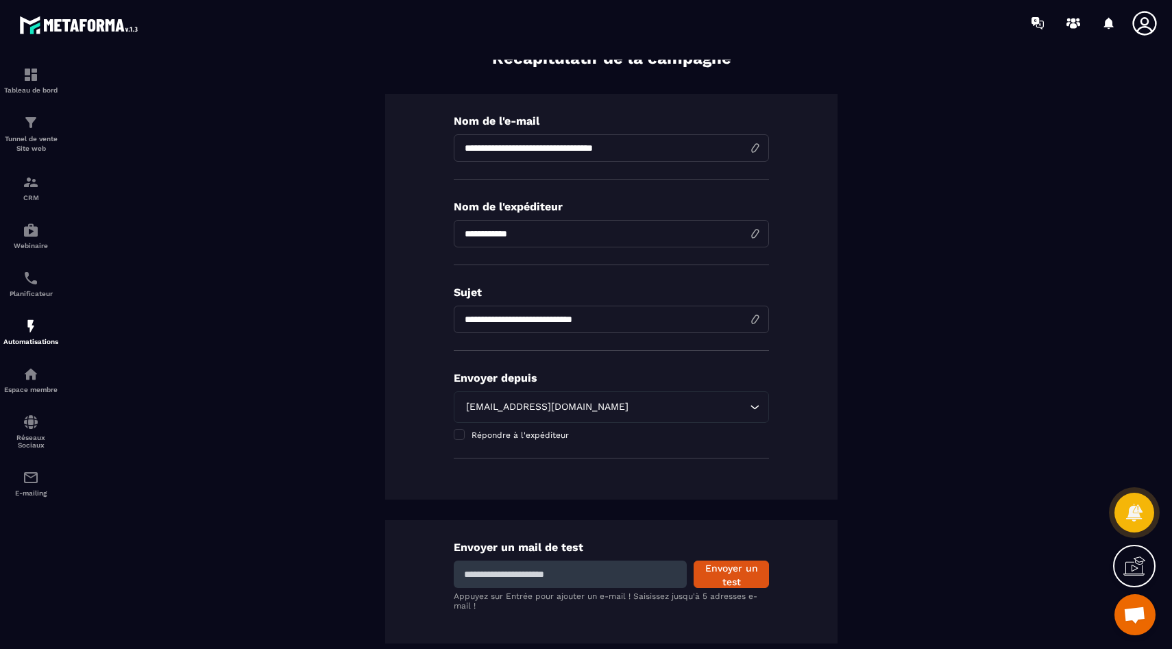
click at [469, 314] on input "**********" at bounding box center [611, 319] width 315 height 27
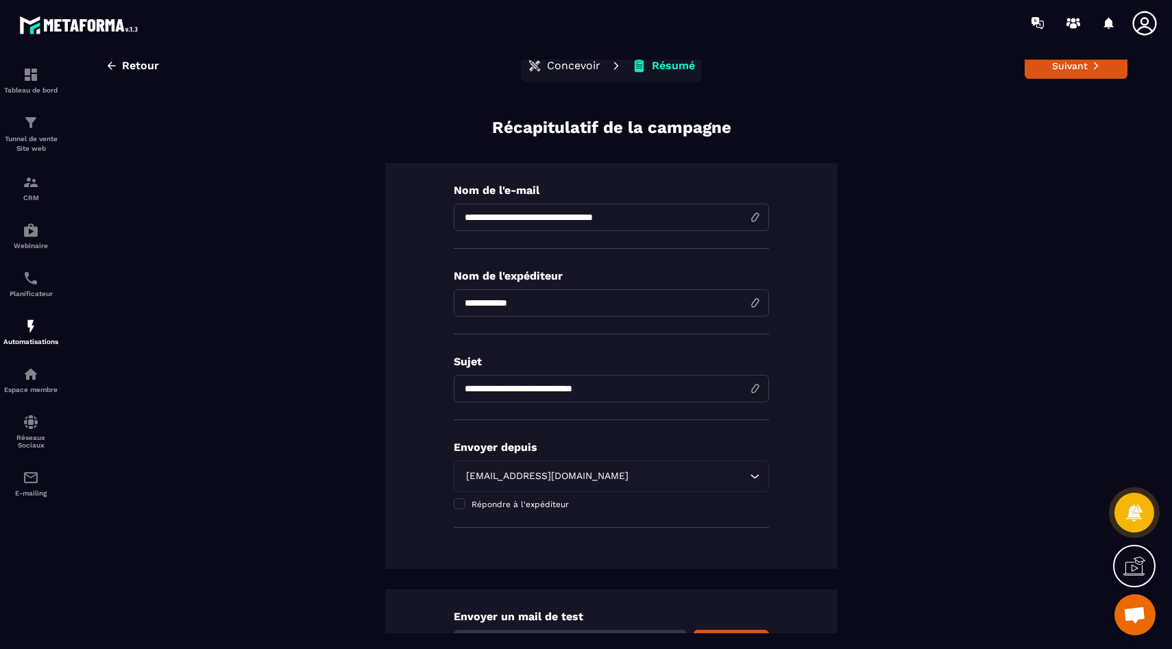
scroll to position [0, 0]
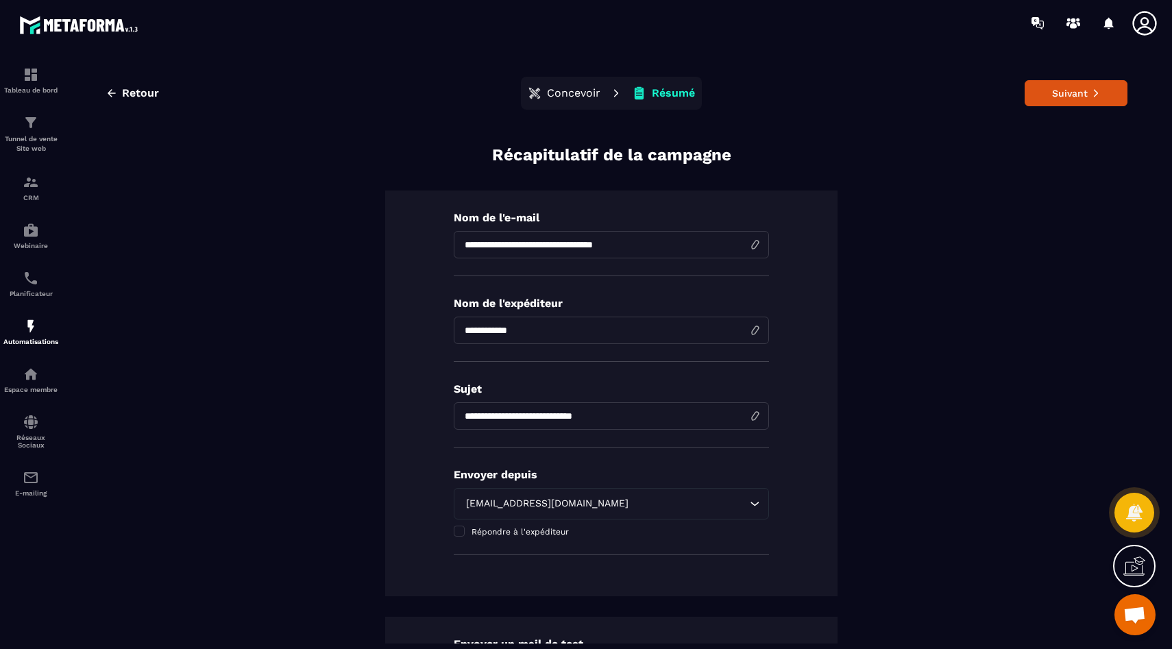
click at [558, 88] on p "Concevoir" at bounding box center [573, 93] width 53 height 14
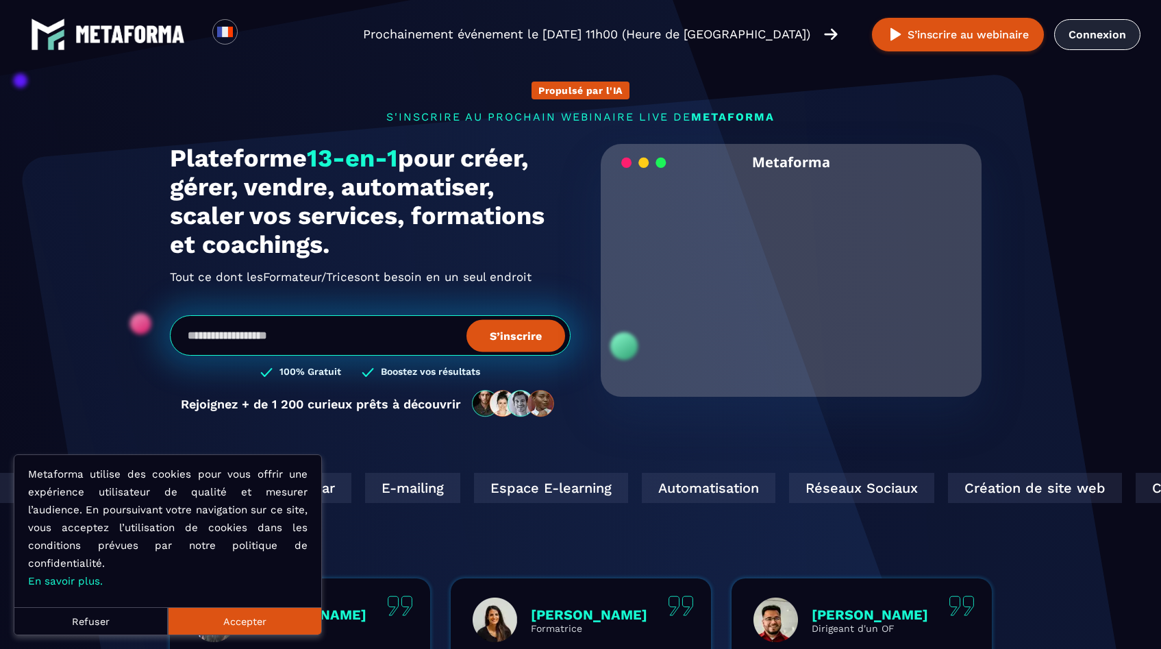
click at [1085, 29] on link "Connexion" at bounding box center [1097, 34] width 86 height 31
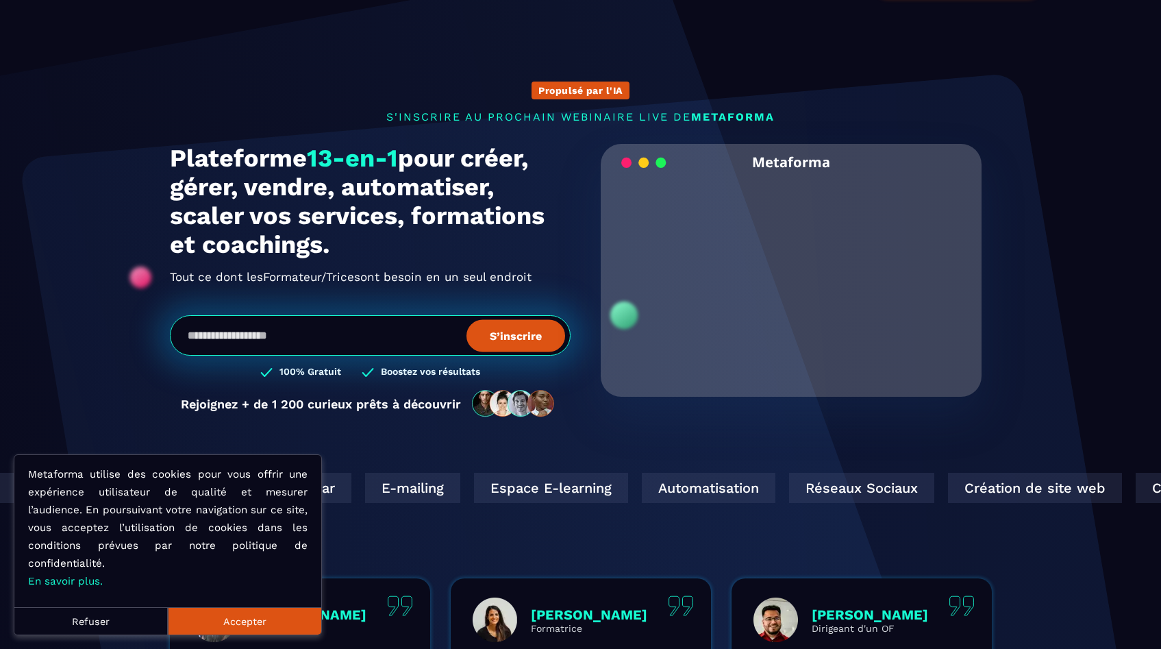
scroll to position [246, 0]
